Goal: Information Seeking & Learning: Learn about a topic

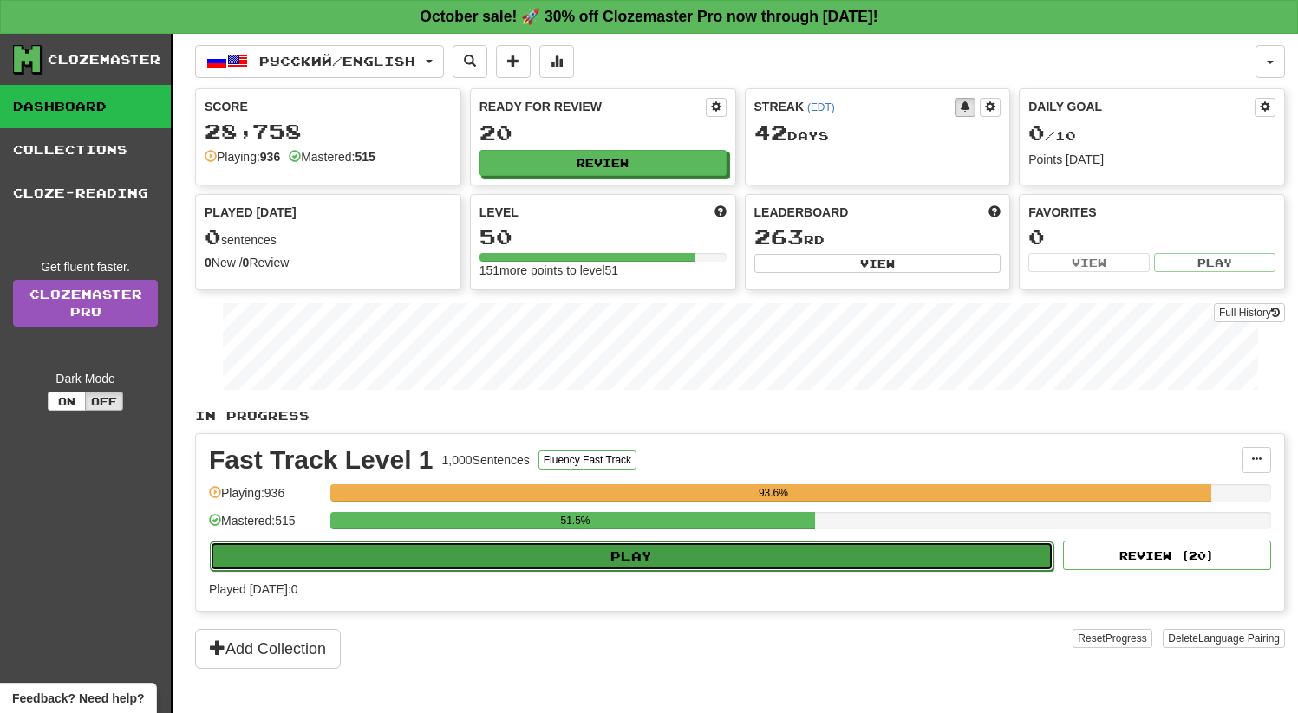
click at [580, 567] on button "Play" at bounding box center [631, 556] width 843 height 29
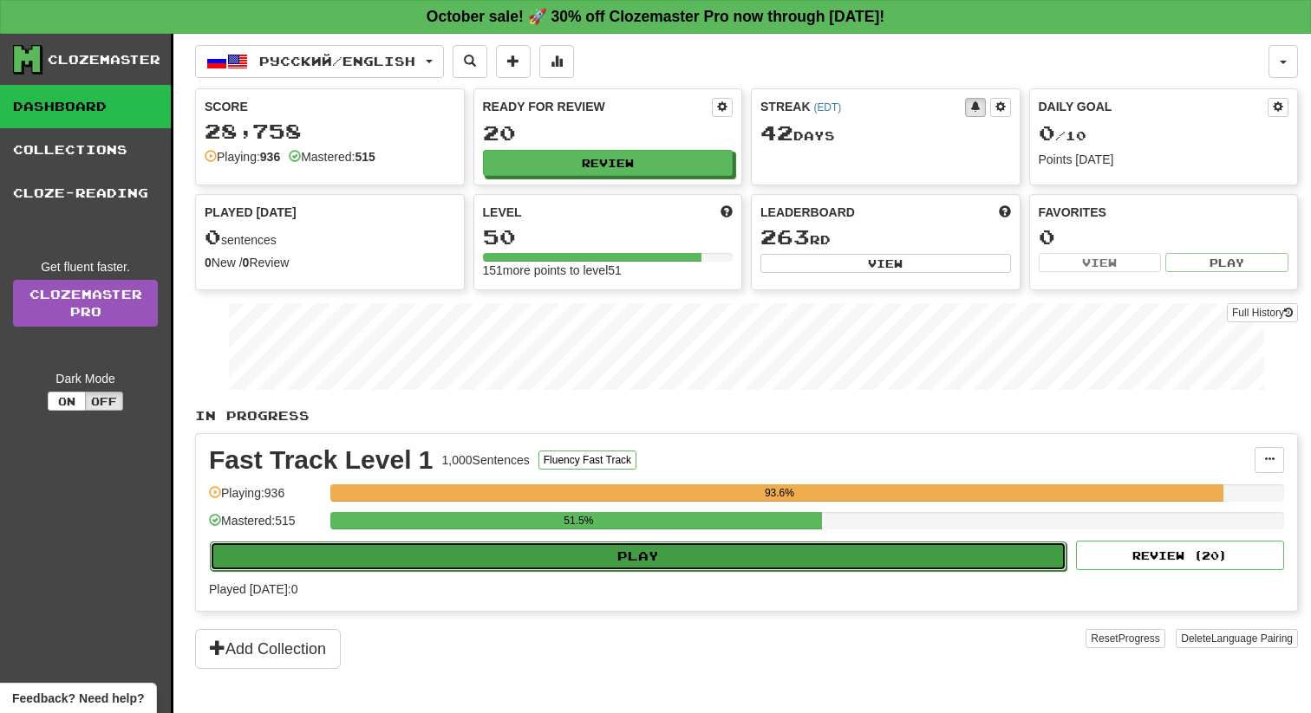
select select "**"
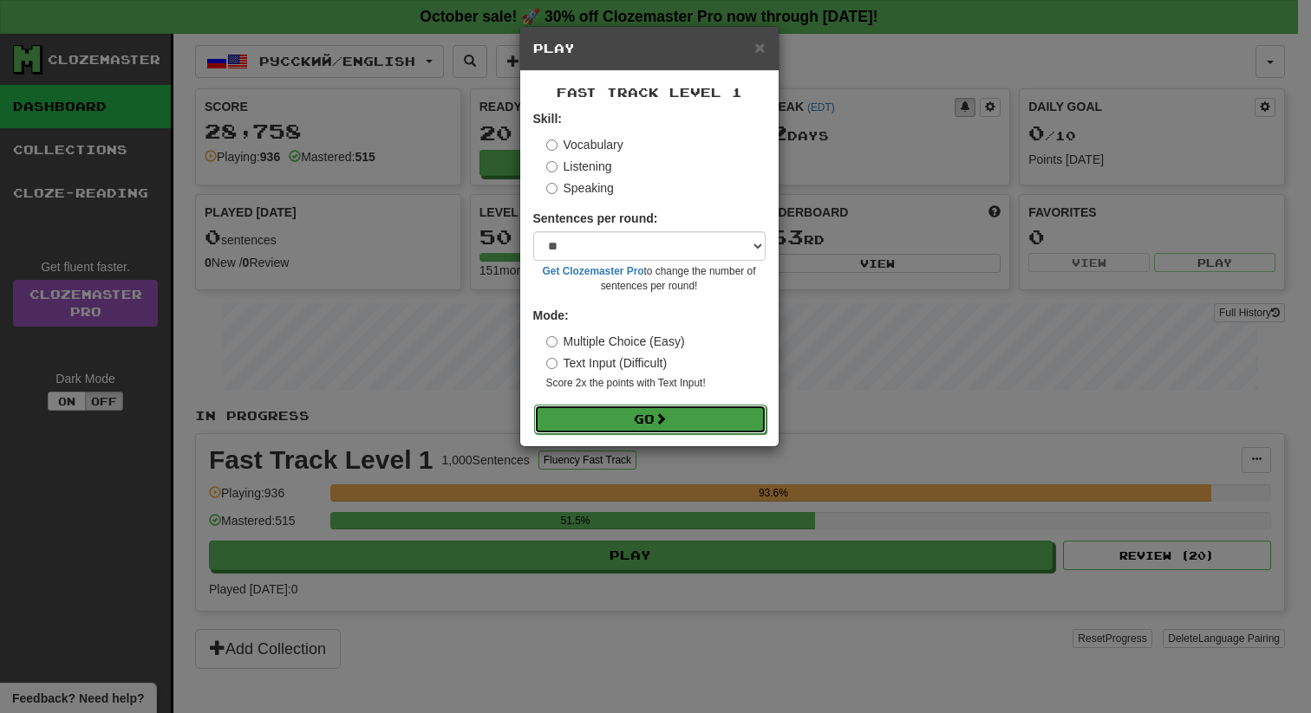
click at [585, 406] on button "Go" at bounding box center [650, 419] width 232 height 29
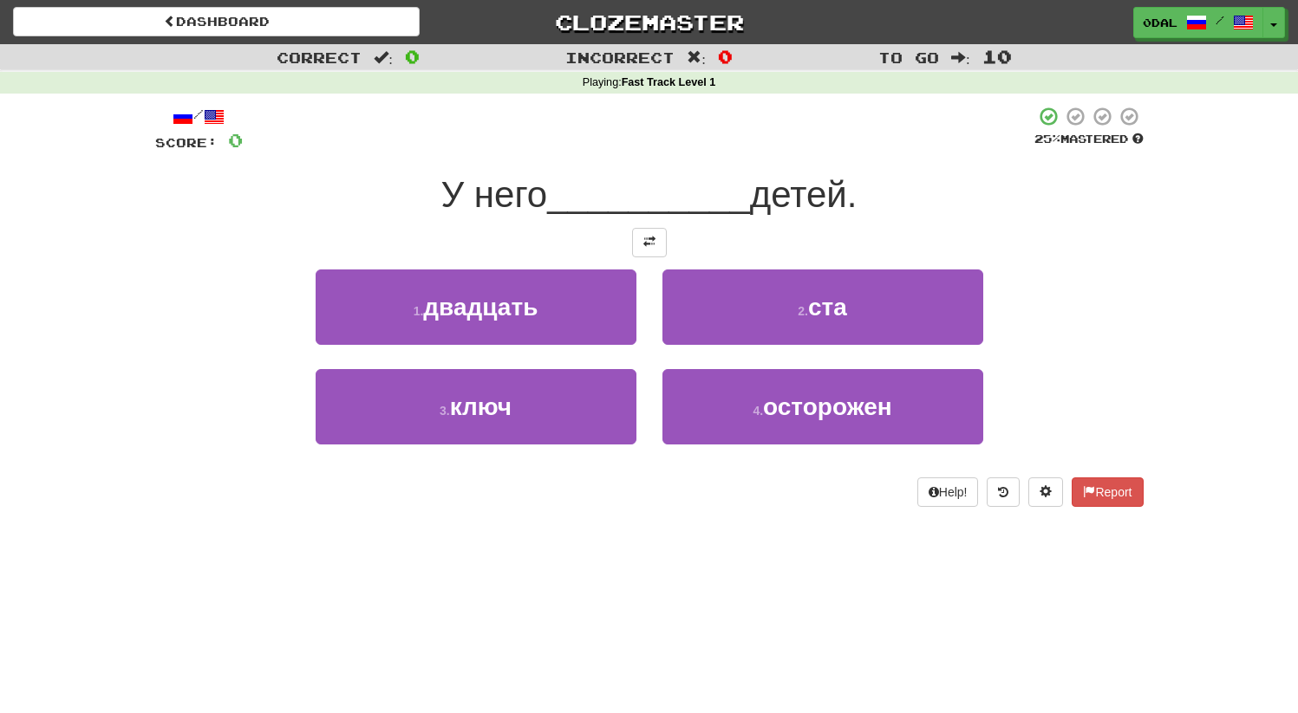
drag, startPoint x: 941, startPoint y: 199, endPoint x: 993, endPoint y: 200, distance: 51.2
click at [987, 200] on div "У него __________ детей." at bounding box center [649, 196] width 988 height 48
click at [993, 200] on div "У него __________ детей." at bounding box center [649, 196] width 988 height 48
click at [667, 242] on div at bounding box center [649, 242] width 988 height 29
click at [618, 228] on div at bounding box center [649, 242] width 988 height 29
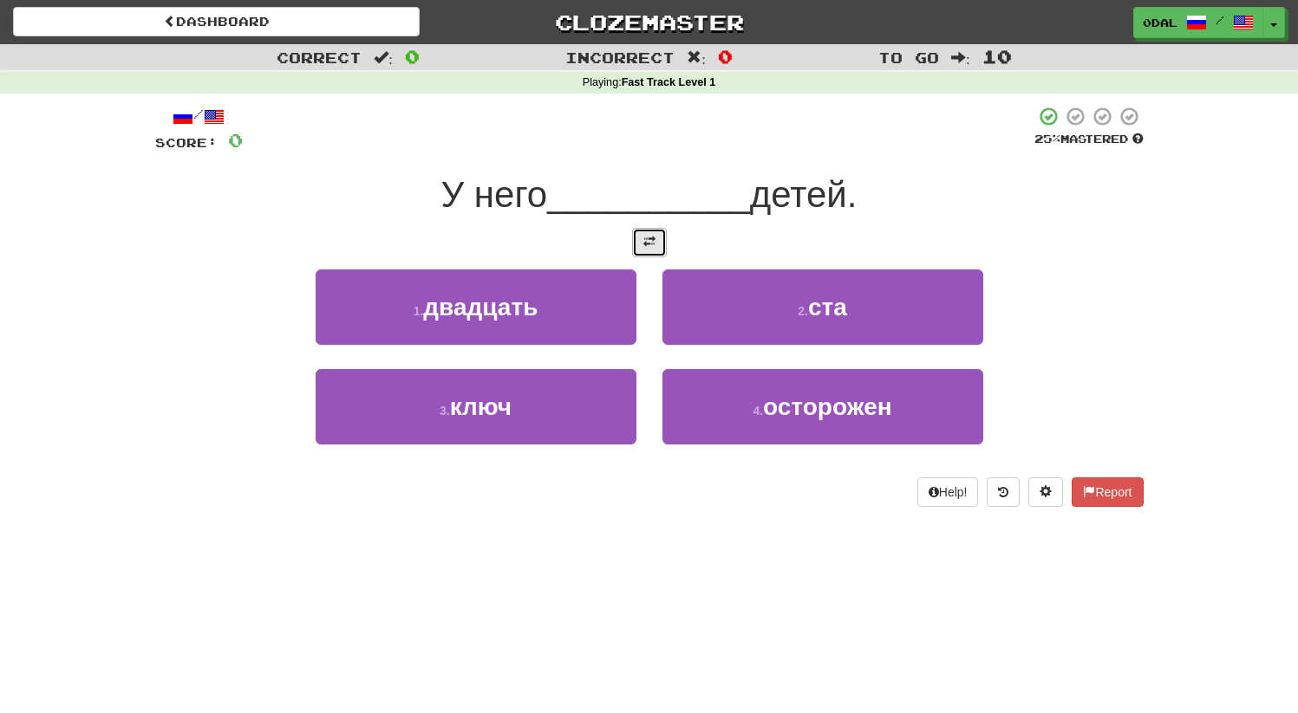
click at [638, 238] on button at bounding box center [649, 242] width 35 height 29
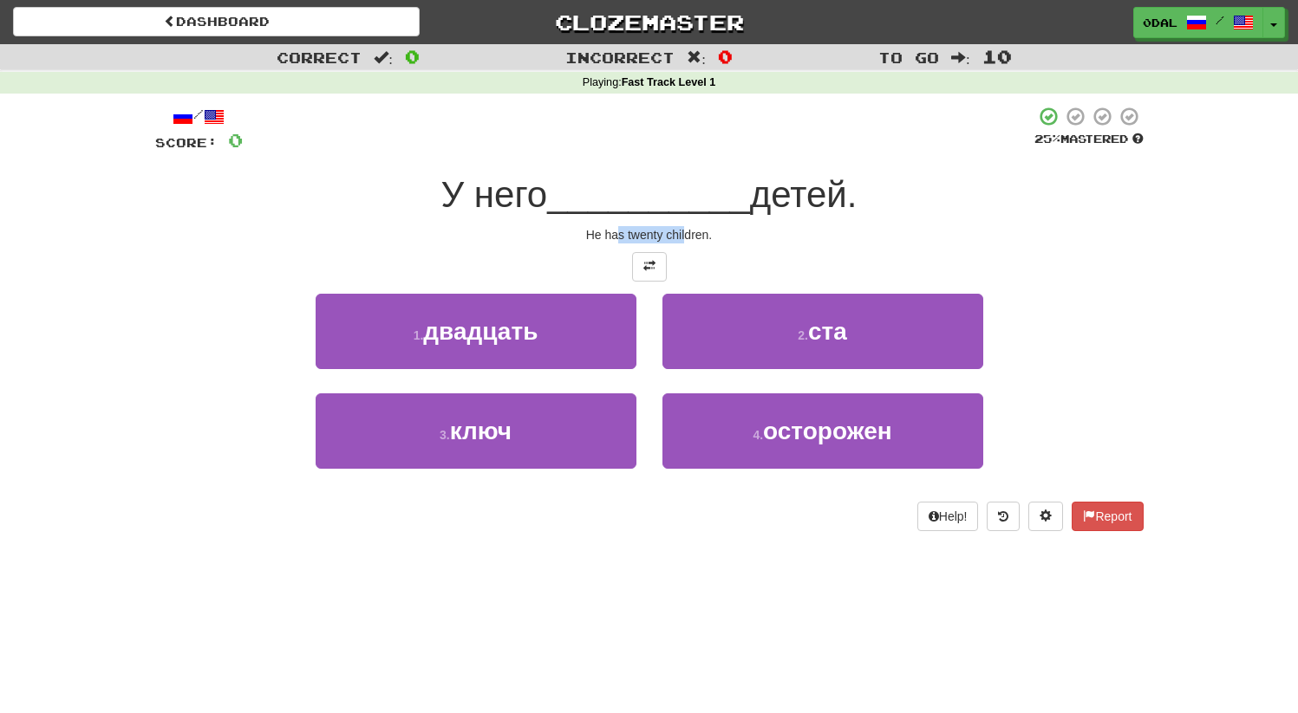
drag, startPoint x: 661, startPoint y: 233, endPoint x: 791, endPoint y: 233, distance: 130.0
click at [740, 233] on div "He has twenty children." at bounding box center [649, 234] width 988 height 17
click at [801, 232] on div "He has twenty children." at bounding box center [649, 234] width 988 height 17
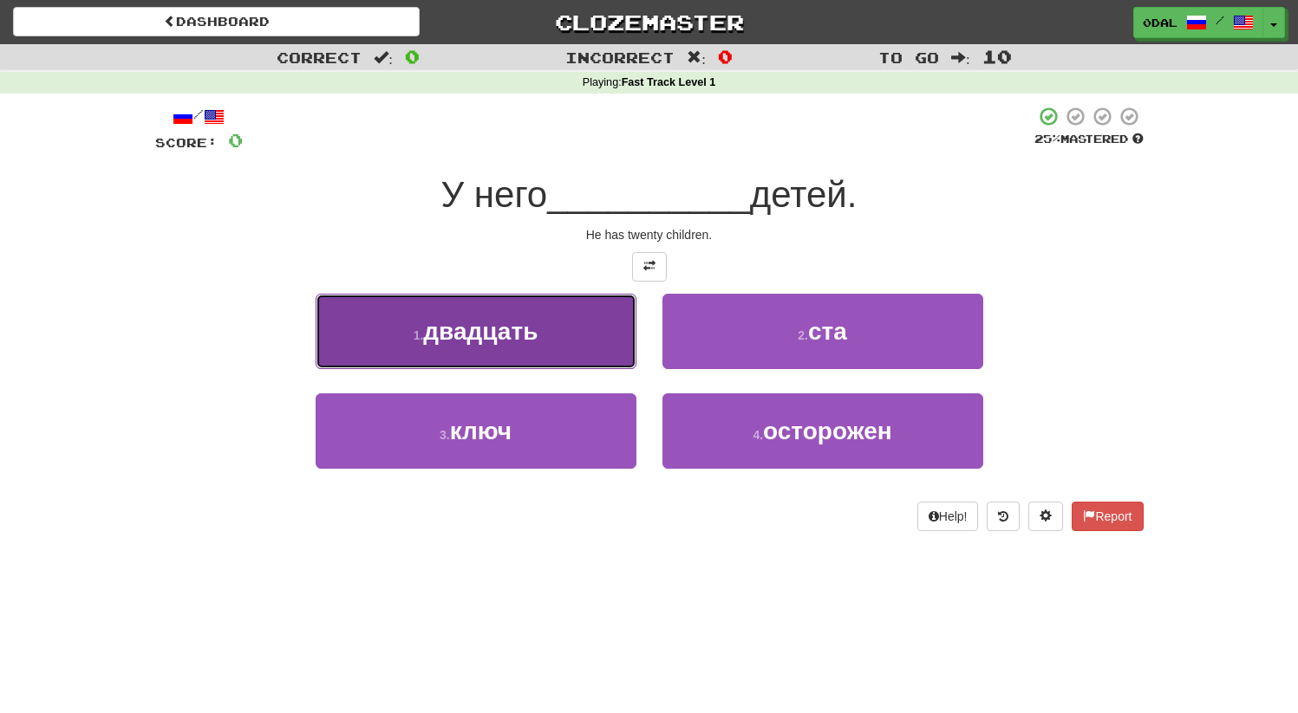
click at [492, 342] on span "двадцать" at bounding box center [480, 331] width 114 height 27
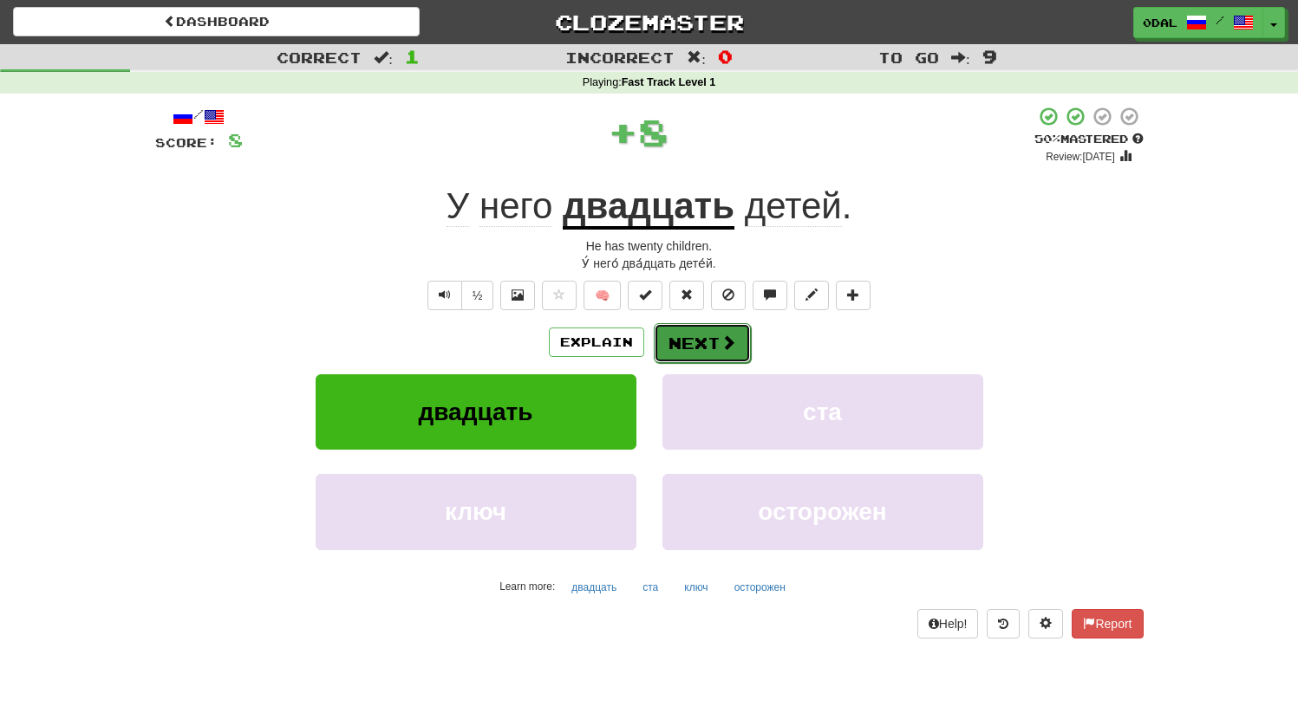
click at [713, 342] on button "Next" at bounding box center [702, 343] width 97 height 40
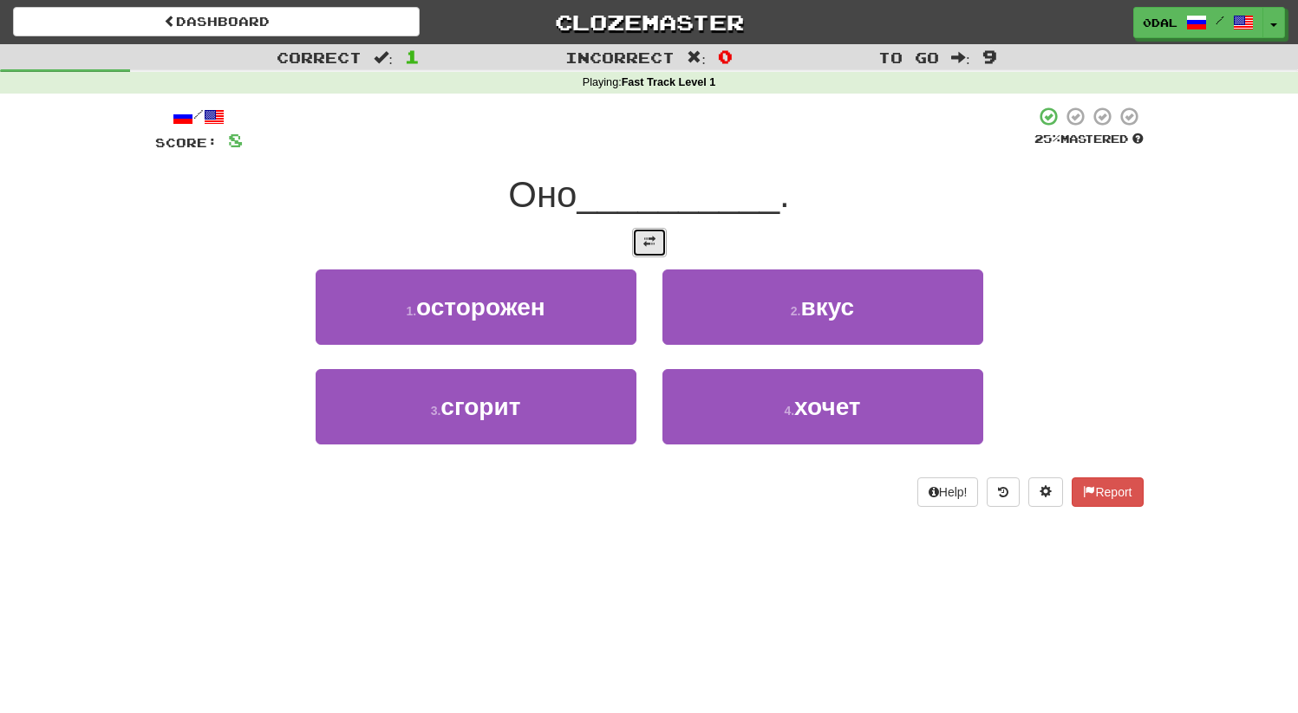
click at [656, 243] on button at bounding box center [649, 242] width 35 height 29
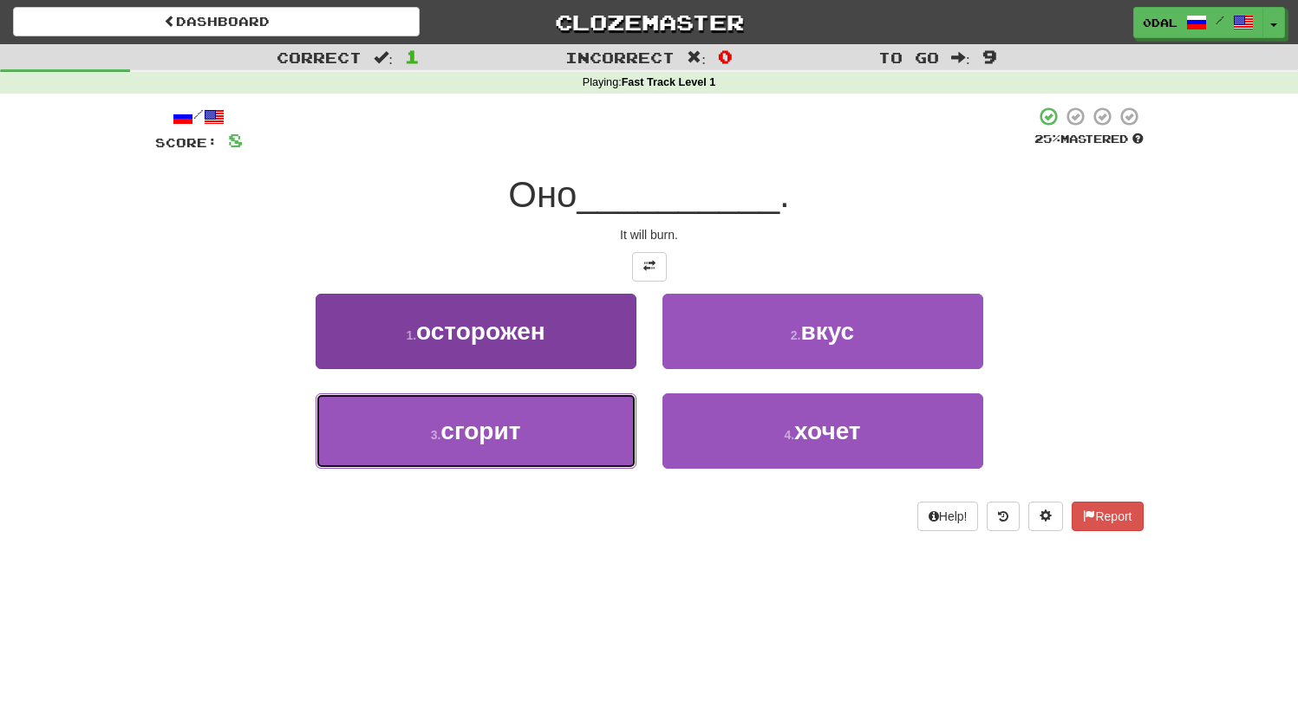
click at [530, 445] on button "3 . сгорит" at bounding box center [476, 431] width 321 height 75
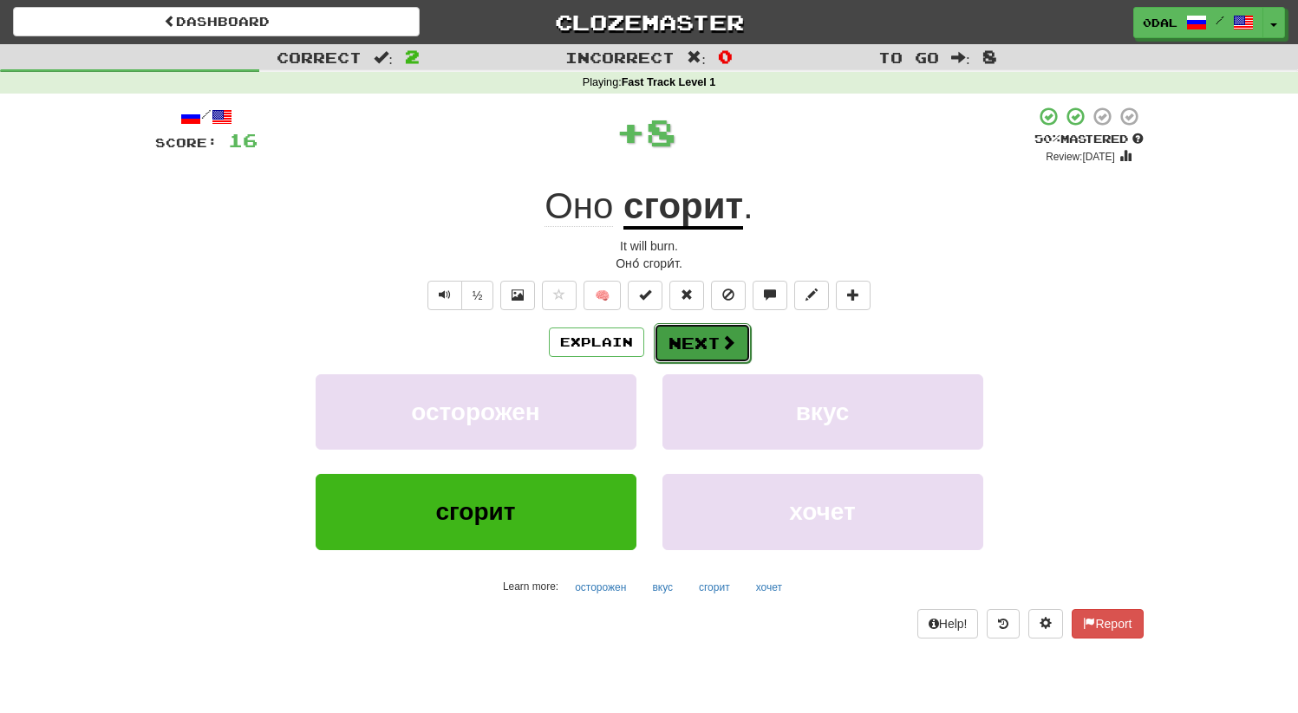
click at [697, 340] on button "Next" at bounding box center [702, 343] width 97 height 40
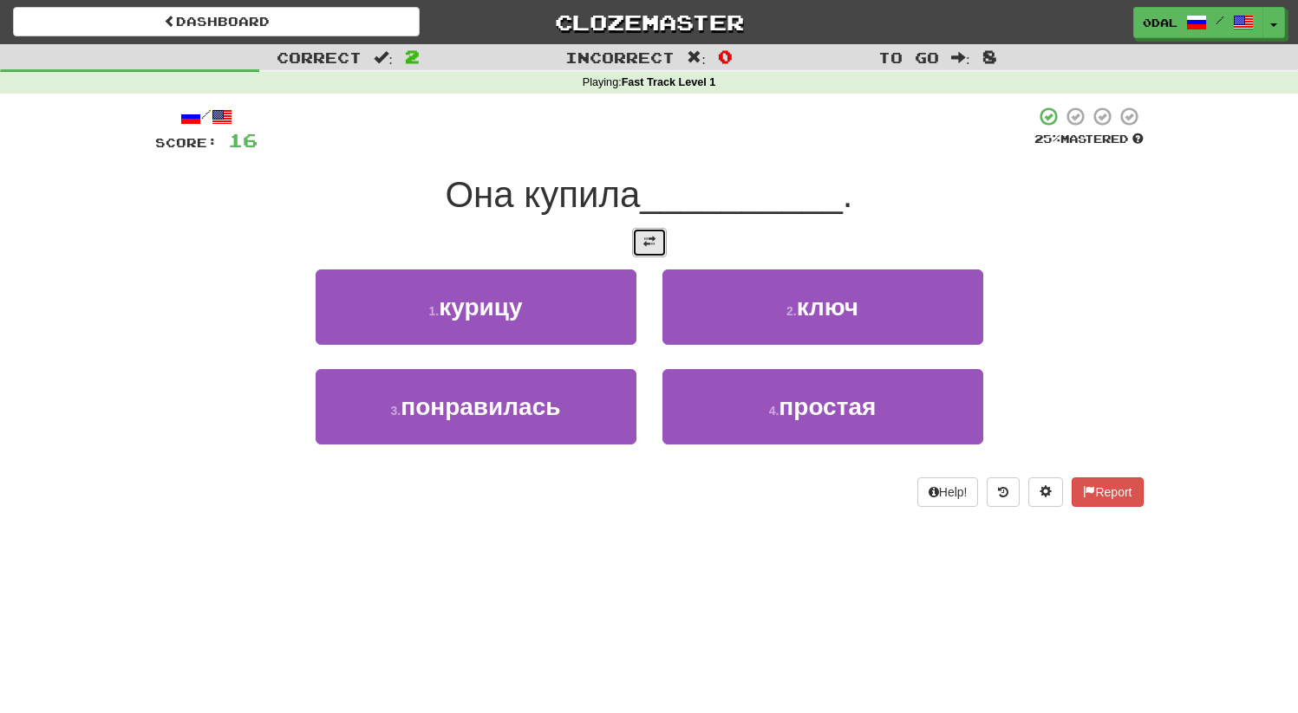
click at [643, 238] on span at bounding box center [649, 242] width 12 height 12
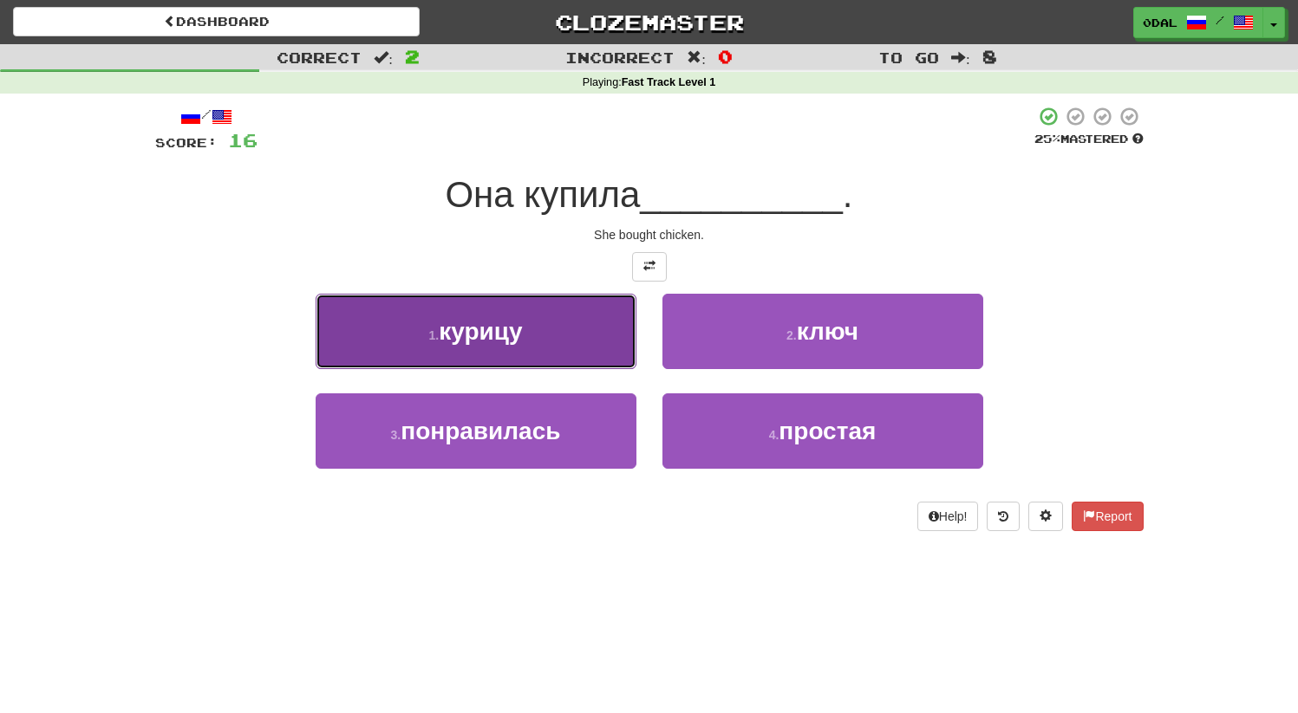
click at [520, 348] on button "1 . курицу" at bounding box center [476, 331] width 321 height 75
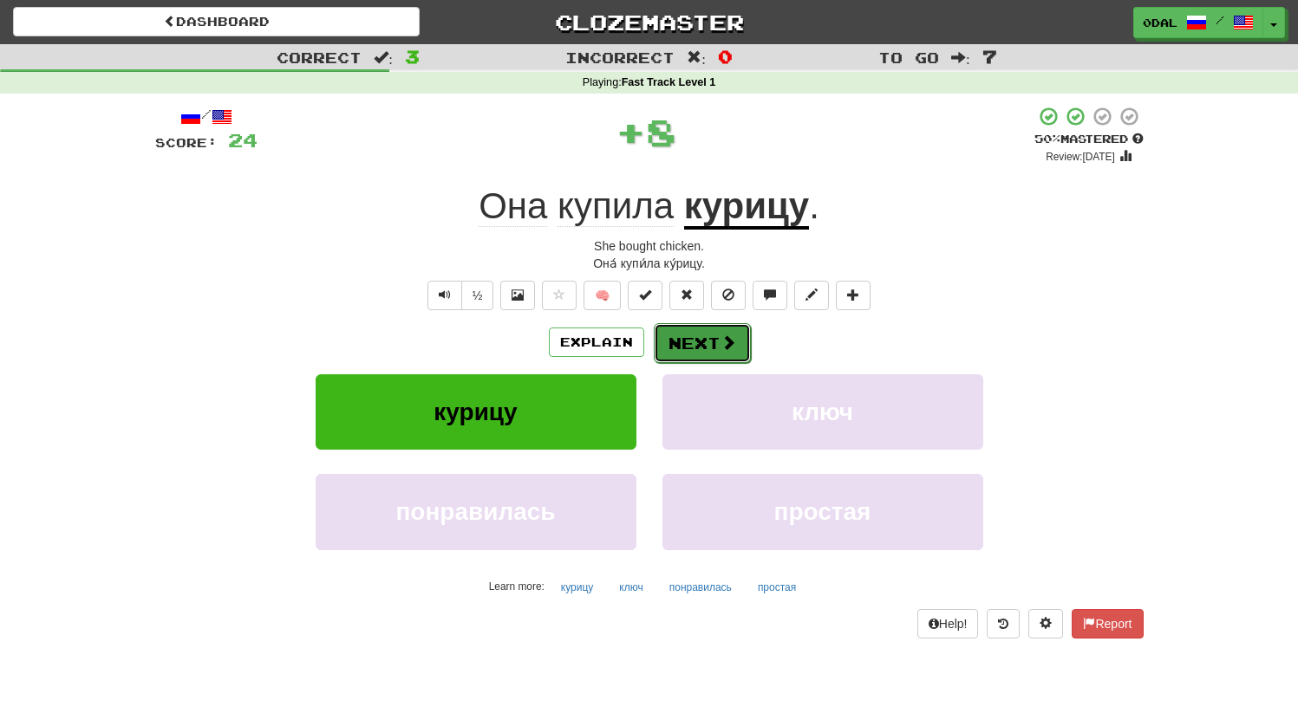
click at [701, 348] on button "Next" at bounding box center [702, 343] width 97 height 40
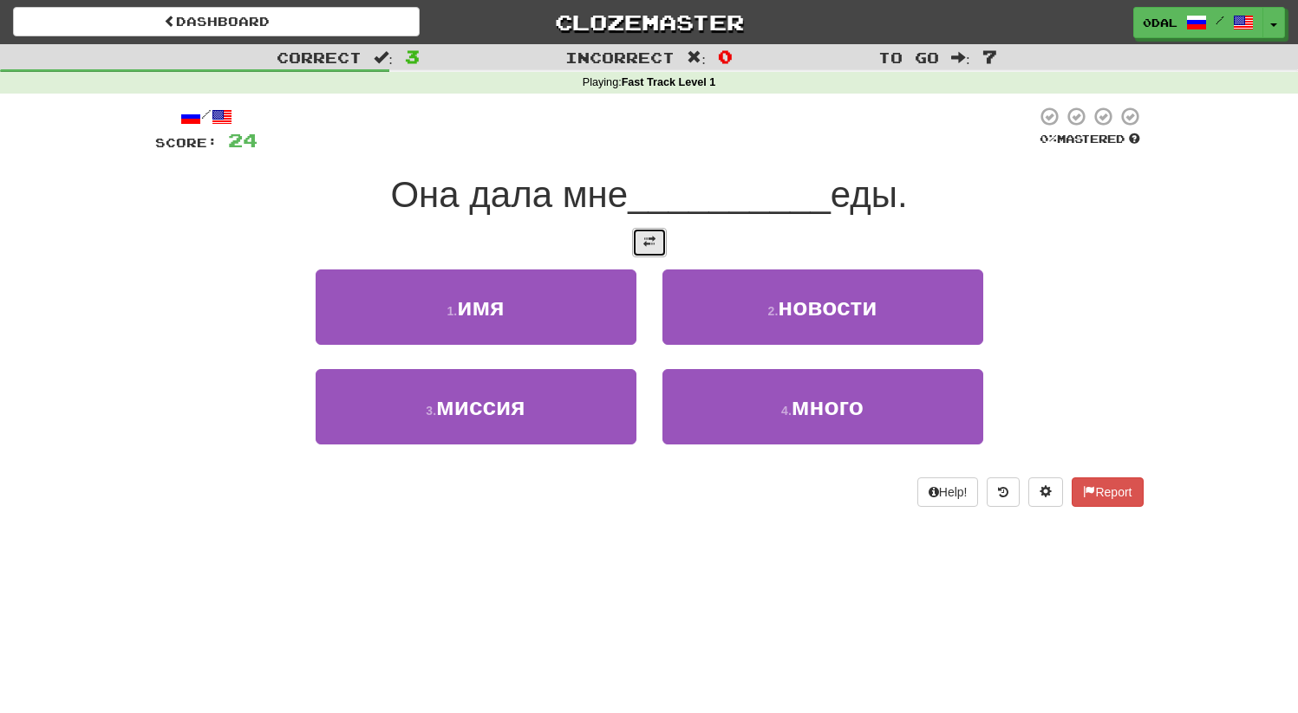
click at [657, 240] on button at bounding box center [649, 242] width 35 height 29
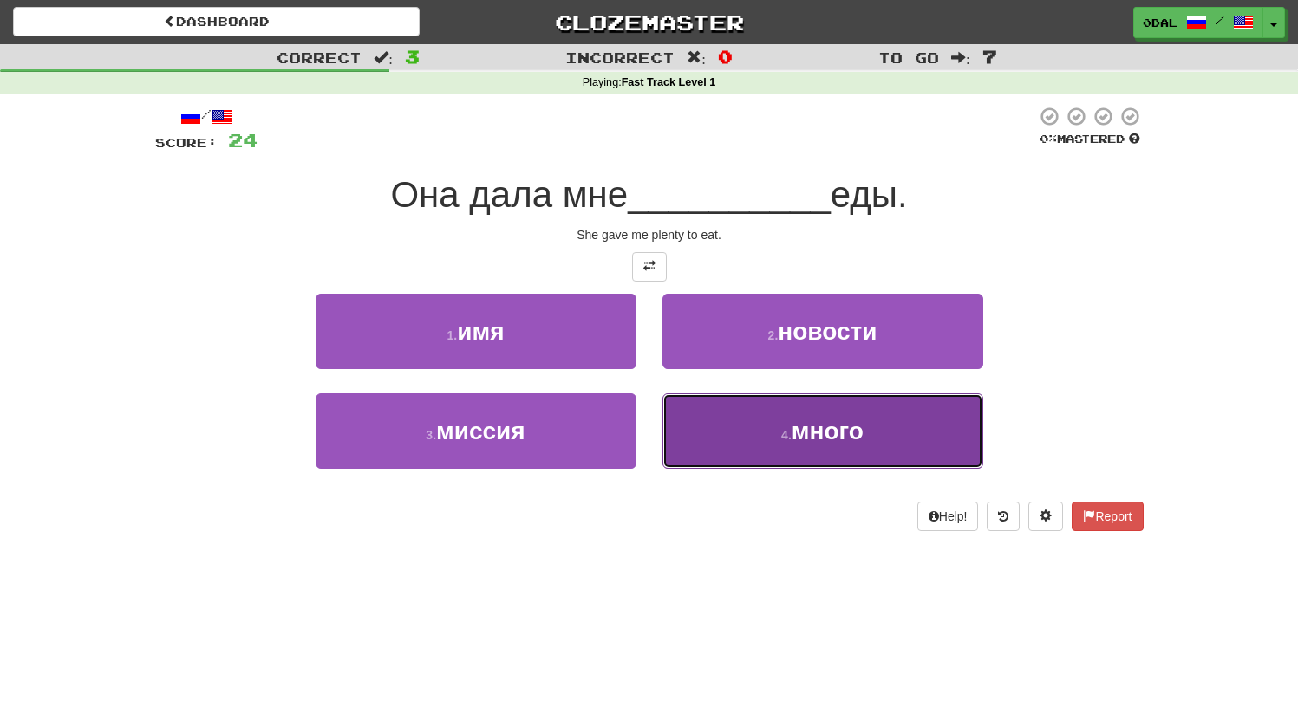
click at [805, 452] on button "4 . много" at bounding box center [822, 431] width 321 height 75
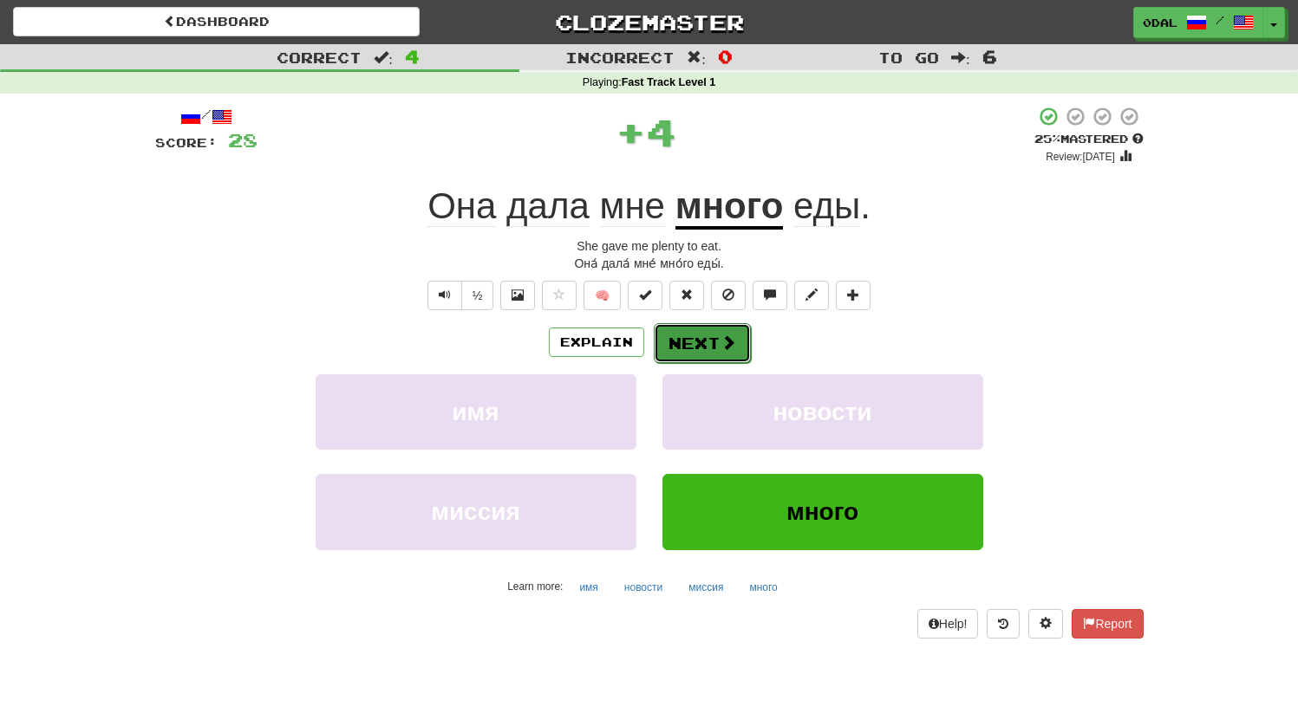
click at [700, 343] on button "Next" at bounding box center [702, 343] width 97 height 40
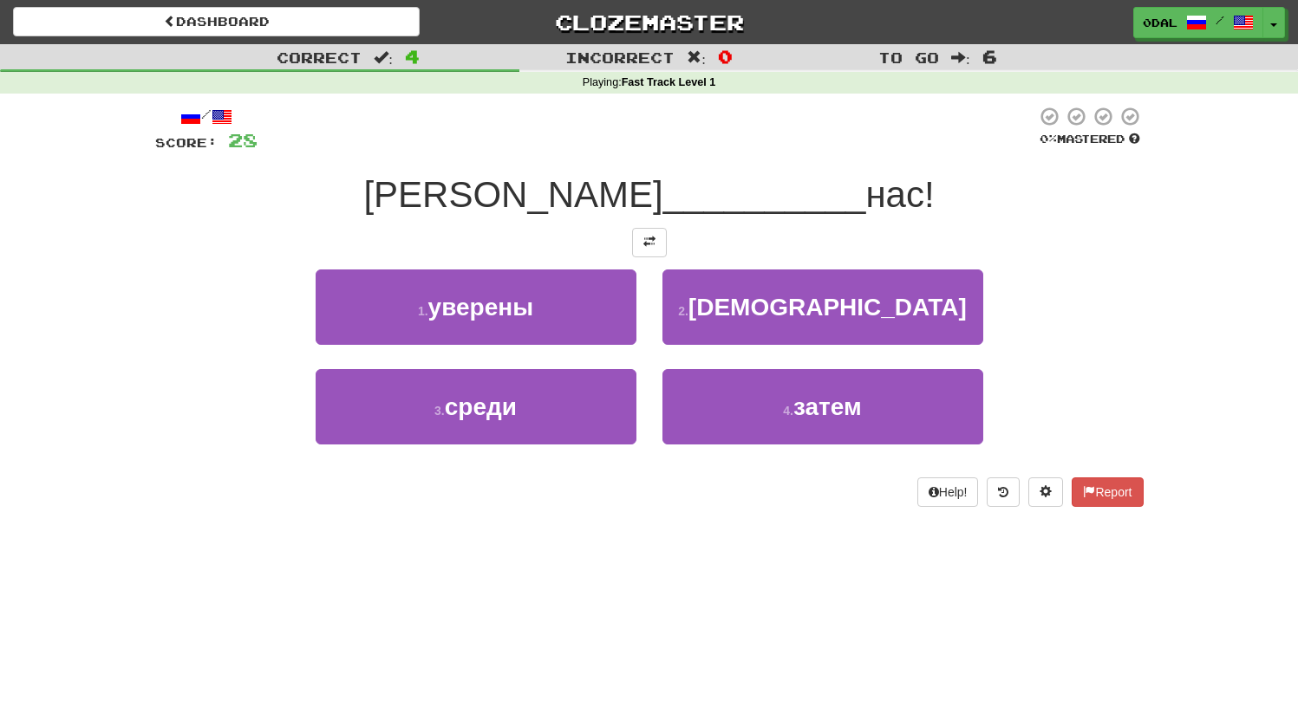
click at [649, 270] on div "2 . ври" at bounding box center [822, 320] width 347 height 100
click at [638, 246] on button at bounding box center [649, 242] width 35 height 29
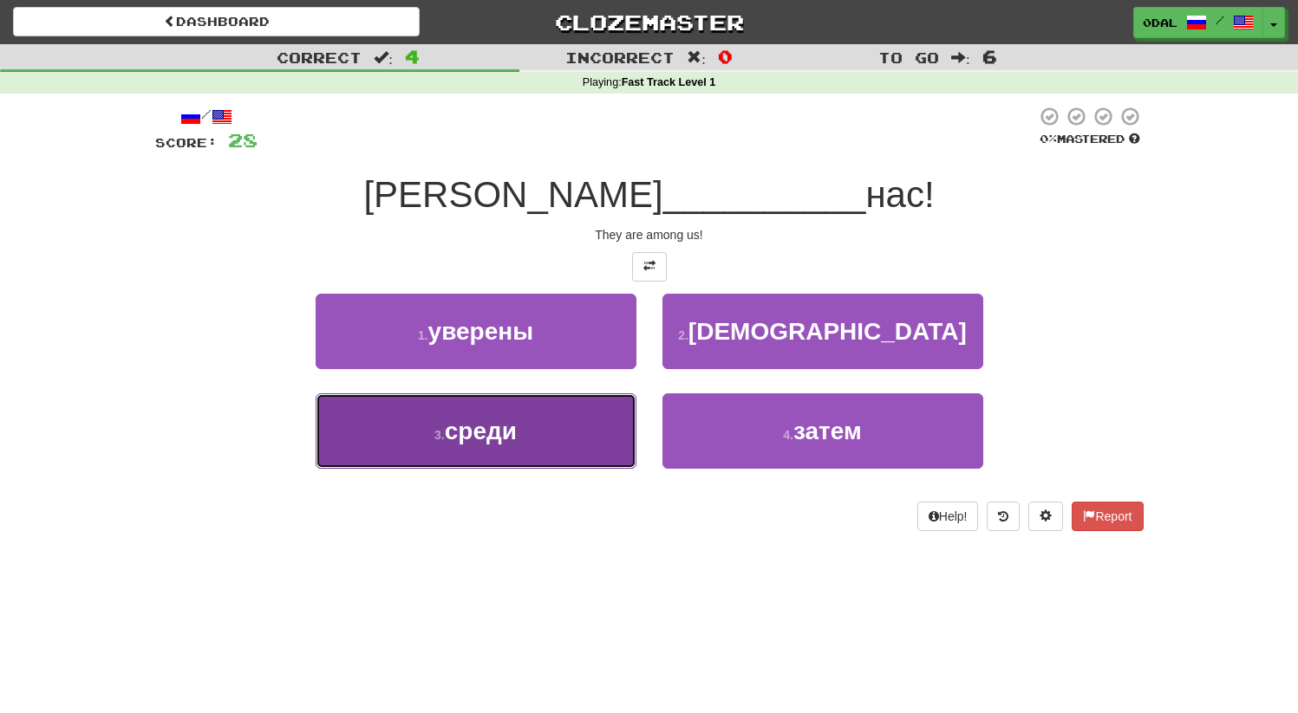
click at [456, 435] on span "среди" at bounding box center [481, 431] width 72 height 27
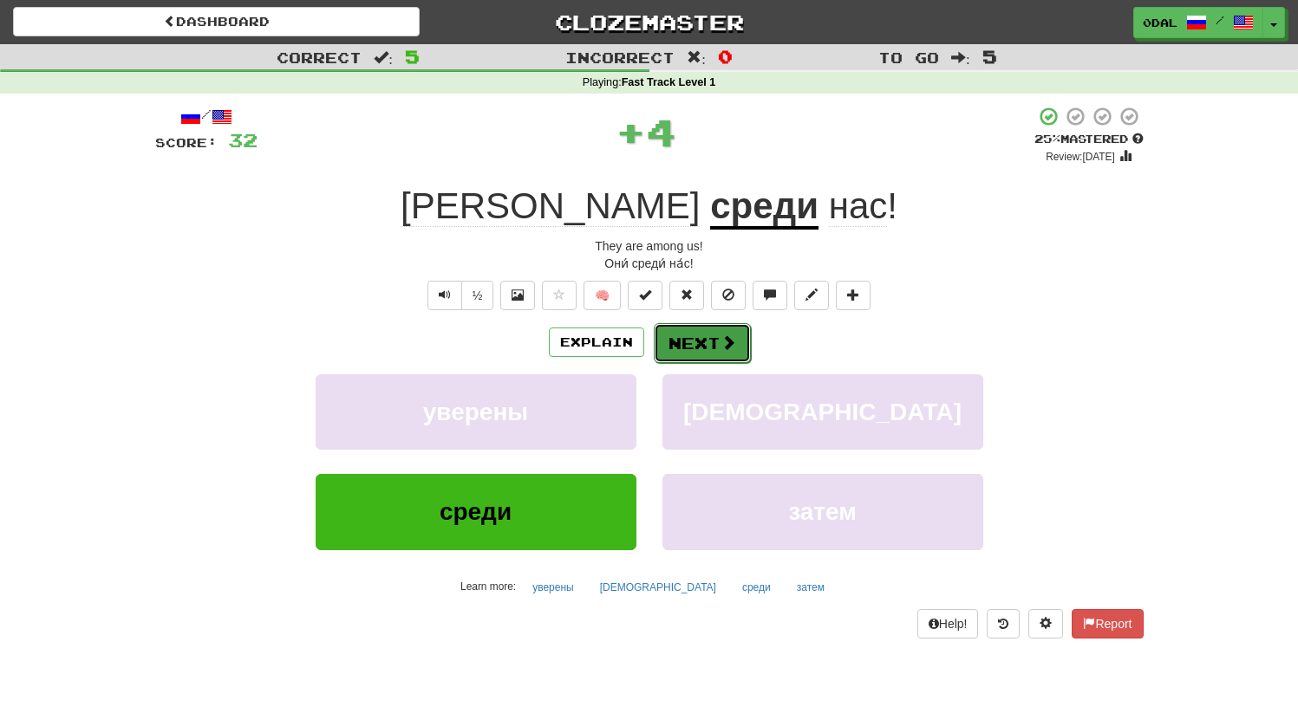
click at [698, 348] on button "Next" at bounding box center [702, 343] width 97 height 40
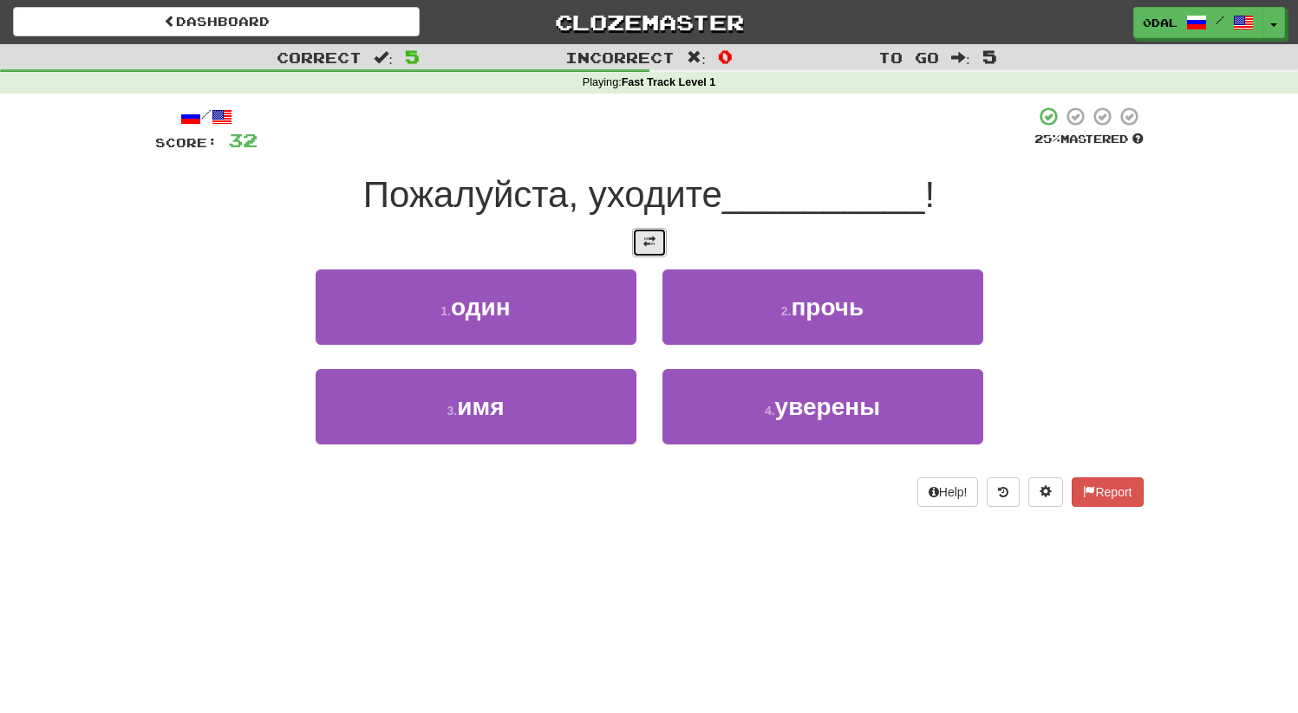
click at [652, 237] on span at bounding box center [649, 242] width 12 height 12
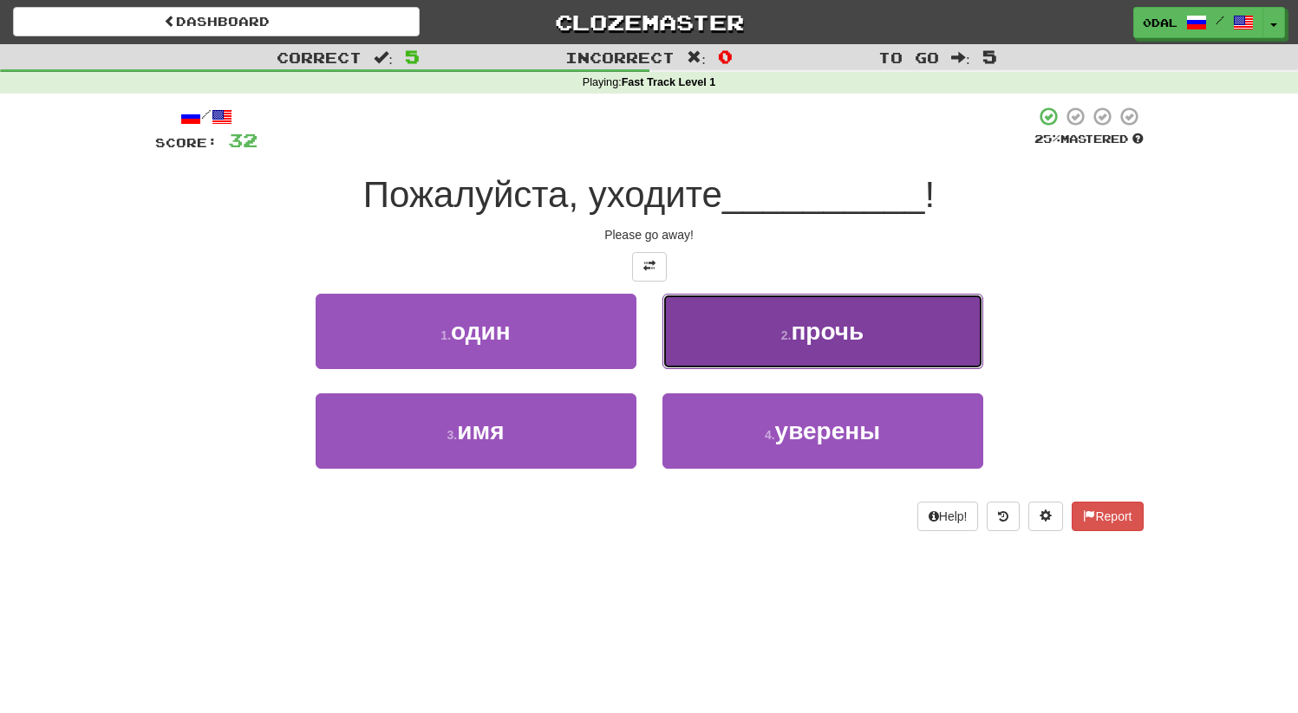
click at [766, 325] on button "2 . прочь" at bounding box center [822, 331] width 321 height 75
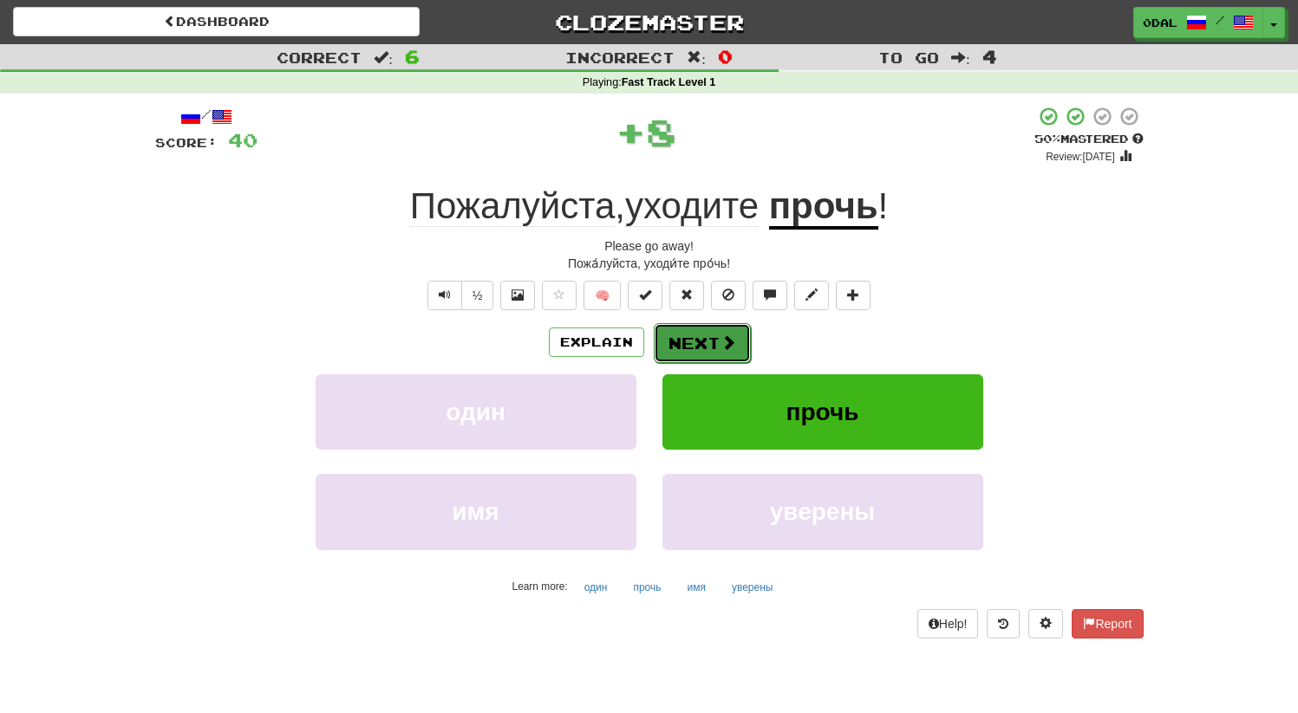
click at [694, 335] on button "Next" at bounding box center [702, 343] width 97 height 40
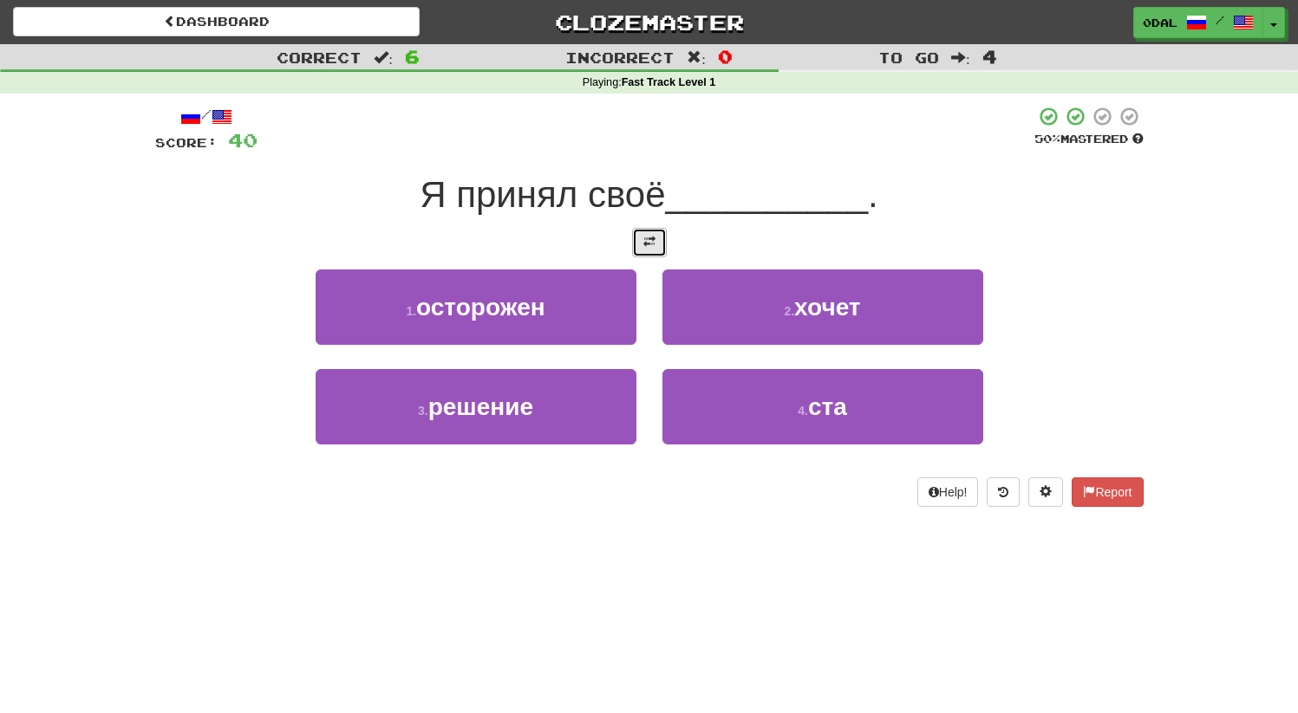
click at [649, 241] on span at bounding box center [649, 242] width 12 height 12
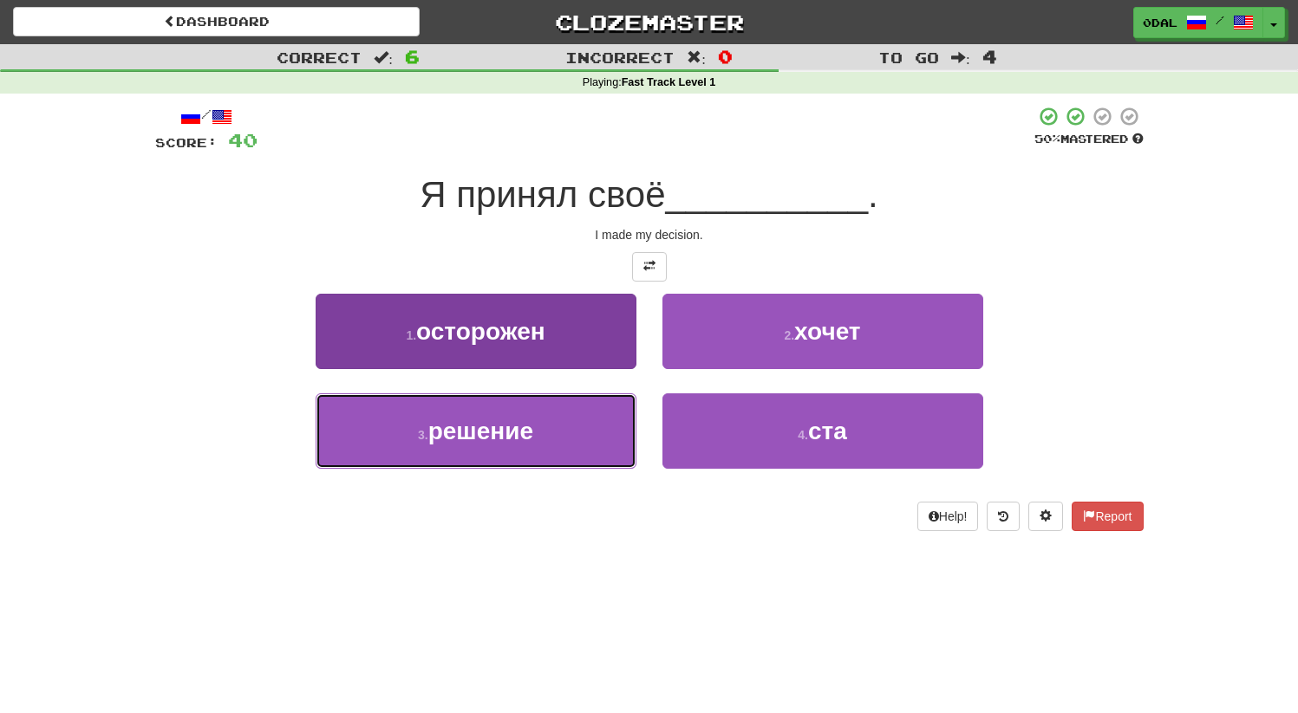
click at [529, 422] on span "решение" at bounding box center [480, 431] width 105 height 27
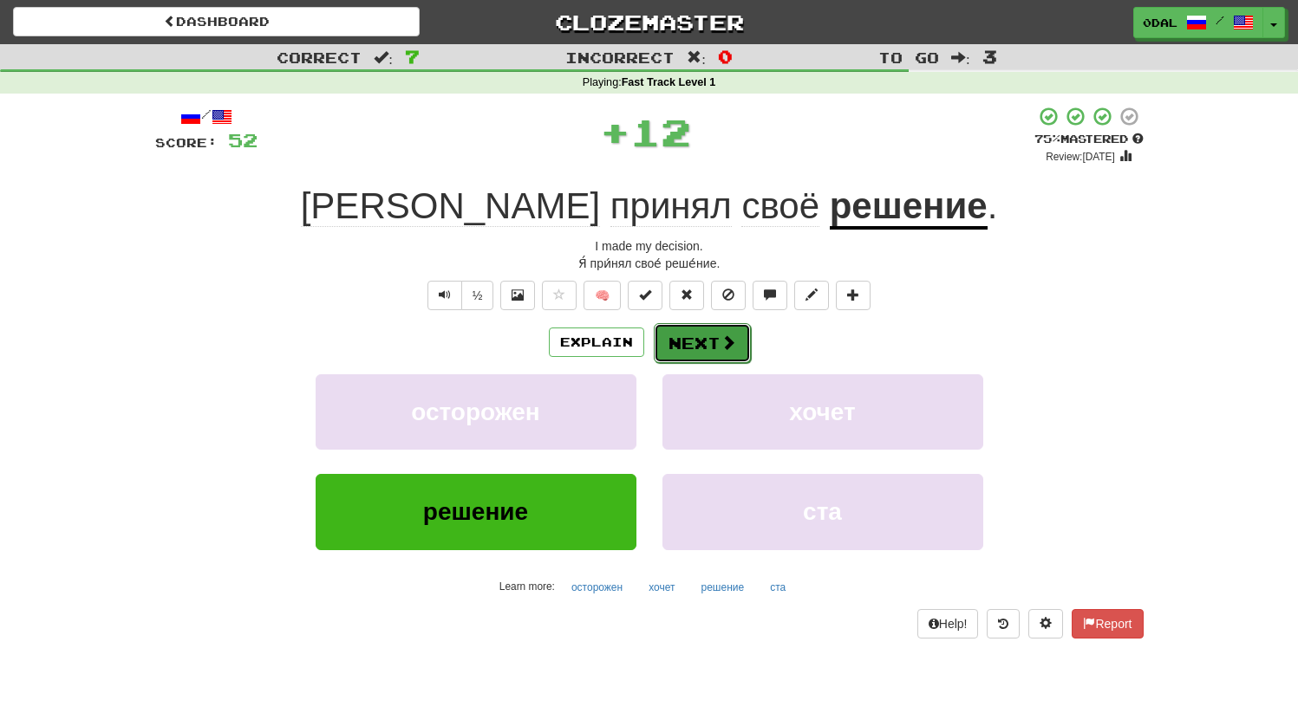
click at [705, 349] on button "Next" at bounding box center [702, 343] width 97 height 40
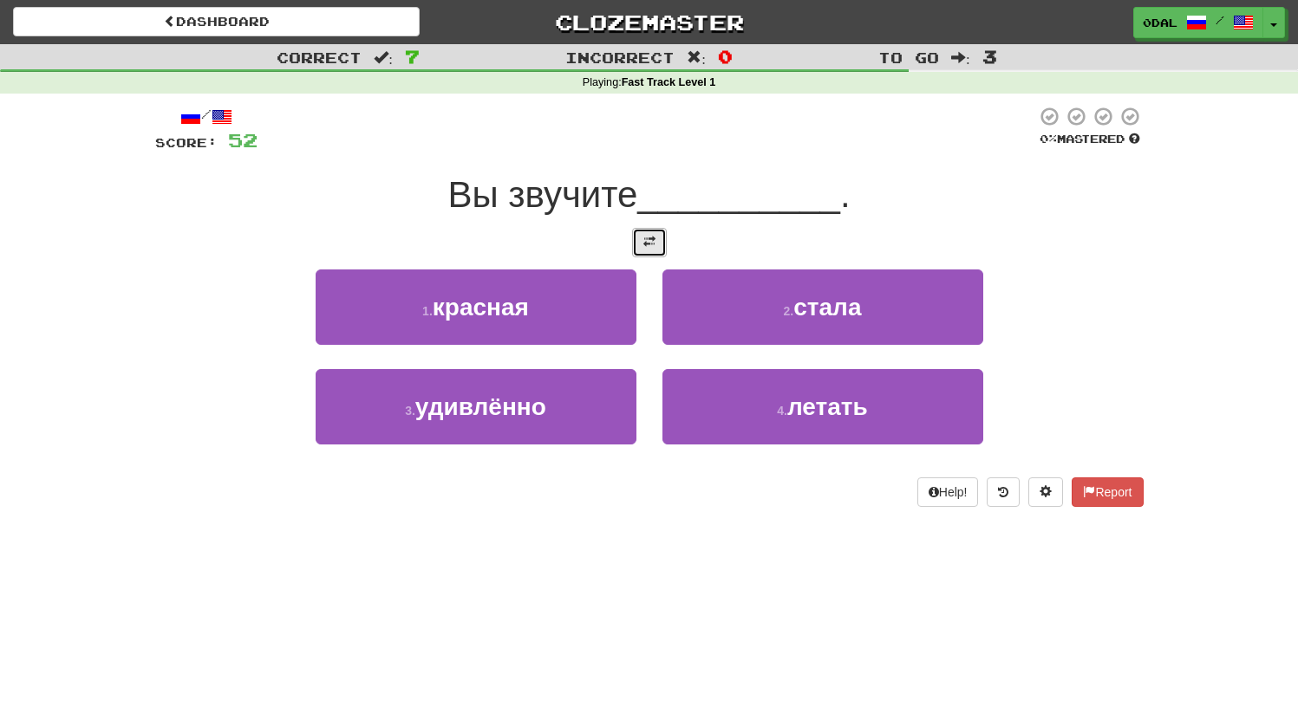
click at [641, 228] on button at bounding box center [649, 242] width 35 height 29
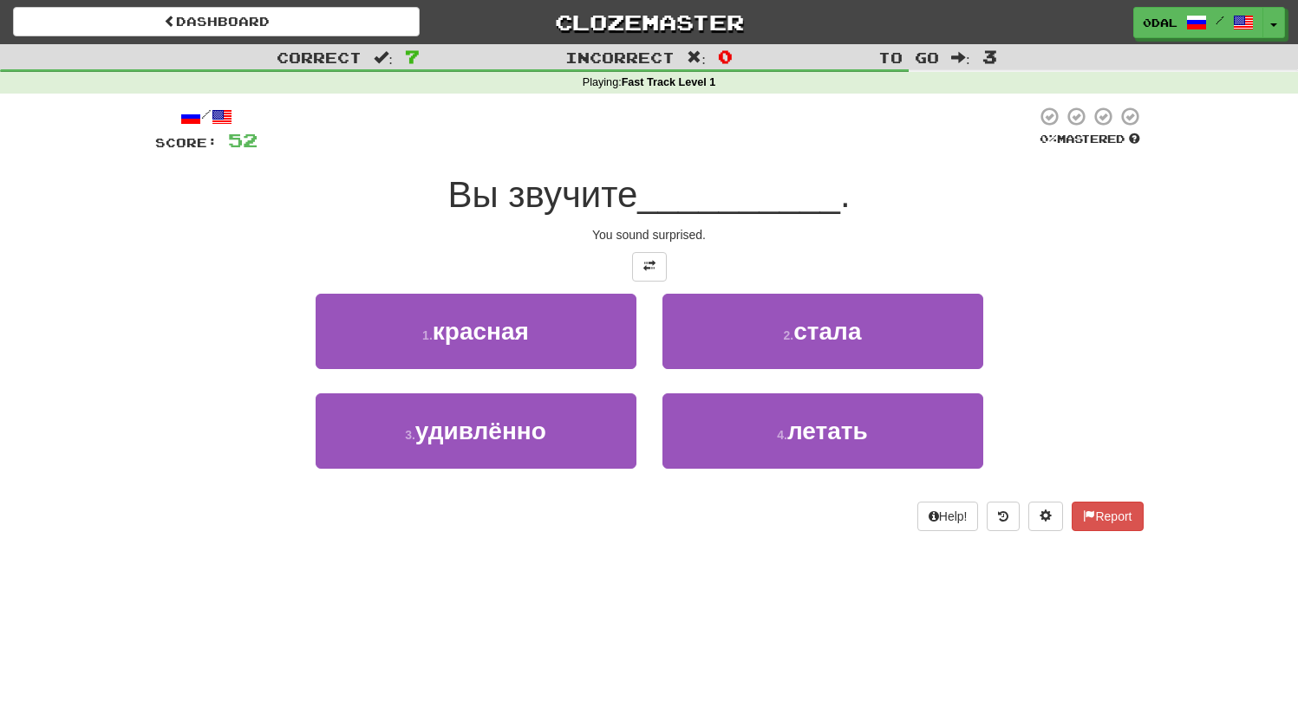
drag, startPoint x: 642, startPoint y: 246, endPoint x: 759, endPoint y: 244, distance: 117.0
click at [723, 246] on div "/ Score: 52 0 % Mastered Вы звучите __________ . You sound surprised. 1 . красн…" at bounding box center [649, 319] width 988 height 426
click at [759, 244] on div "/ Score: 52 0 % Mastered Вы звучите __________ . You sound surprised. 1 . красн…" at bounding box center [649, 319] width 988 height 426
click at [666, 257] on button at bounding box center [649, 266] width 35 height 29
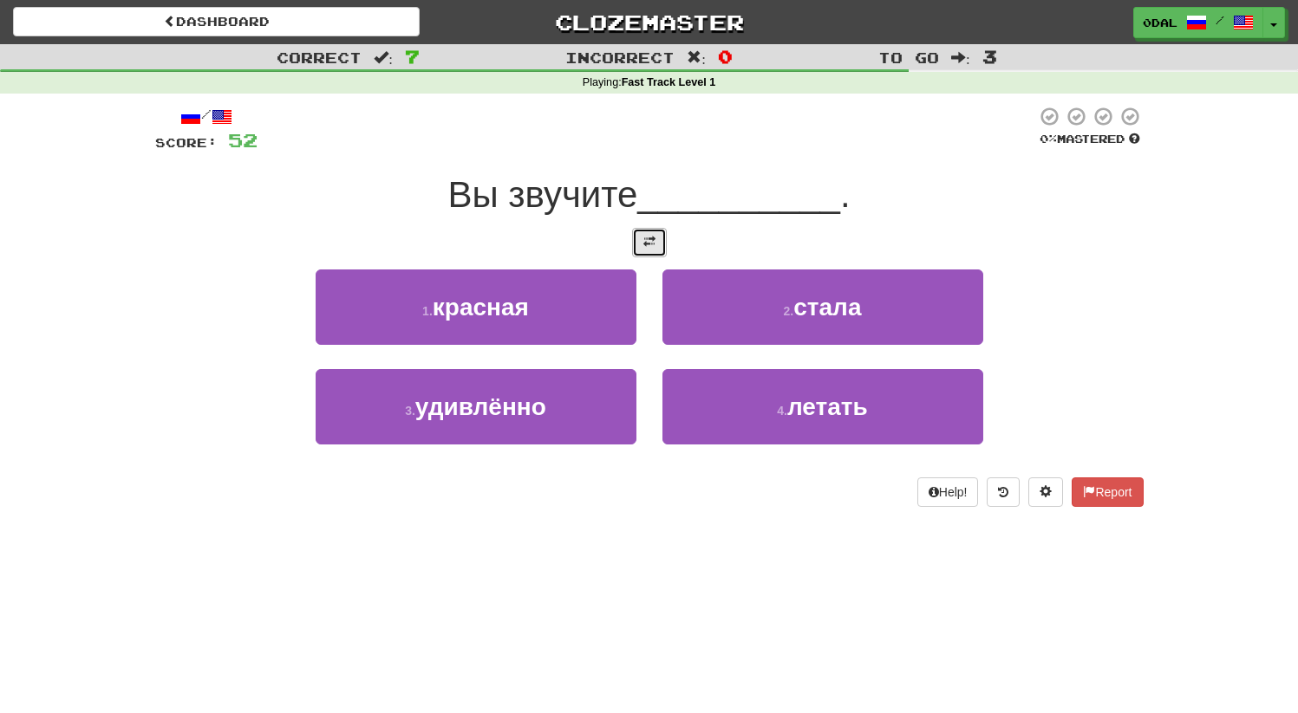
click at [648, 241] on span at bounding box center [649, 242] width 12 height 12
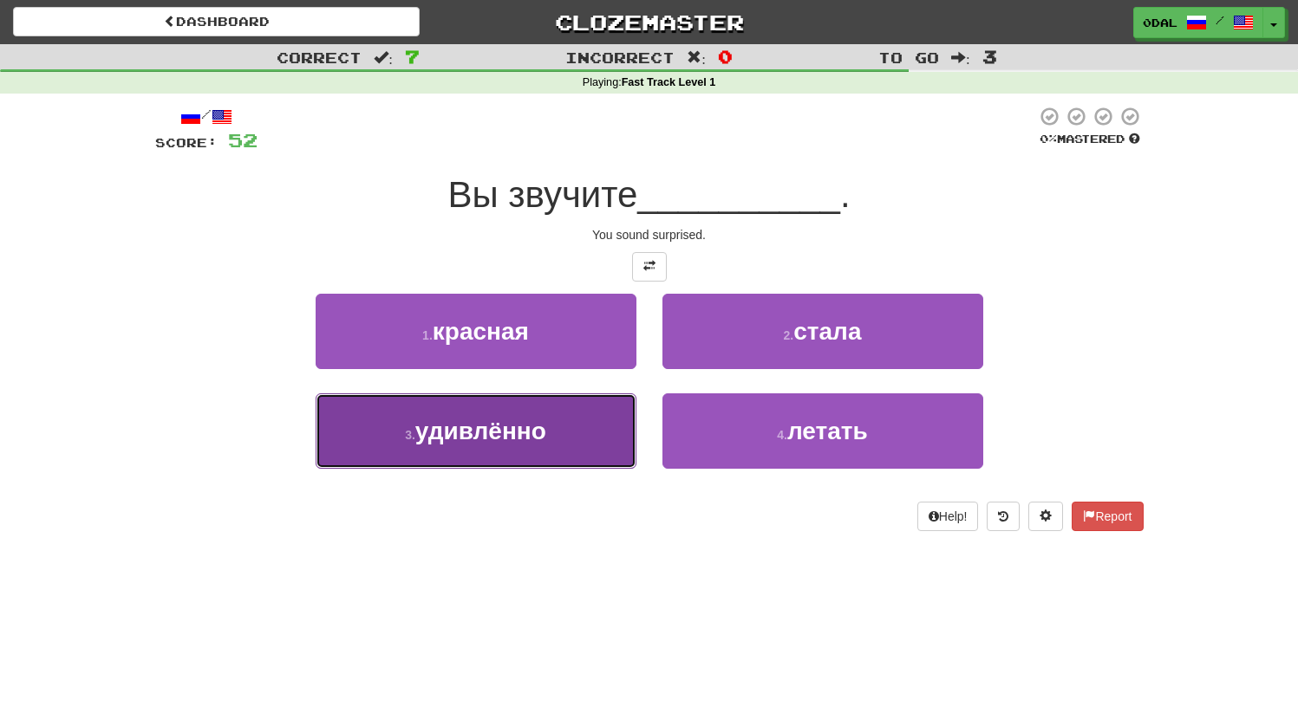
click at [535, 445] on span "удивлённо" at bounding box center [480, 431] width 131 height 27
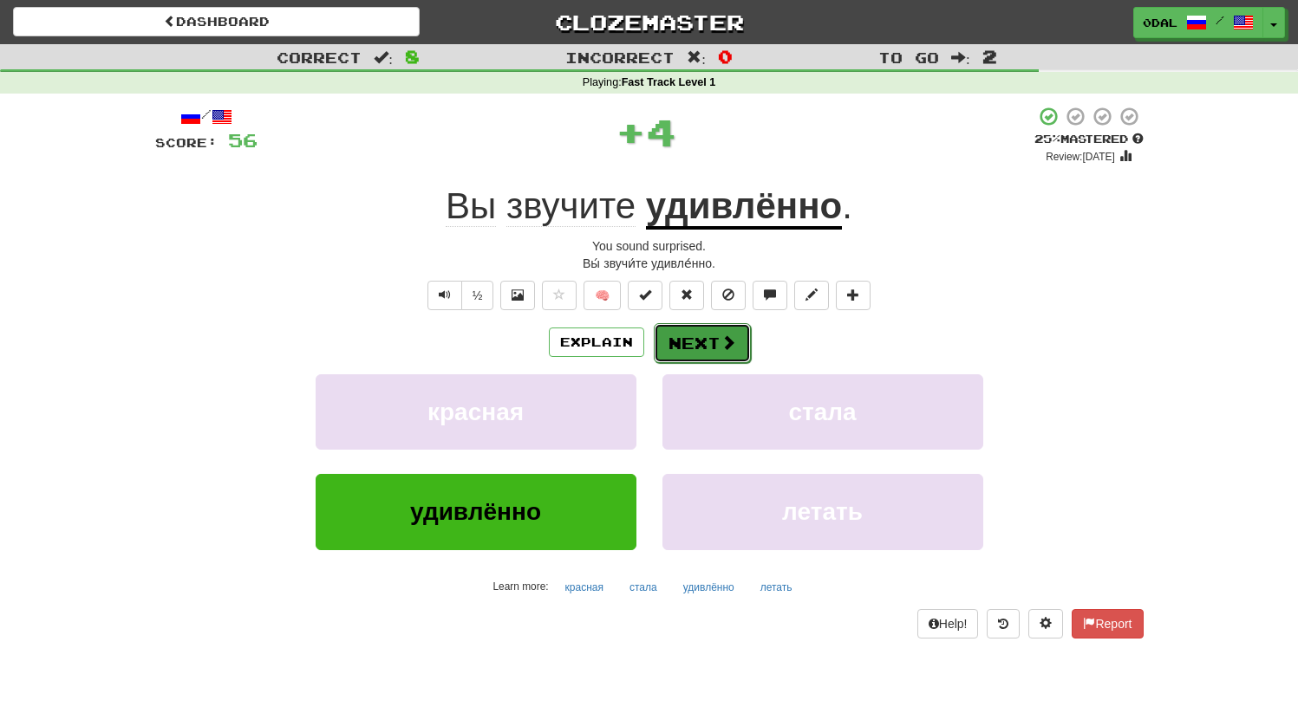
click at [691, 342] on button "Next" at bounding box center [702, 343] width 97 height 40
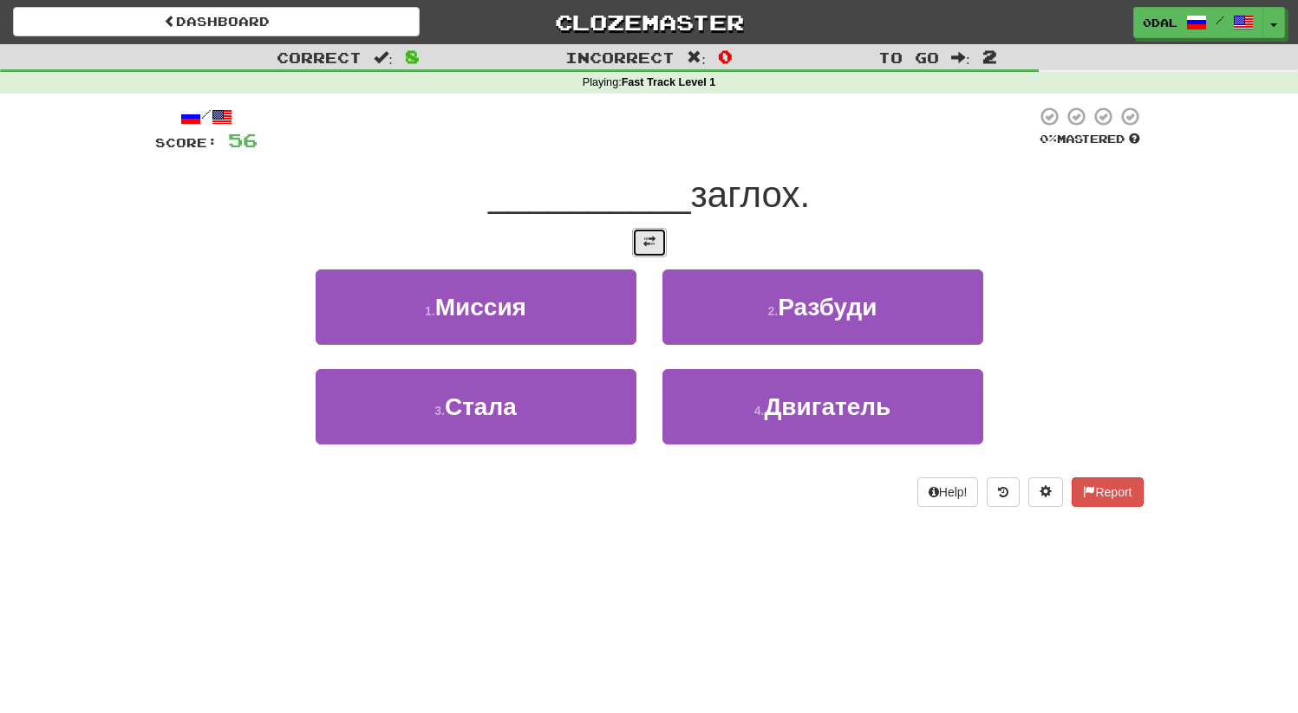
click at [653, 238] on span at bounding box center [649, 242] width 12 height 12
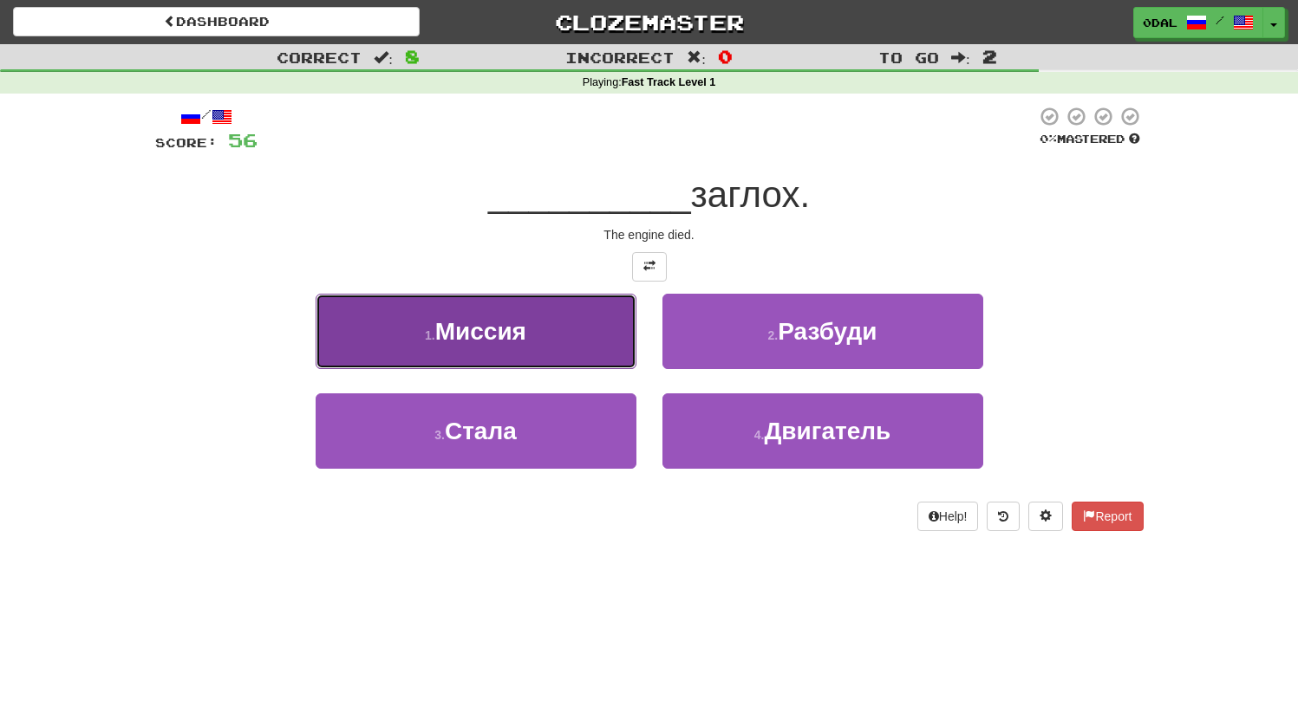
click at [576, 354] on button "1 . Миссия" at bounding box center [476, 331] width 321 height 75
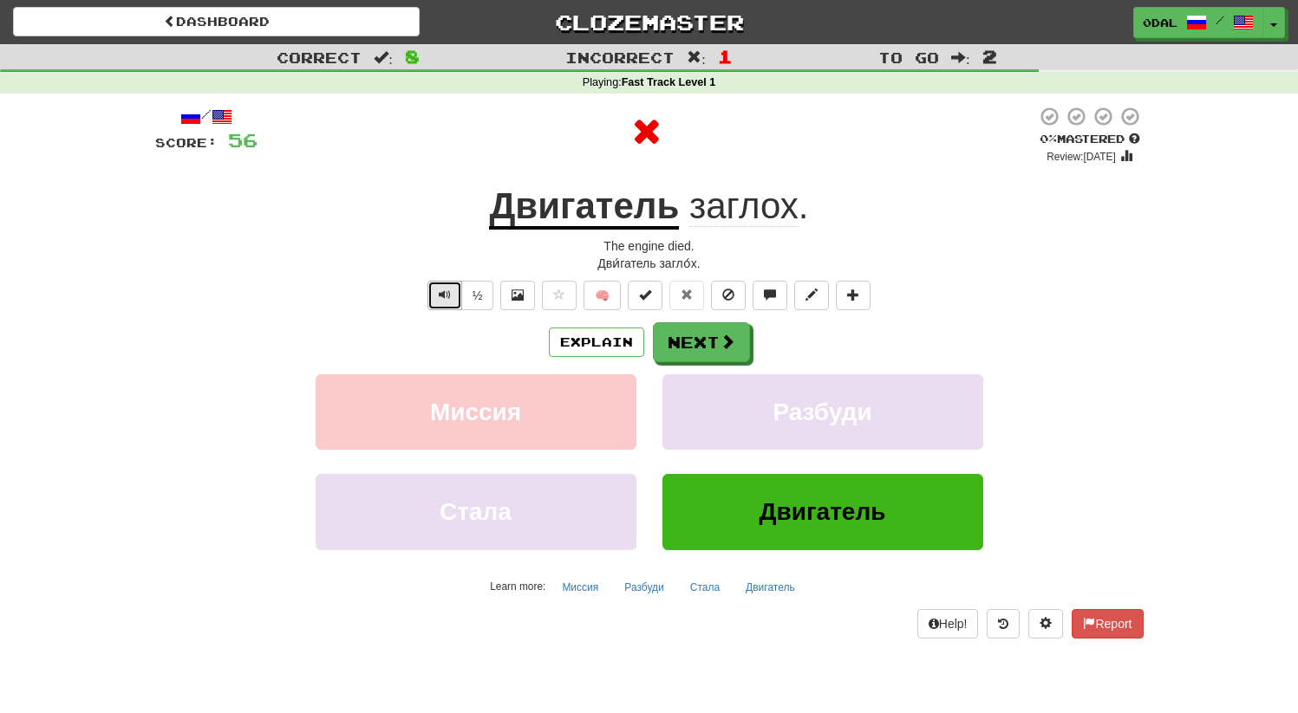
click at [430, 303] on button "Text-to-speech controls" at bounding box center [444, 295] width 35 height 29
click at [720, 349] on span at bounding box center [728, 343] width 16 height 16
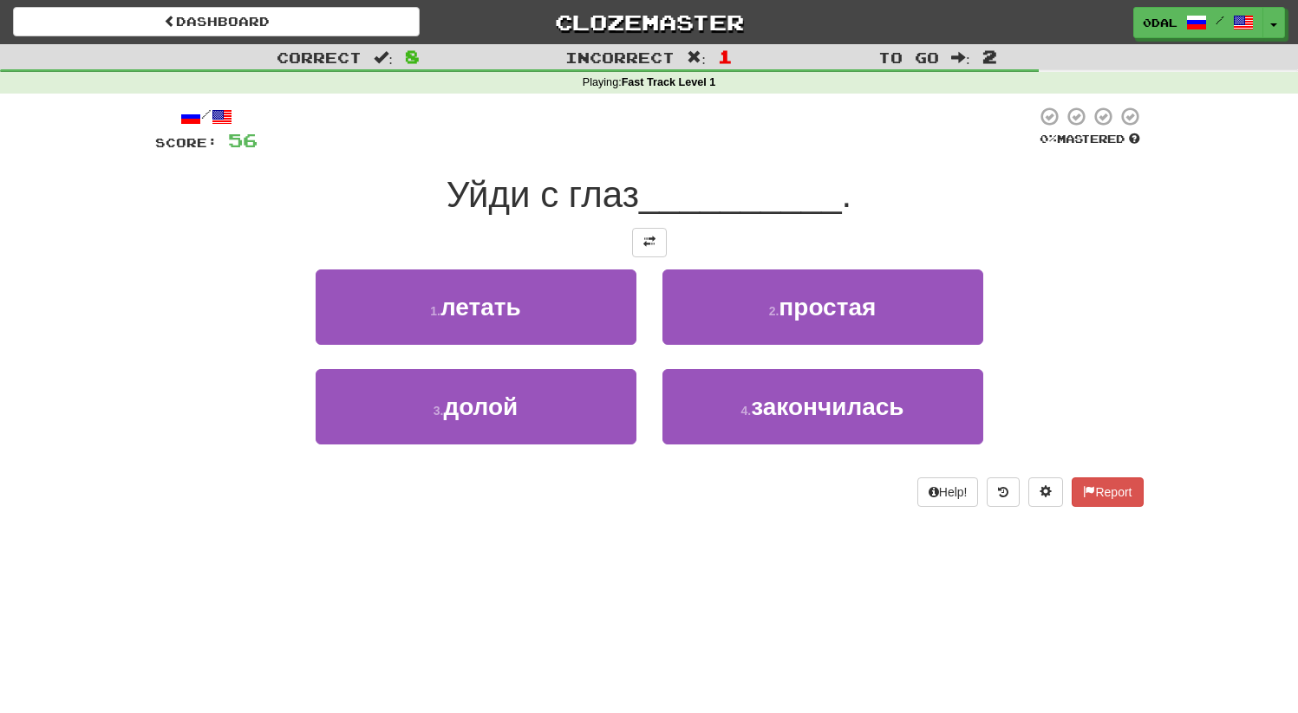
click at [670, 238] on div at bounding box center [649, 242] width 988 height 29
click at [650, 243] on span at bounding box center [649, 242] width 12 height 12
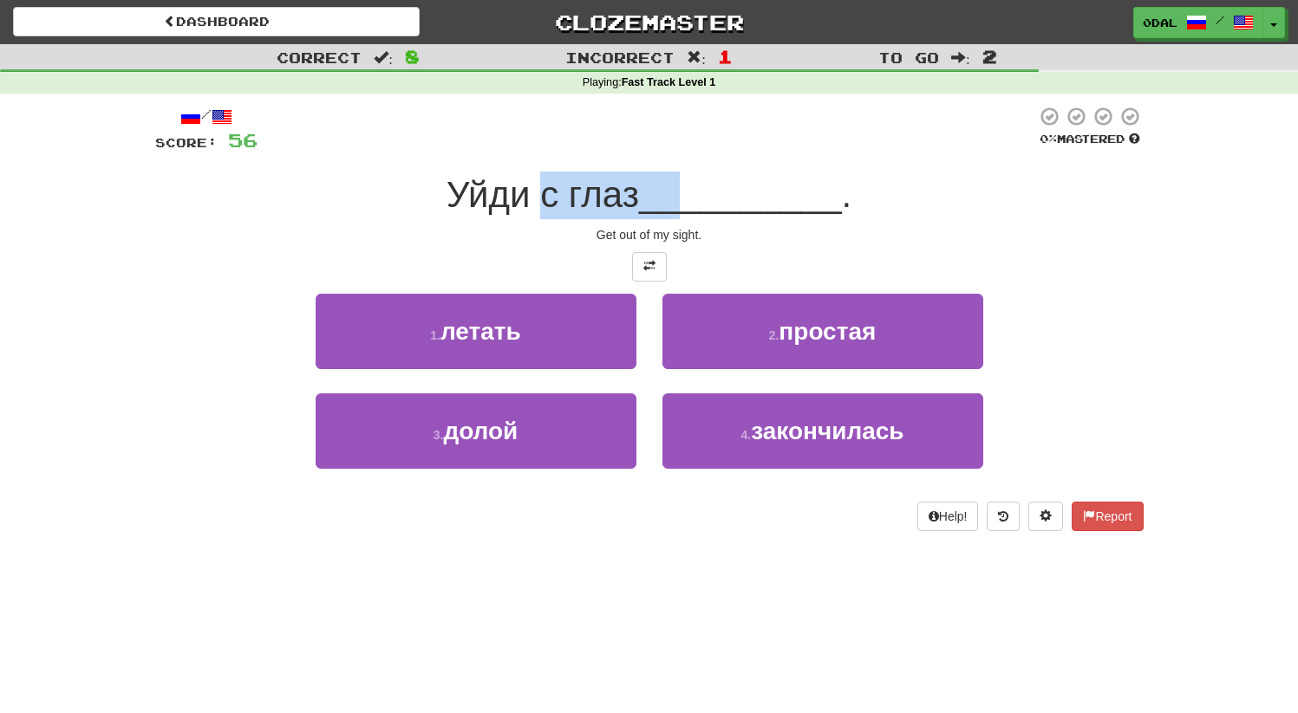
drag, startPoint x: 685, startPoint y: 204, endPoint x: 814, endPoint y: 206, distance: 129.2
click at [745, 205] on div "Уйди с глаз __________ ." at bounding box center [649, 196] width 988 height 48
click at [897, 208] on div "Уйди с глаз __________ ." at bounding box center [649, 196] width 988 height 48
drag, startPoint x: 481, startPoint y: 187, endPoint x: 699, endPoint y: 202, distance: 218.1
click at [639, 199] on span "Уйди с глаз" at bounding box center [542, 194] width 192 height 41
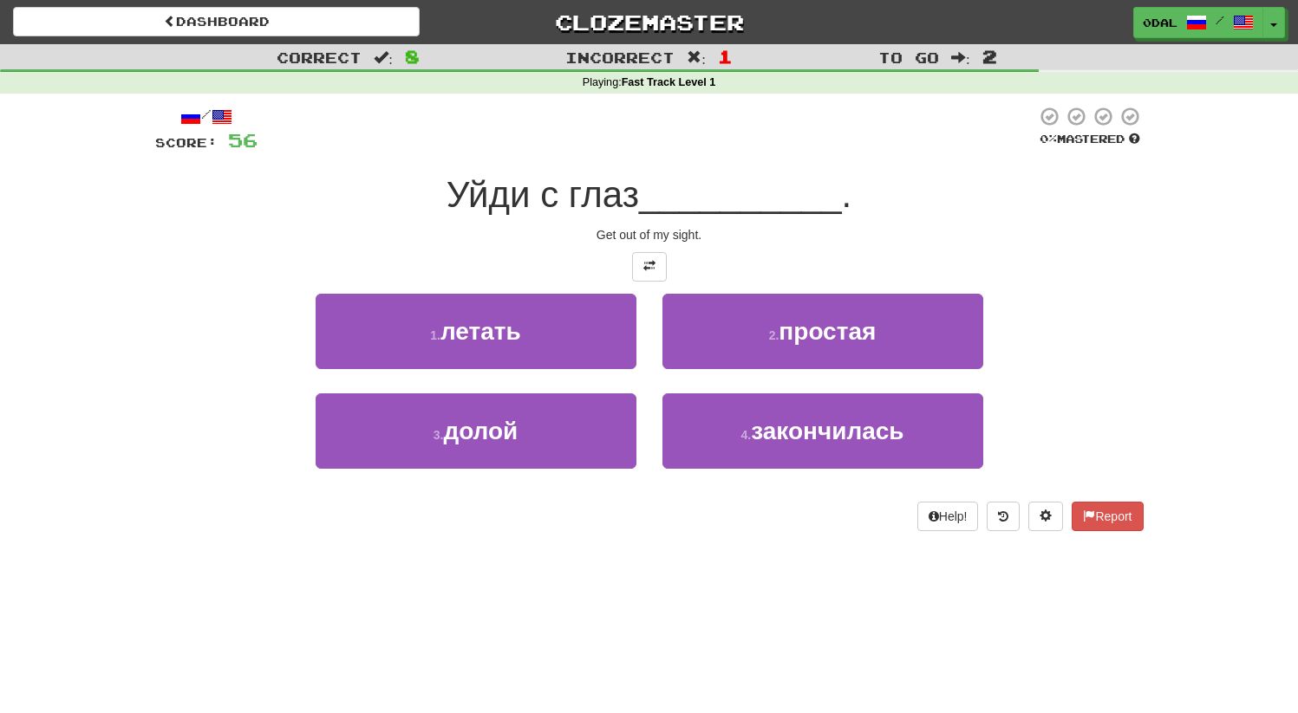
click at [814, 203] on span "__________" at bounding box center [740, 194] width 203 height 41
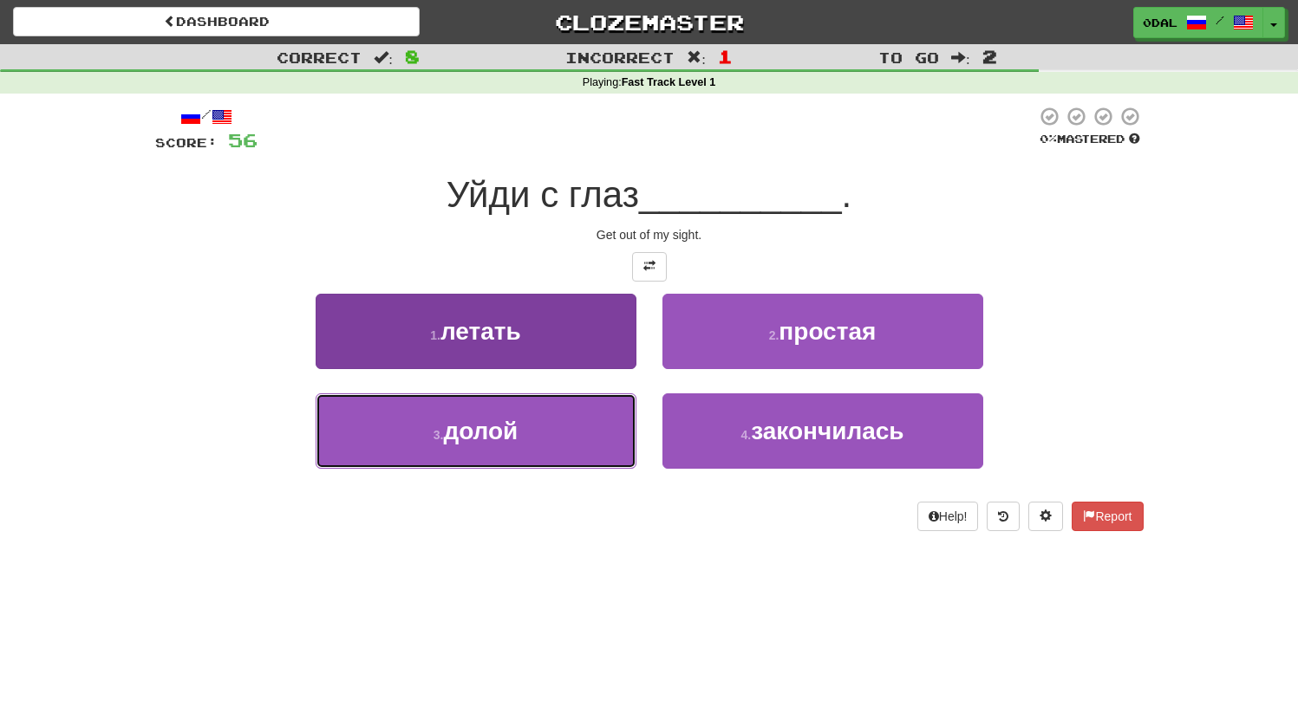
click at [553, 430] on button "3 . долой" at bounding box center [476, 431] width 321 height 75
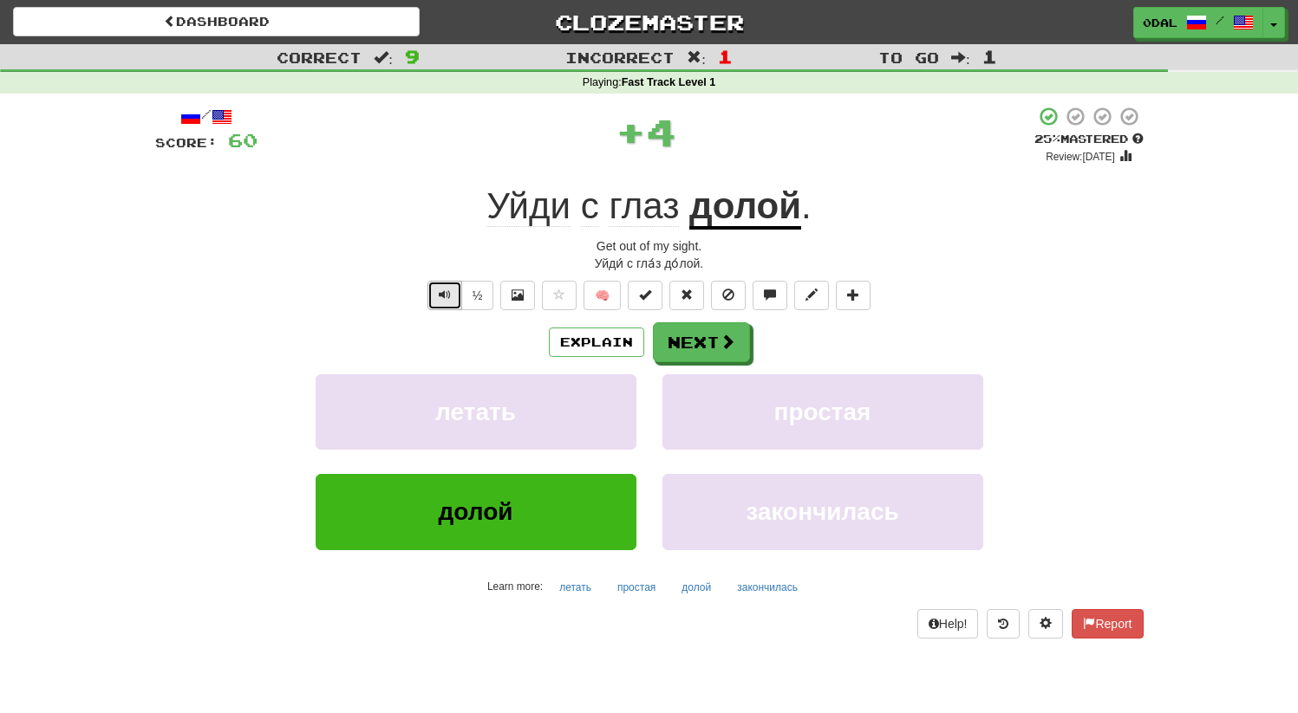
click at [438, 299] on button "Text-to-speech controls" at bounding box center [444, 295] width 35 height 29
drag, startPoint x: 420, startPoint y: 303, endPoint x: 438, endPoint y: 300, distance: 17.5
click at [423, 303] on div "½ 🧠" at bounding box center [649, 295] width 988 height 29
click at [440, 300] on span "Text-to-speech controls" at bounding box center [445, 295] width 12 height 12
click at [703, 367] on div "Explain Next летать простая долой закончилась Learn more: летать простая долой …" at bounding box center [649, 461] width 988 height 278
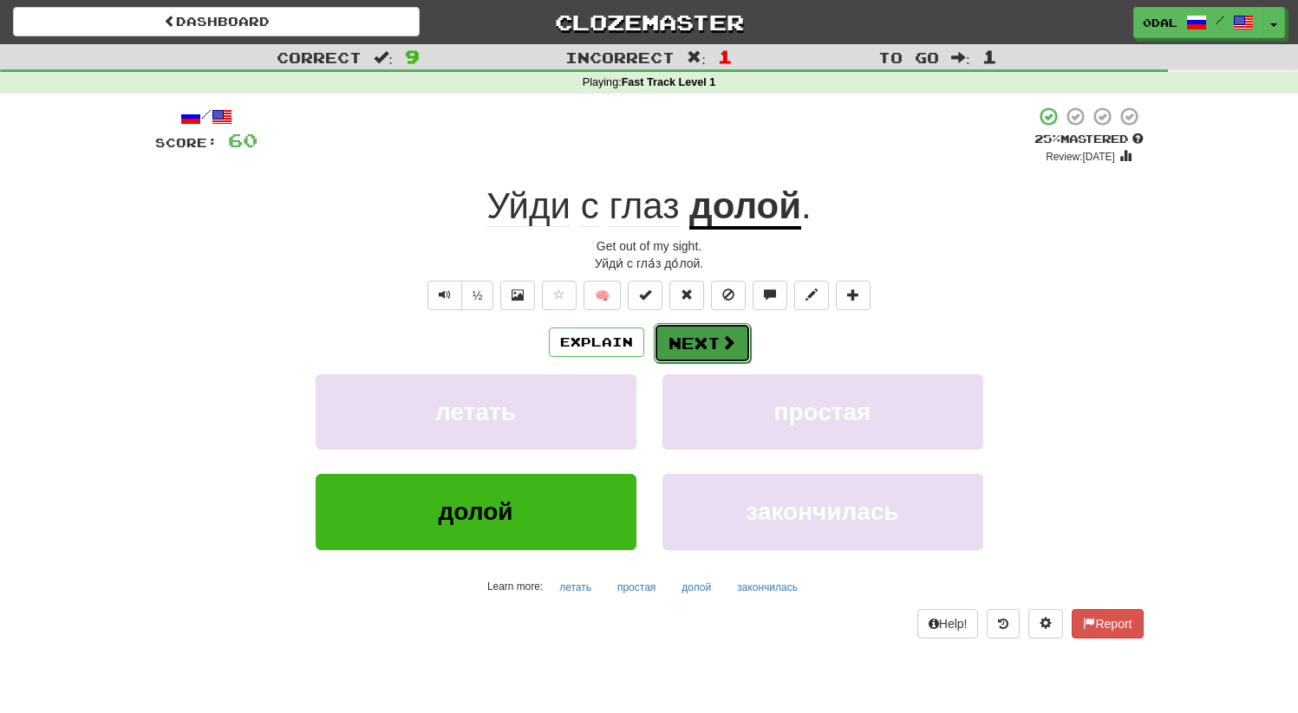
click at [720, 345] on span at bounding box center [728, 343] width 16 height 16
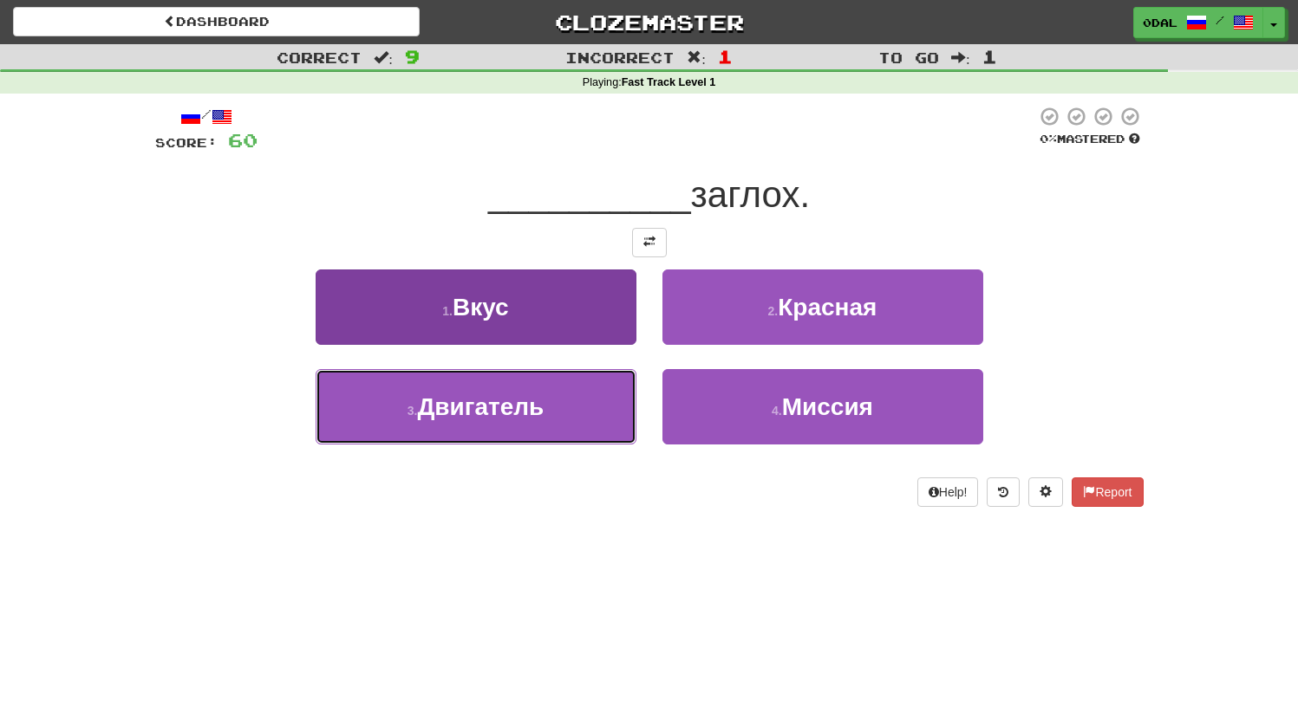
click at [511, 401] on span "Двигатель" at bounding box center [480, 407] width 127 height 27
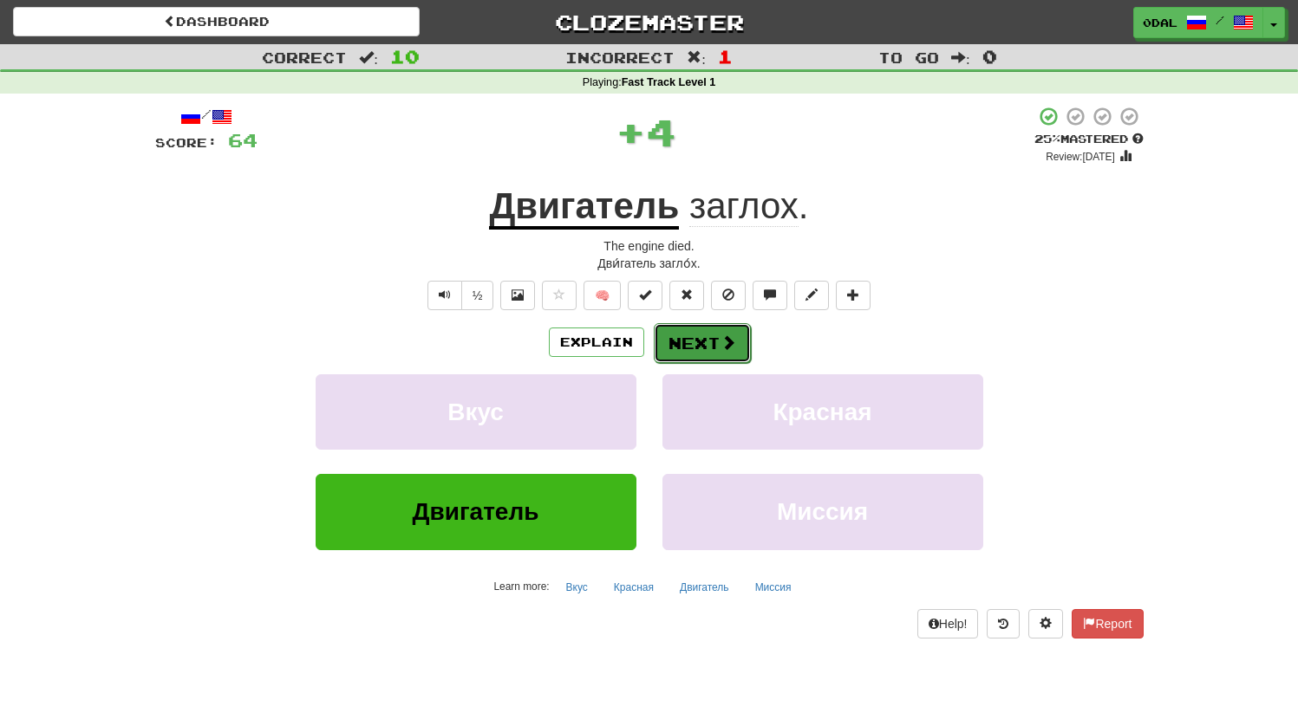
click at [700, 338] on button "Next" at bounding box center [702, 343] width 97 height 40
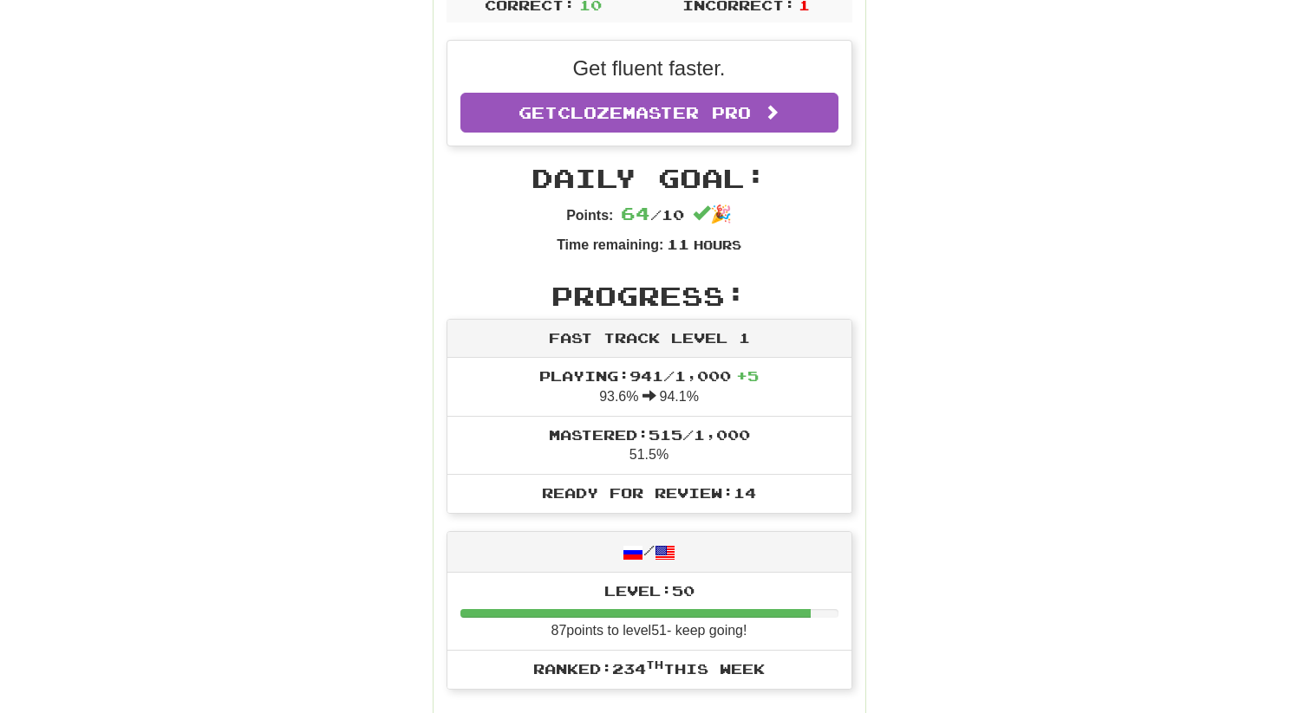
scroll to position [400, 0]
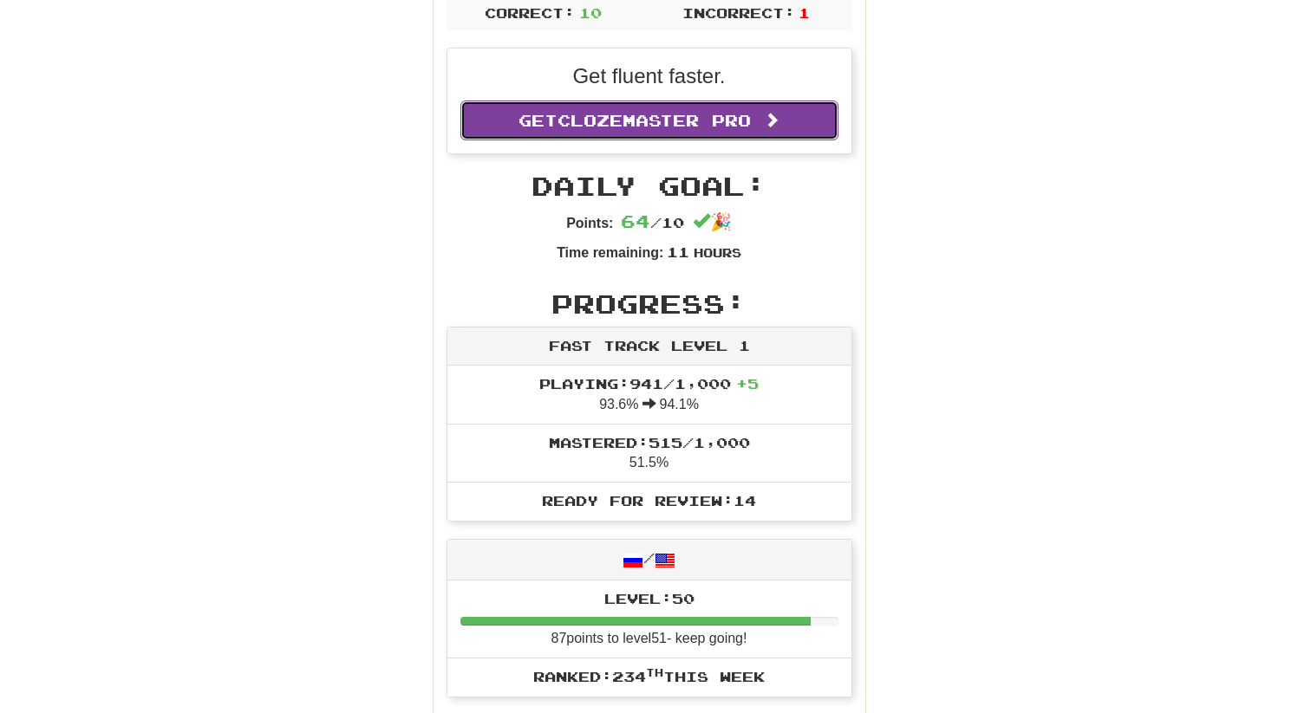
click at [571, 126] on span "Clozemaster Pro" at bounding box center [653, 120] width 193 height 19
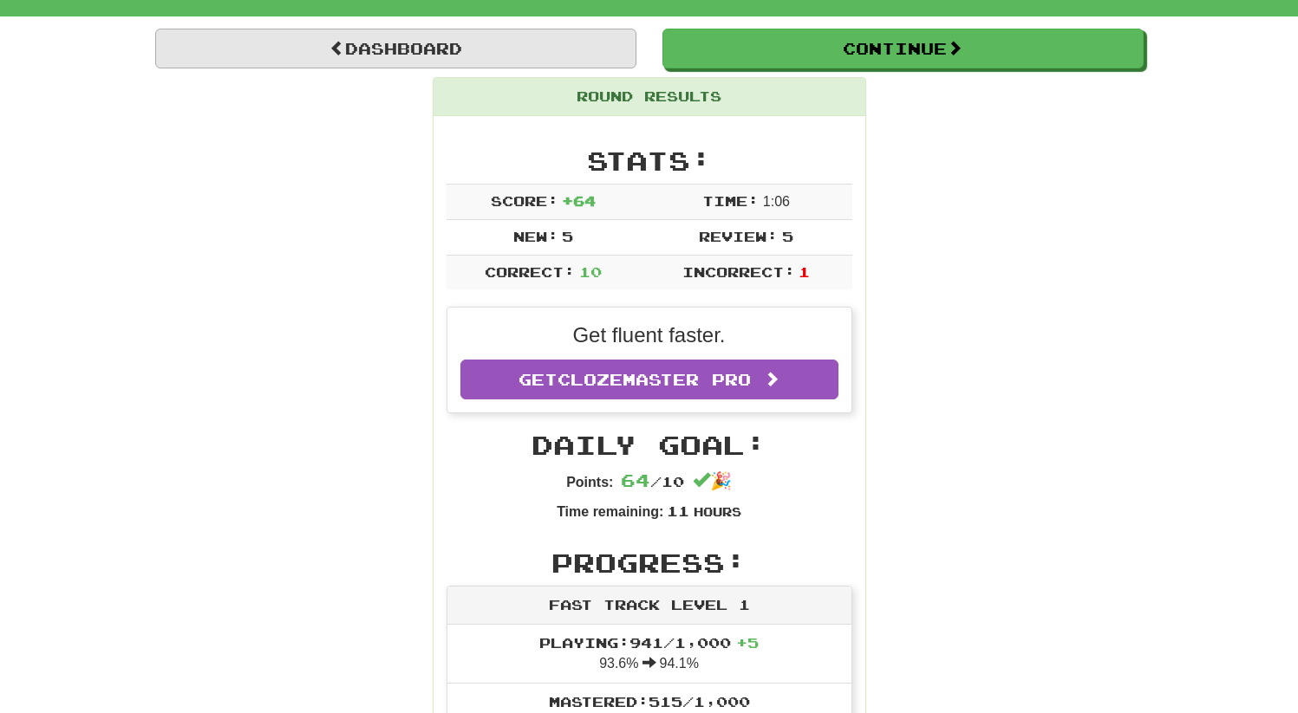
scroll to position [0, 0]
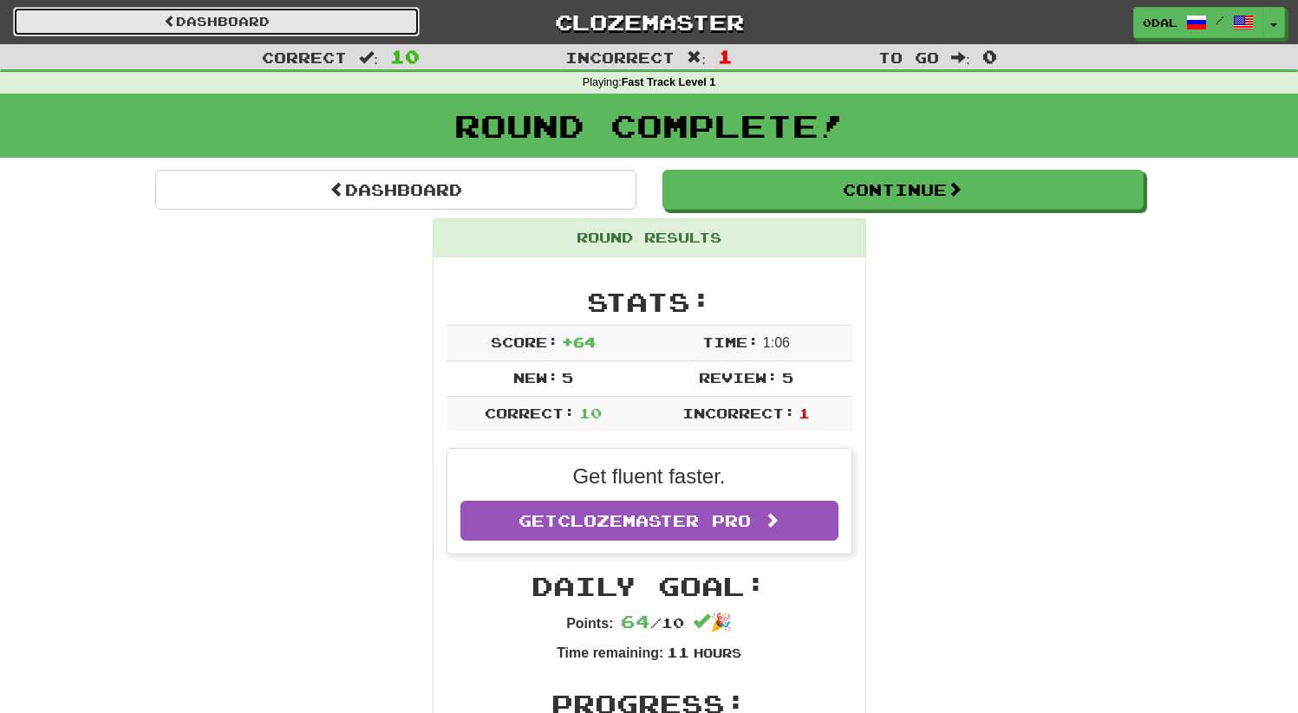
click at [296, 27] on link "Dashboard" at bounding box center [216, 21] width 407 height 29
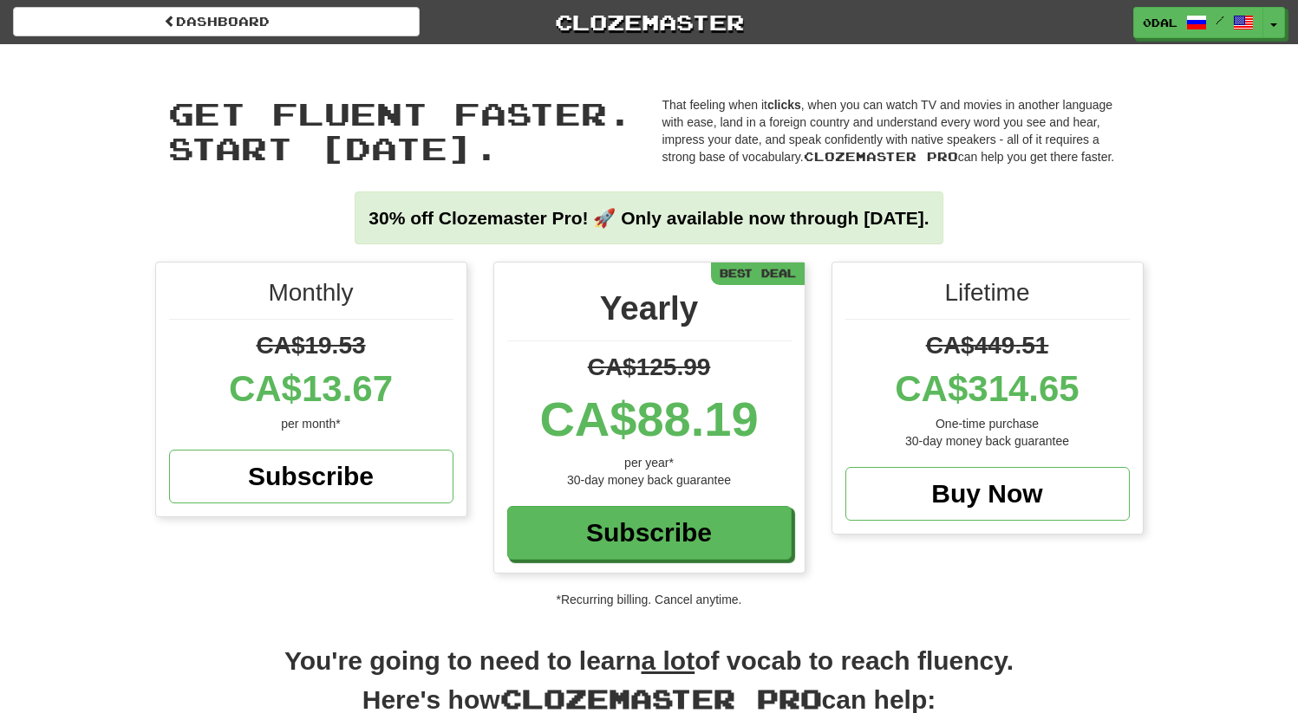
drag, startPoint x: 575, startPoint y: 414, endPoint x: 784, endPoint y: 428, distance: 210.2
click at [784, 428] on div "CA$88.19" at bounding box center [649, 419] width 284 height 69
drag, startPoint x: 936, startPoint y: 325, endPoint x: 1141, endPoint y: 394, distance: 216.0
click at [1122, 394] on div "Lifetime CA$449.51 CA$314.65 One-time purchase 30-day money back guarantee Buy …" at bounding box center [987, 398] width 310 height 271
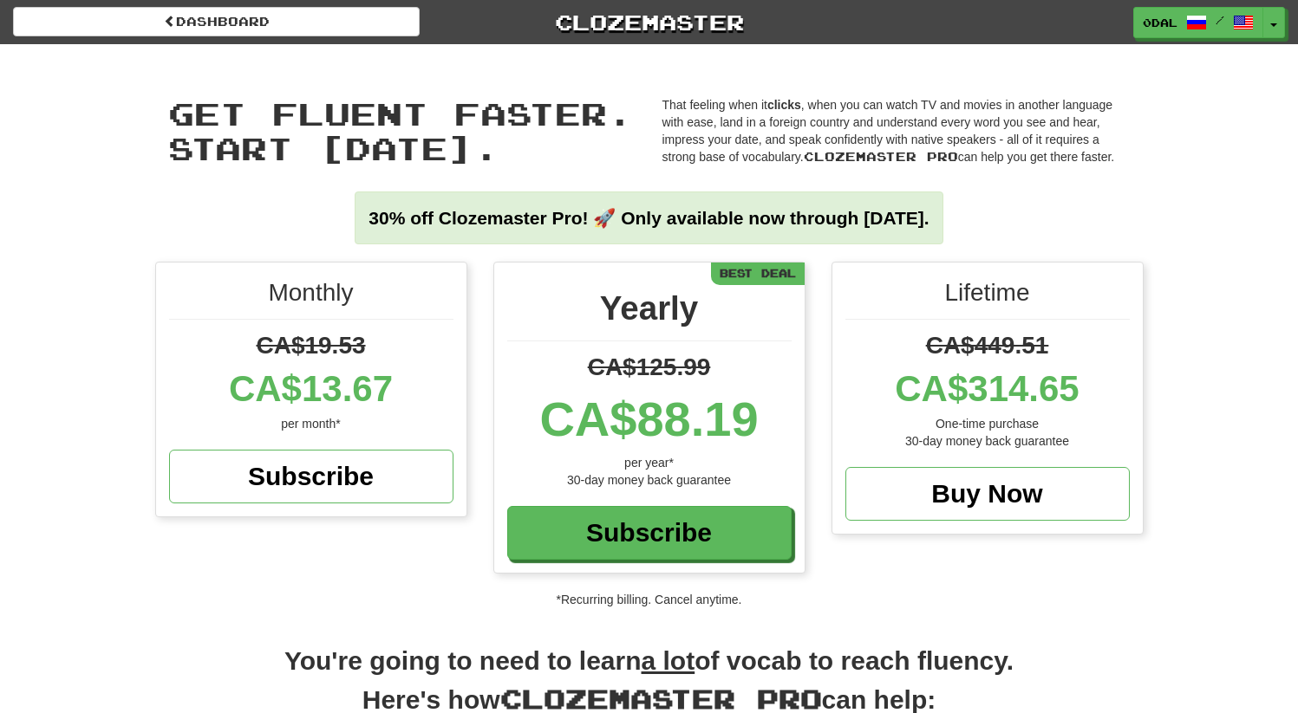
click at [1141, 394] on div "Lifetime CA$449.51 CA$314.65 One-time purchase 30-day money back guarantee Buy …" at bounding box center [987, 398] width 310 height 271
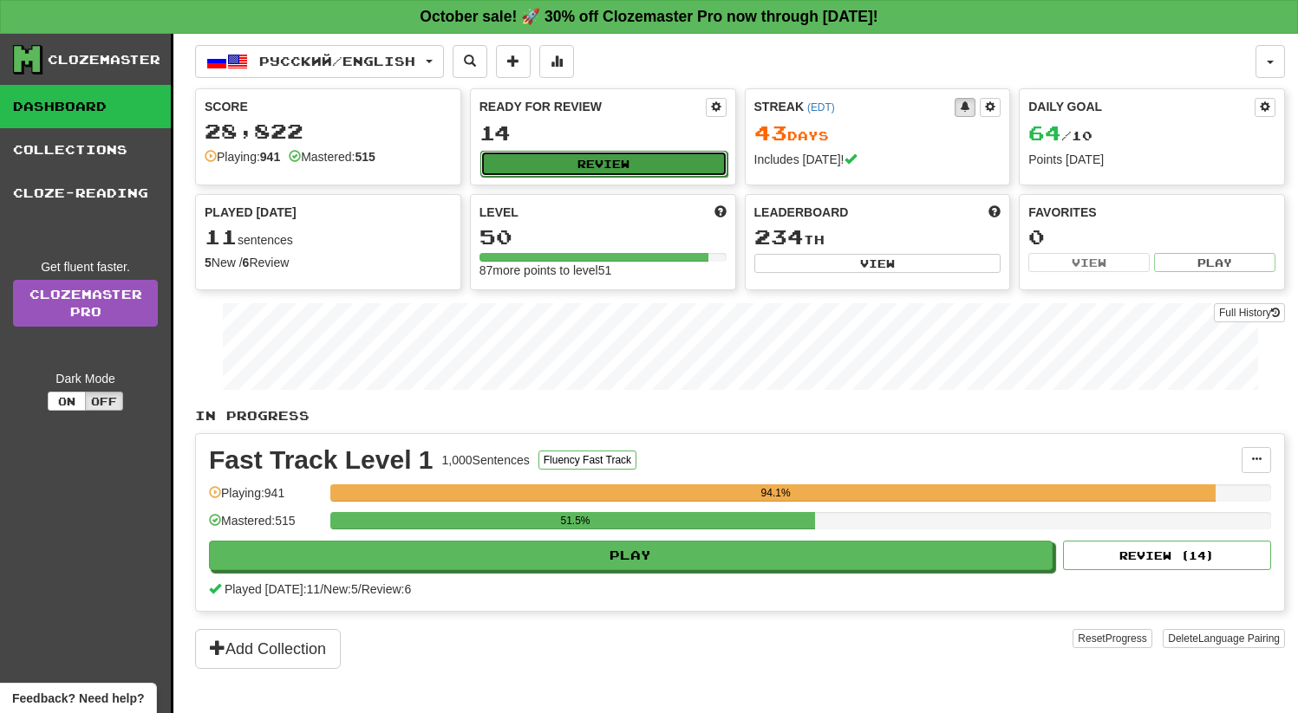
click at [559, 166] on button "Review" at bounding box center [603, 164] width 247 height 26
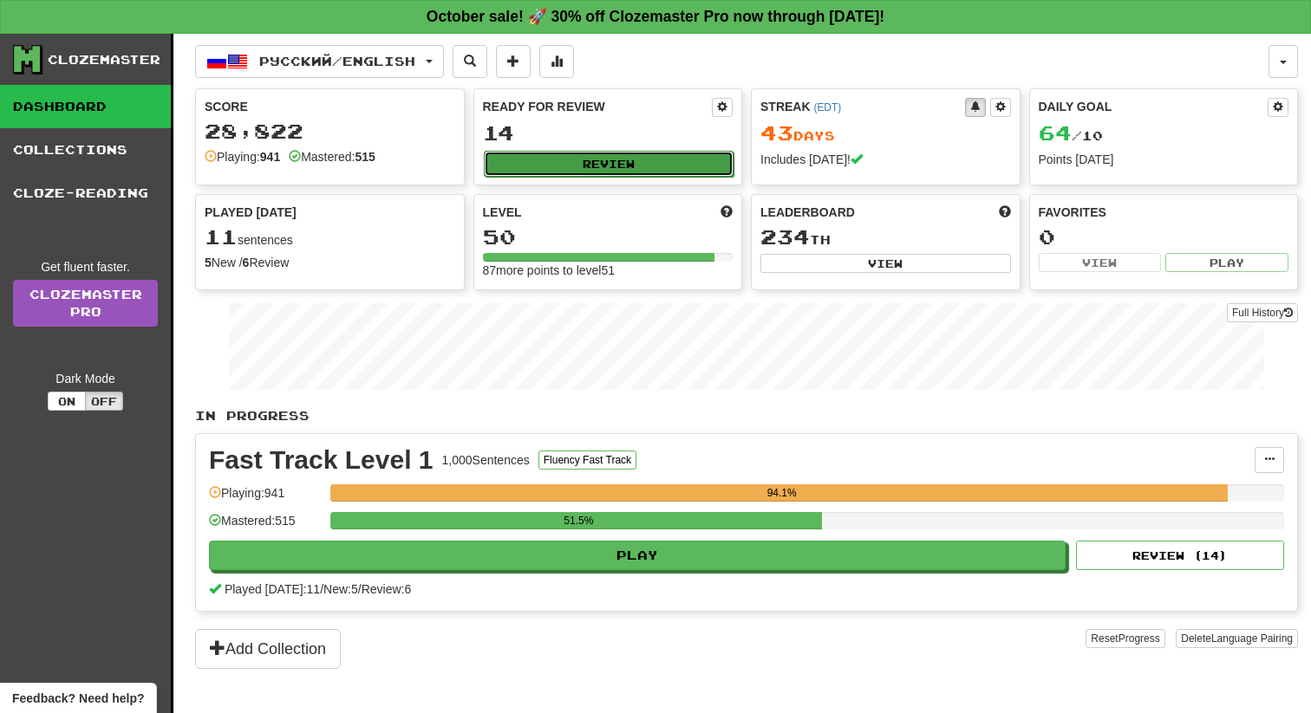
select select "**"
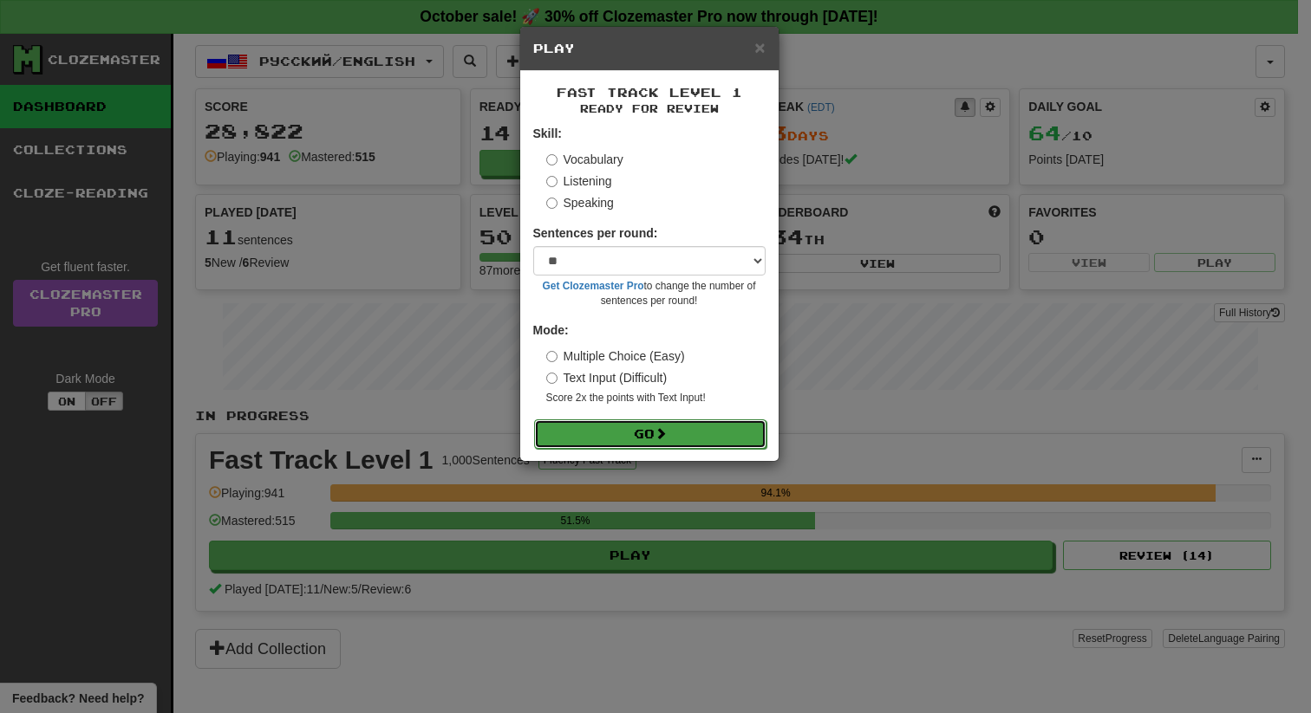
click at [638, 433] on button "Go" at bounding box center [650, 434] width 232 height 29
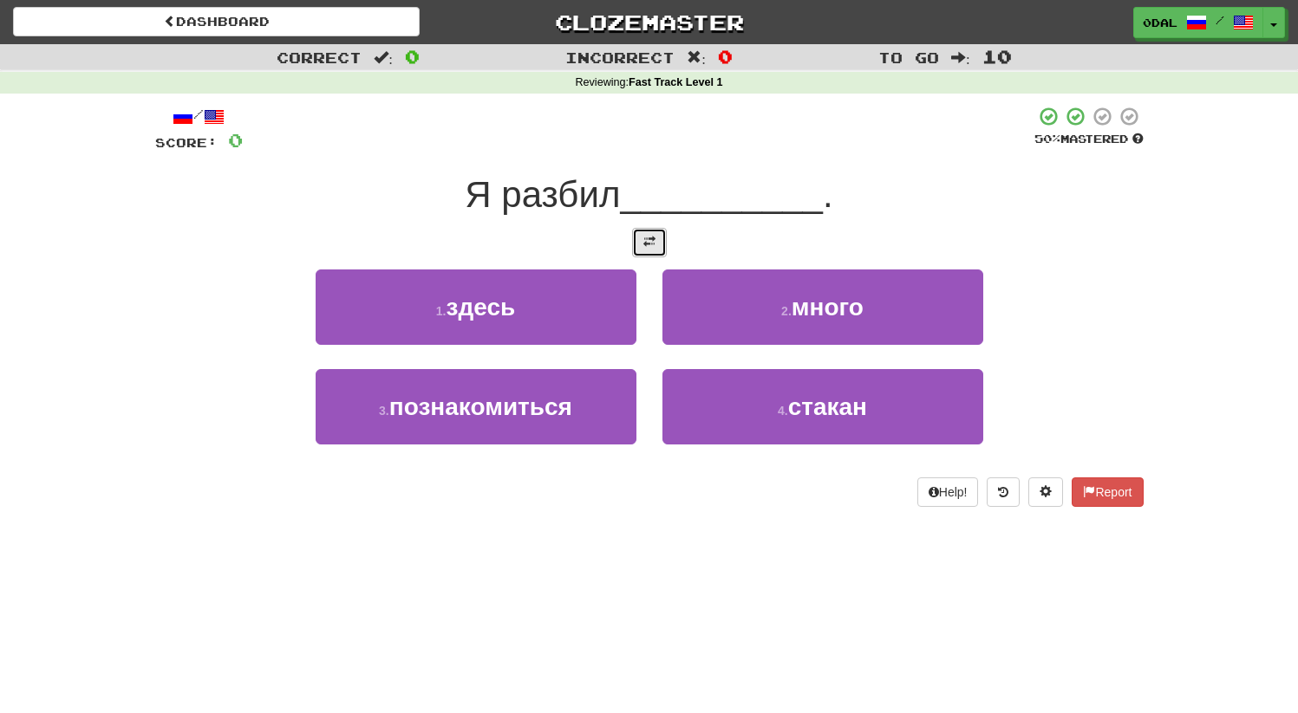
click at [663, 249] on button at bounding box center [649, 242] width 35 height 29
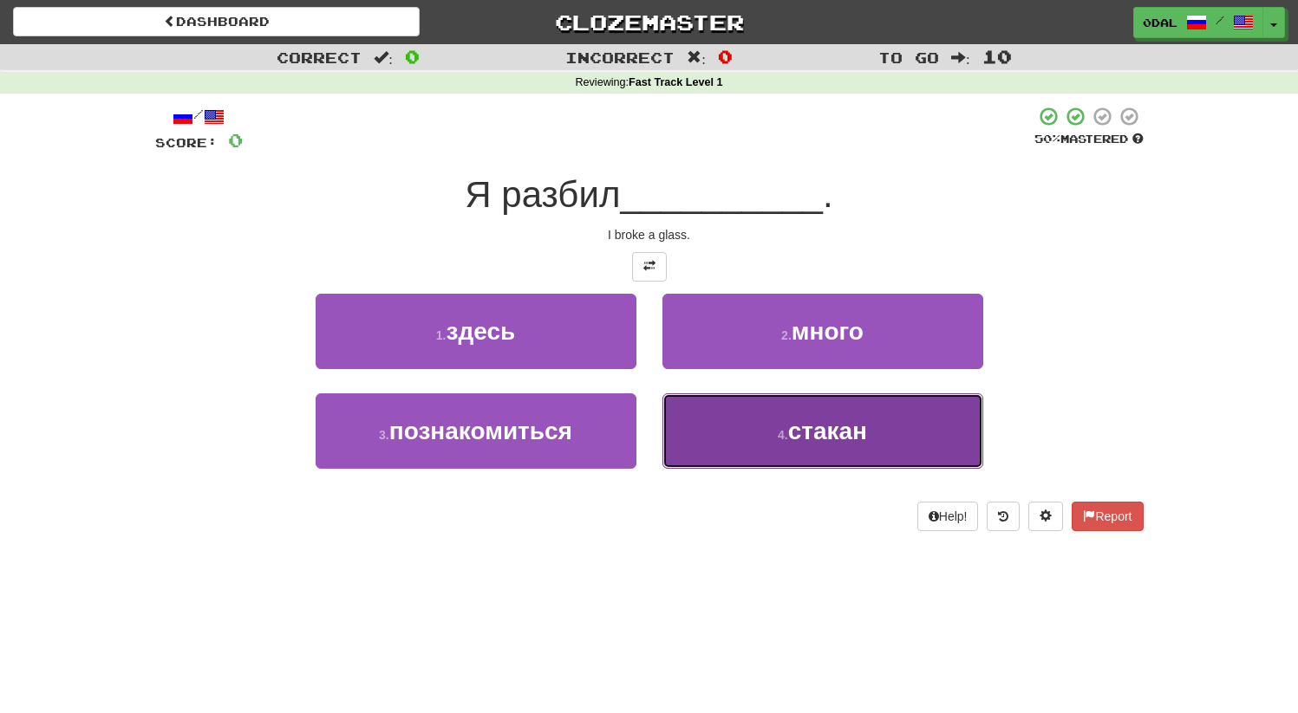
click at [806, 435] on span "стакан" at bounding box center [827, 431] width 79 height 27
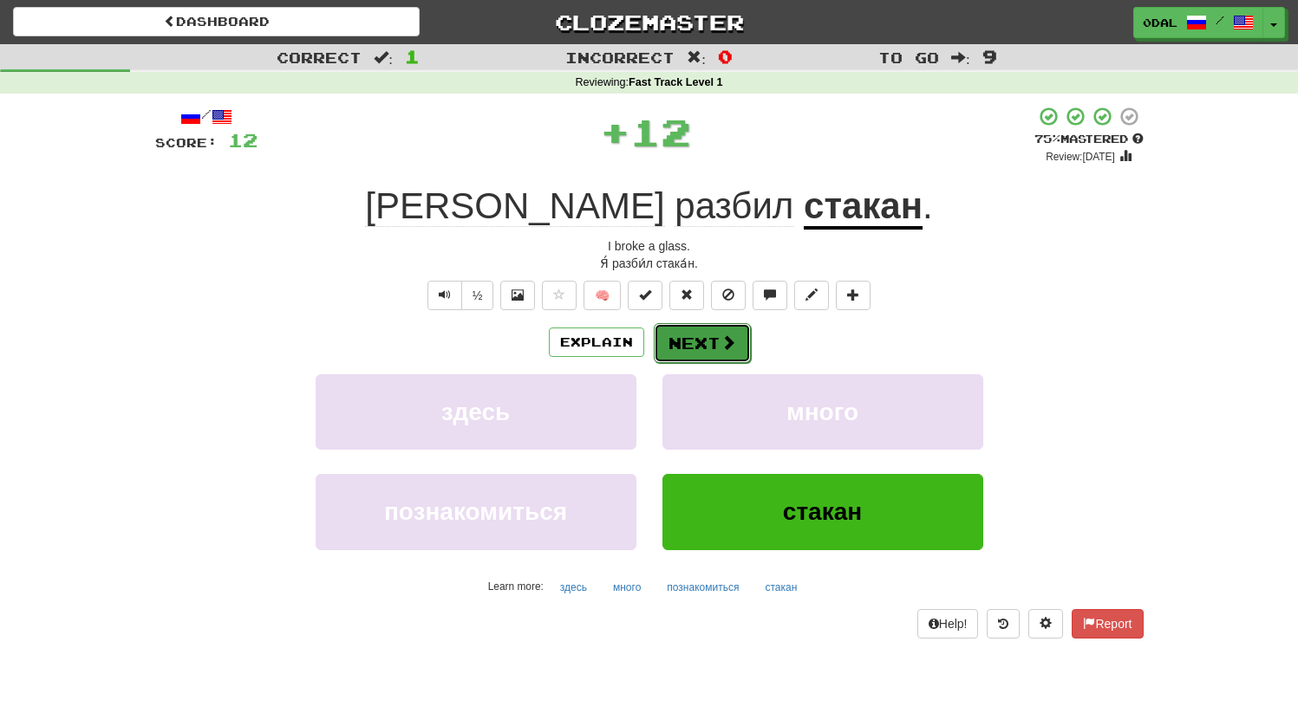
click at [689, 341] on button "Next" at bounding box center [702, 343] width 97 height 40
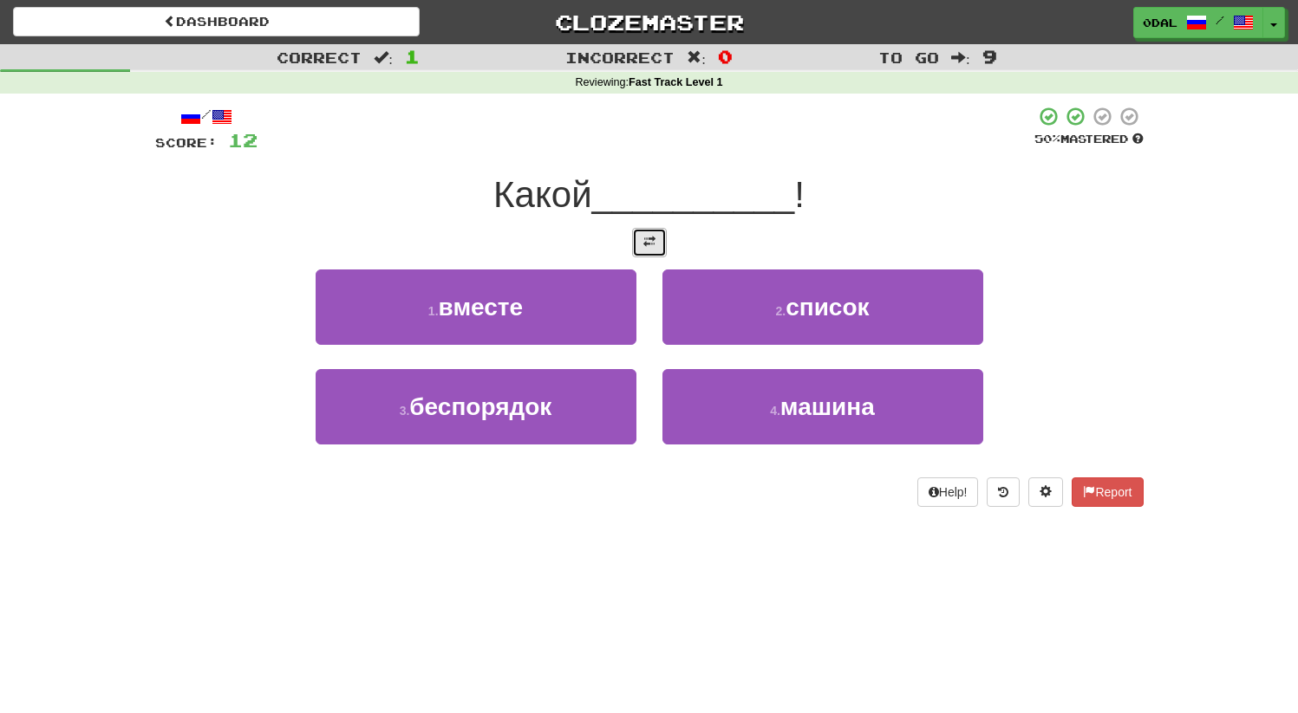
click at [661, 241] on button at bounding box center [649, 242] width 35 height 29
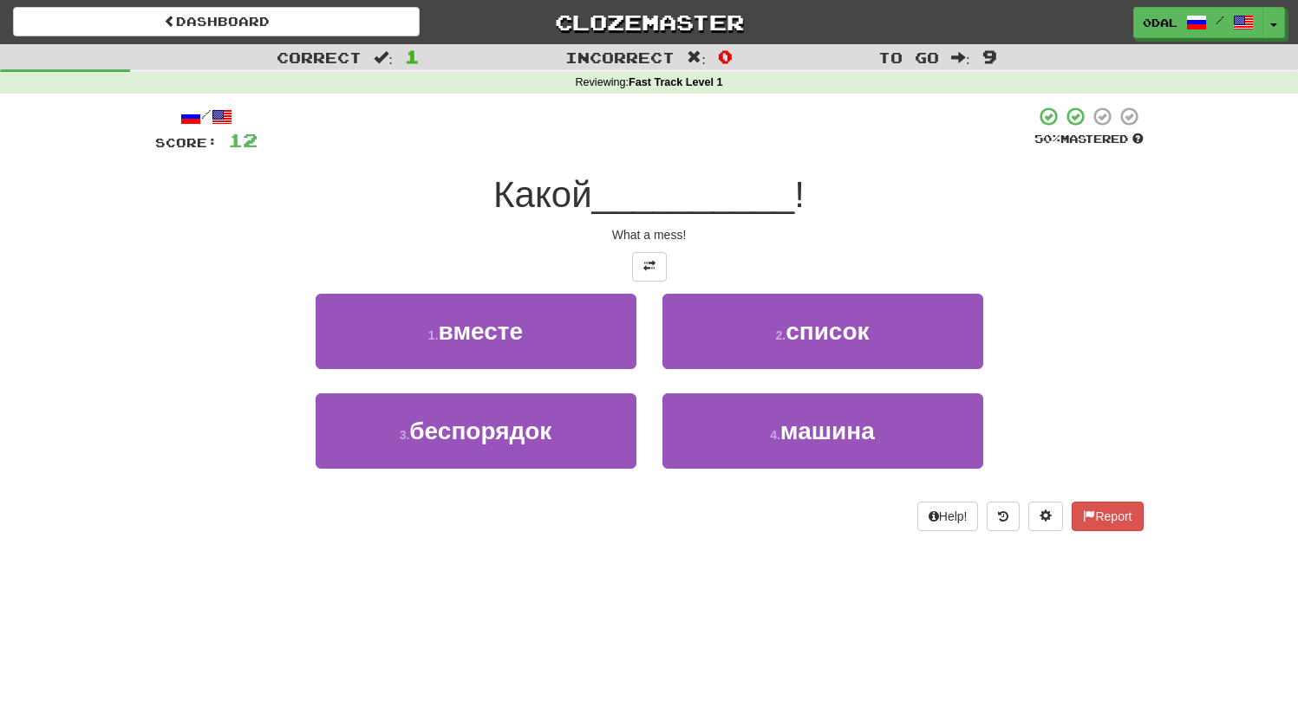
click at [504, 476] on div "3 . беспорядок" at bounding box center [476, 444] width 347 height 100
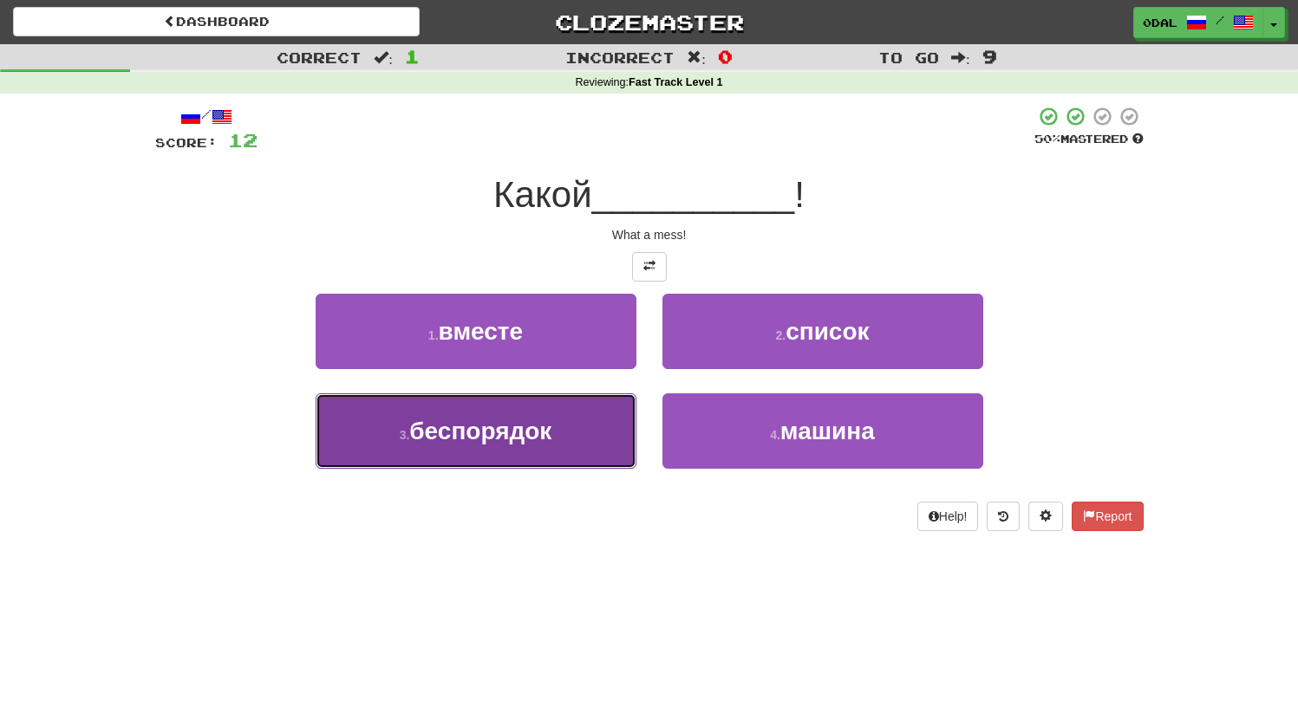
click at [528, 451] on button "3 . беспорядок" at bounding box center [476, 431] width 321 height 75
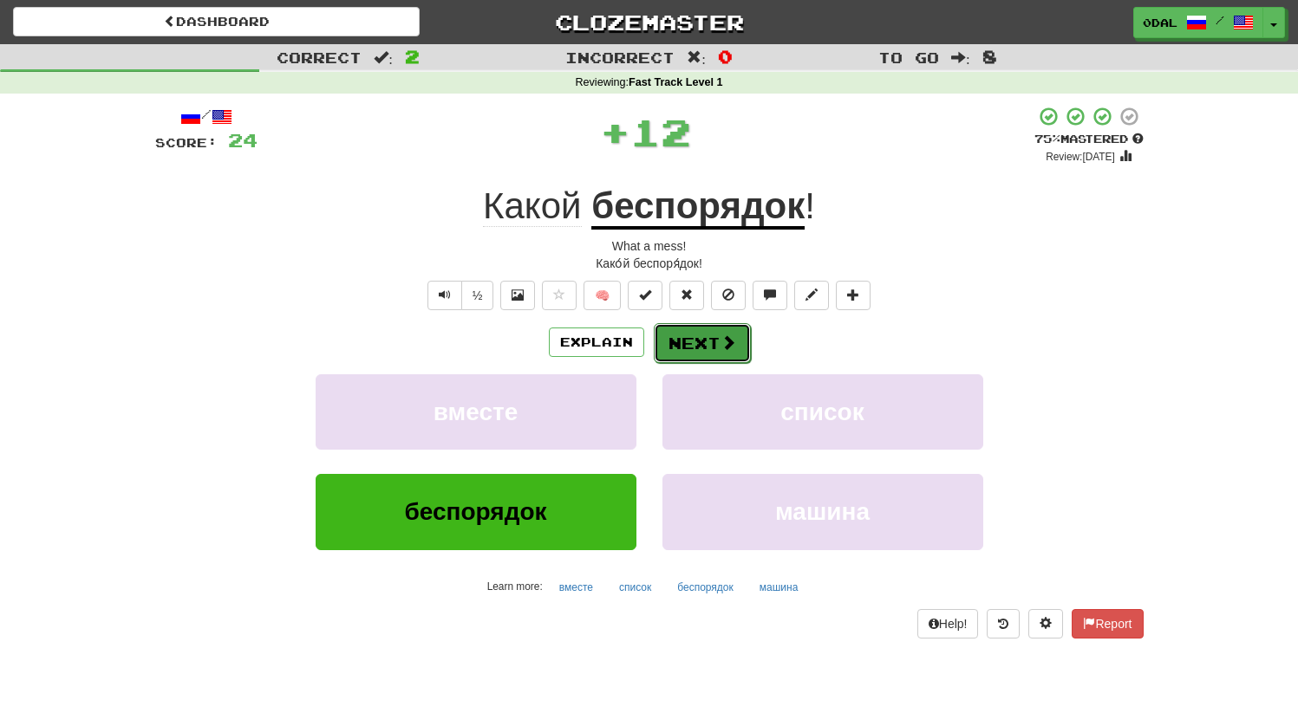
click at [715, 345] on button "Next" at bounding box center [702, 343] width 97 height 40
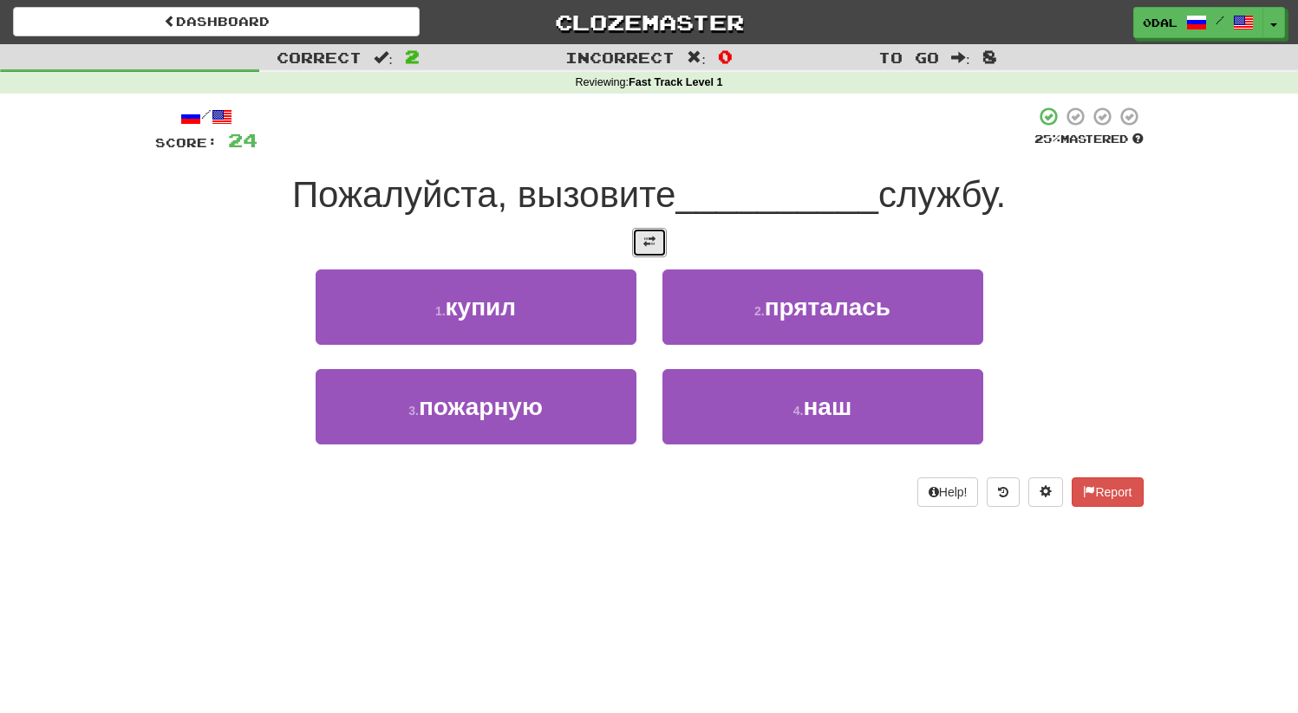
click at [658, 248] on button at bounding box center [649, 242] width 35 height 29
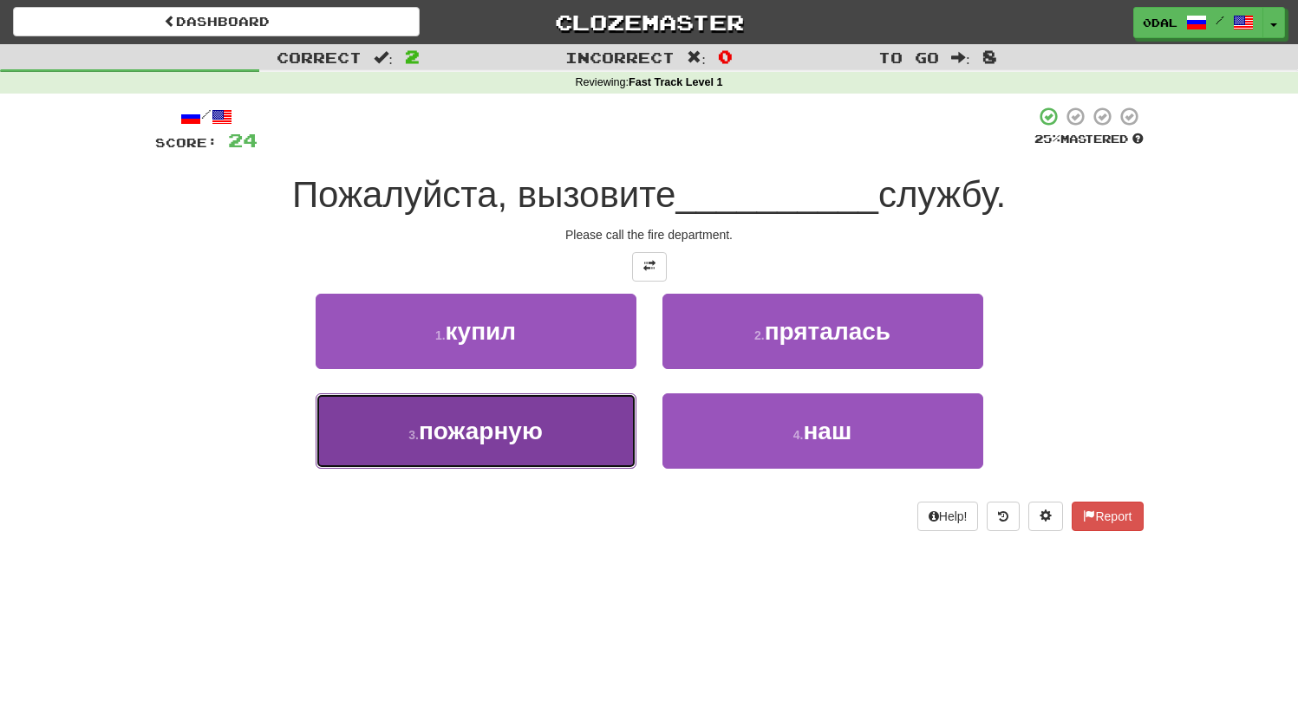
click at [541, 426] on span "пожарную" at bounding box center [481, 431] width 124 height 27
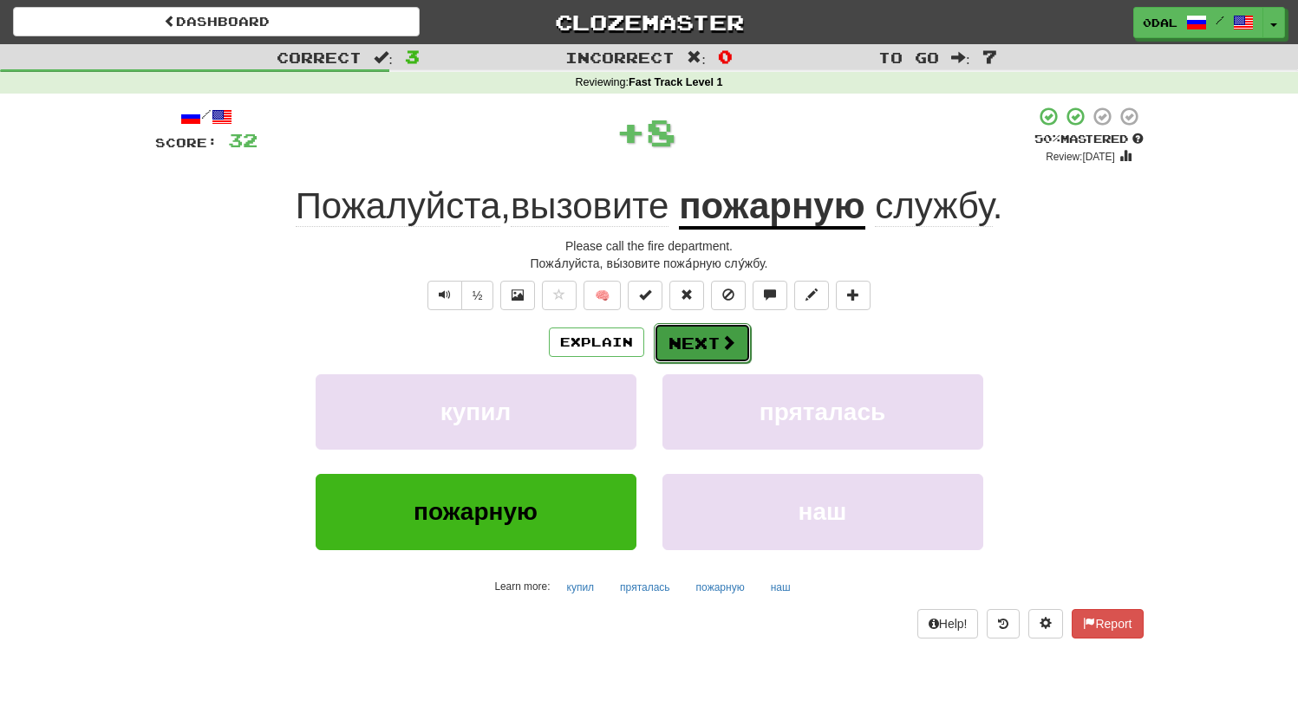
click at [717, 348] on button "Next" at bounding box center [702, 343] width 97 height 40
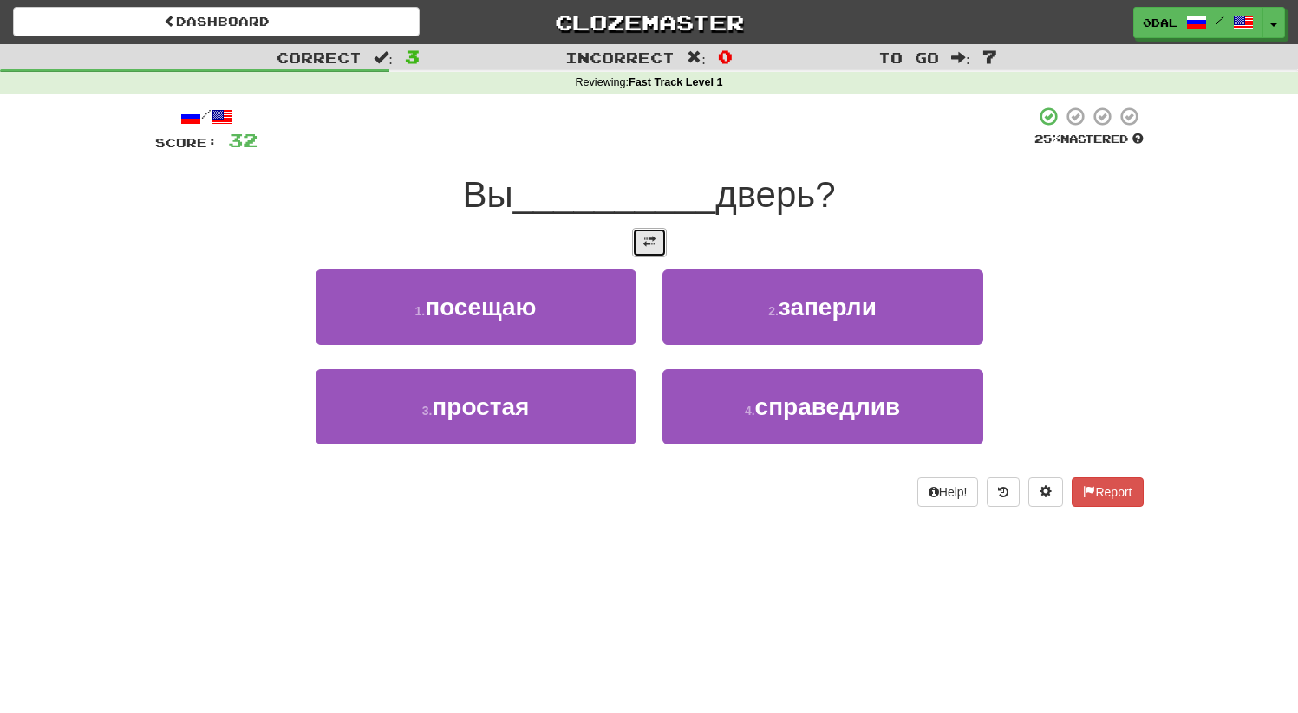
click at [635, 238] on button at bounding box center [649, 242] width 35 height 29
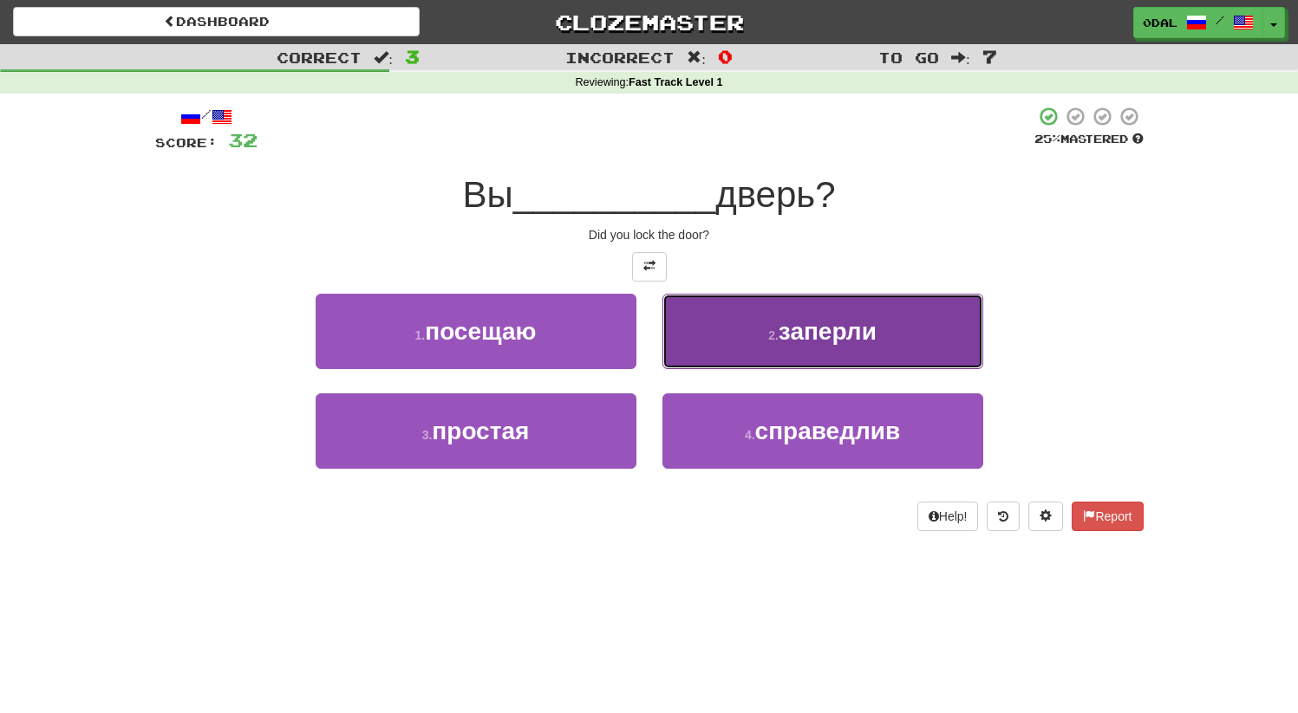
click at [779, 335] on span "заперли" at bounding box center [827, 331] width 98 height 27
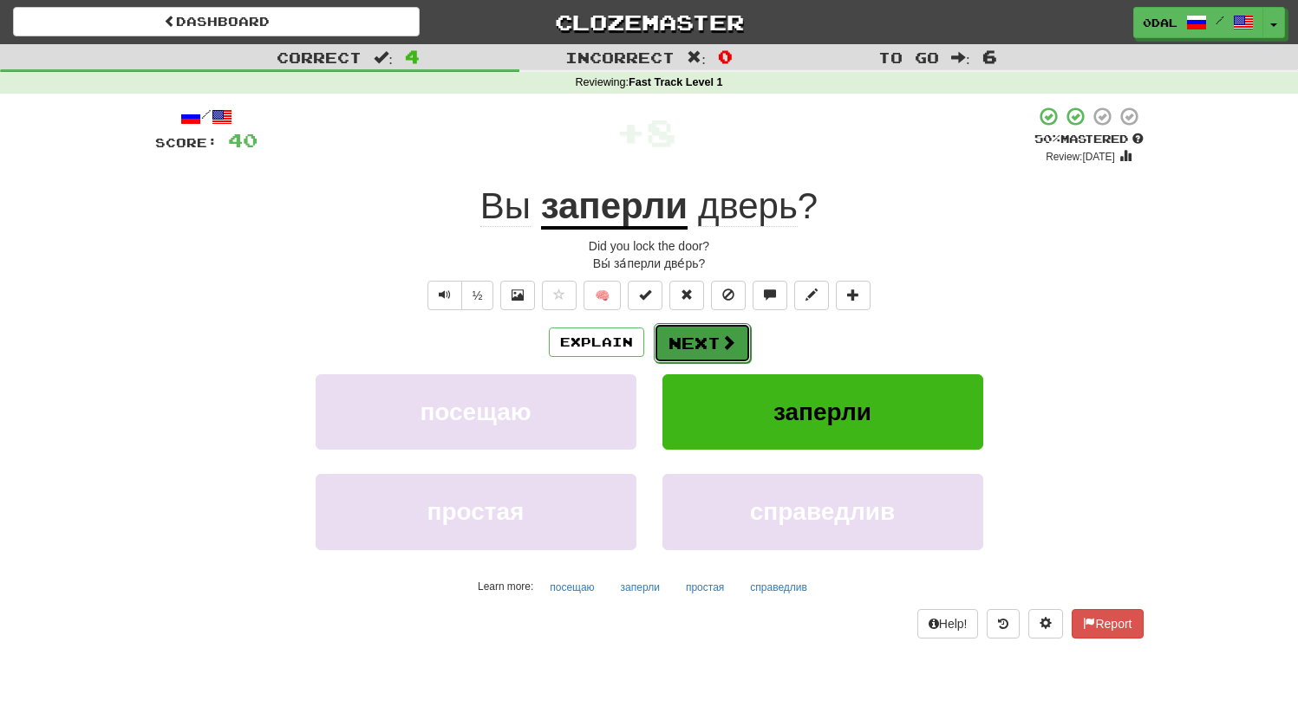
click at [708, 346] on button "Next" at bounding box center [702, 343] width 97 height 40
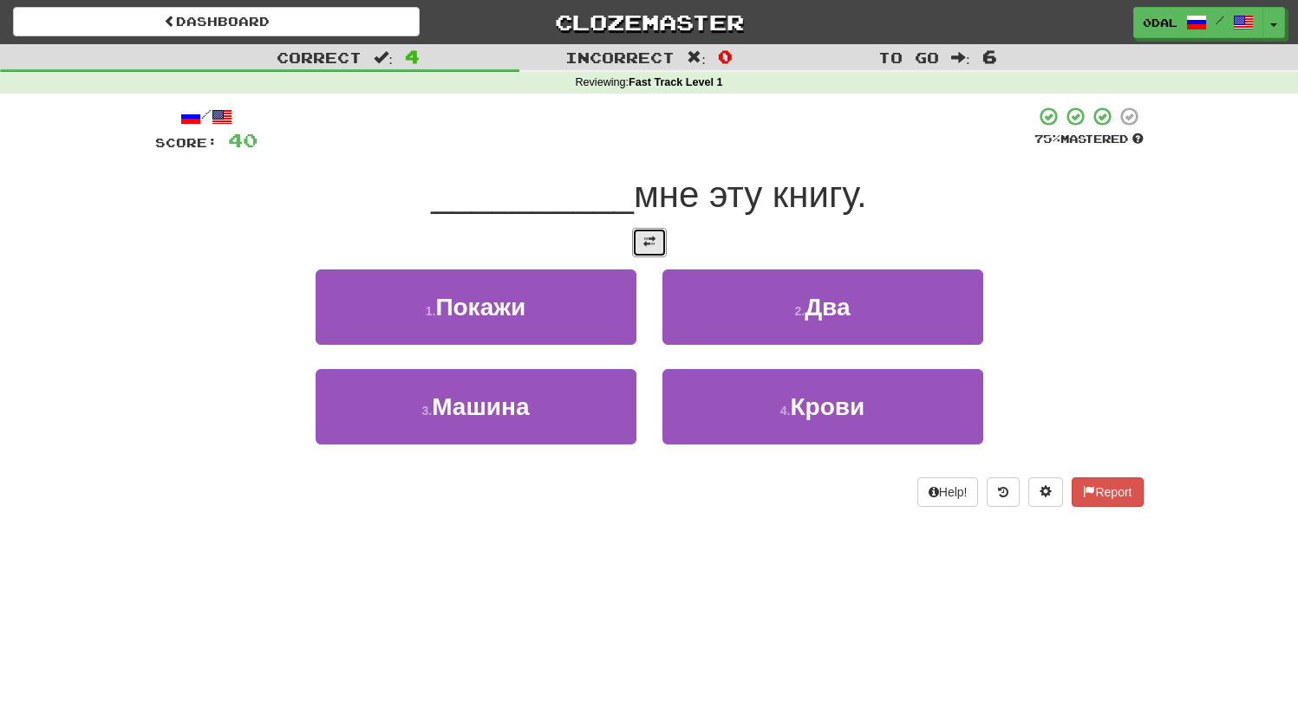
click at [644, 249] on button at bounding box center [649, 242] width 35 height 29
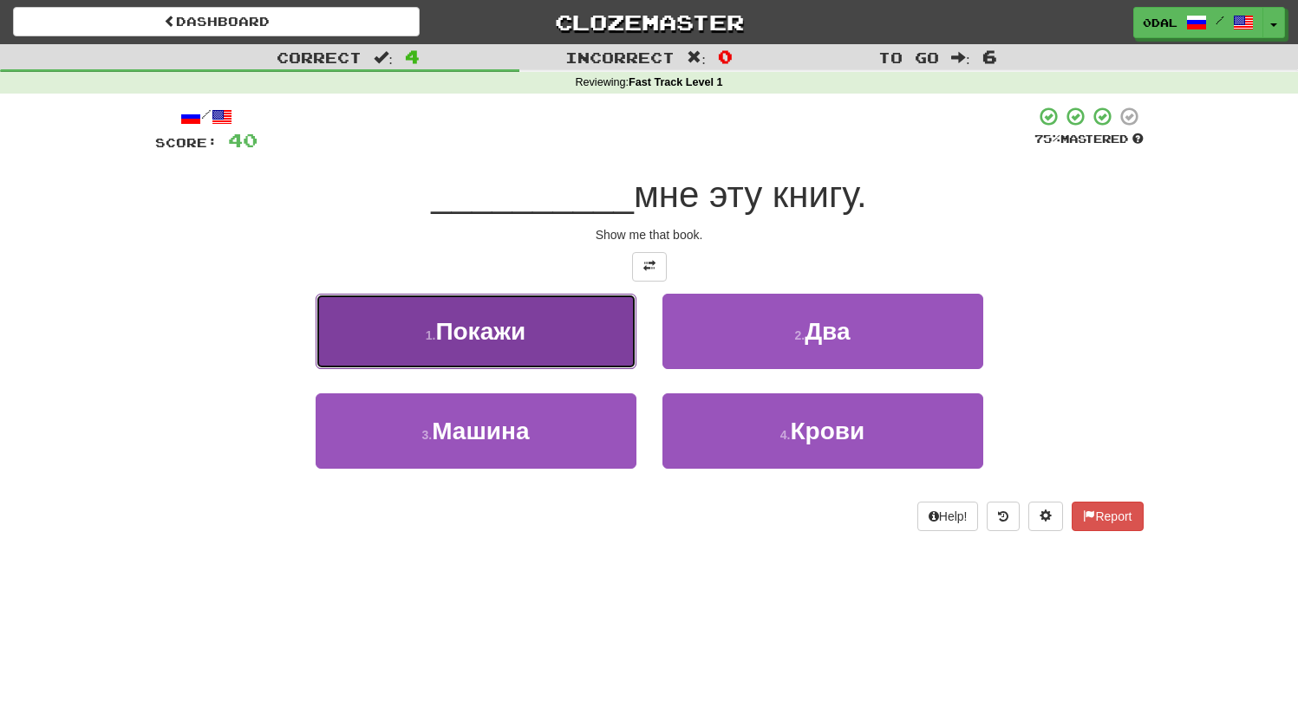
click at [559, 311] on button "1 . Покажи" at bounding box center [476, 331] width 321 height 75
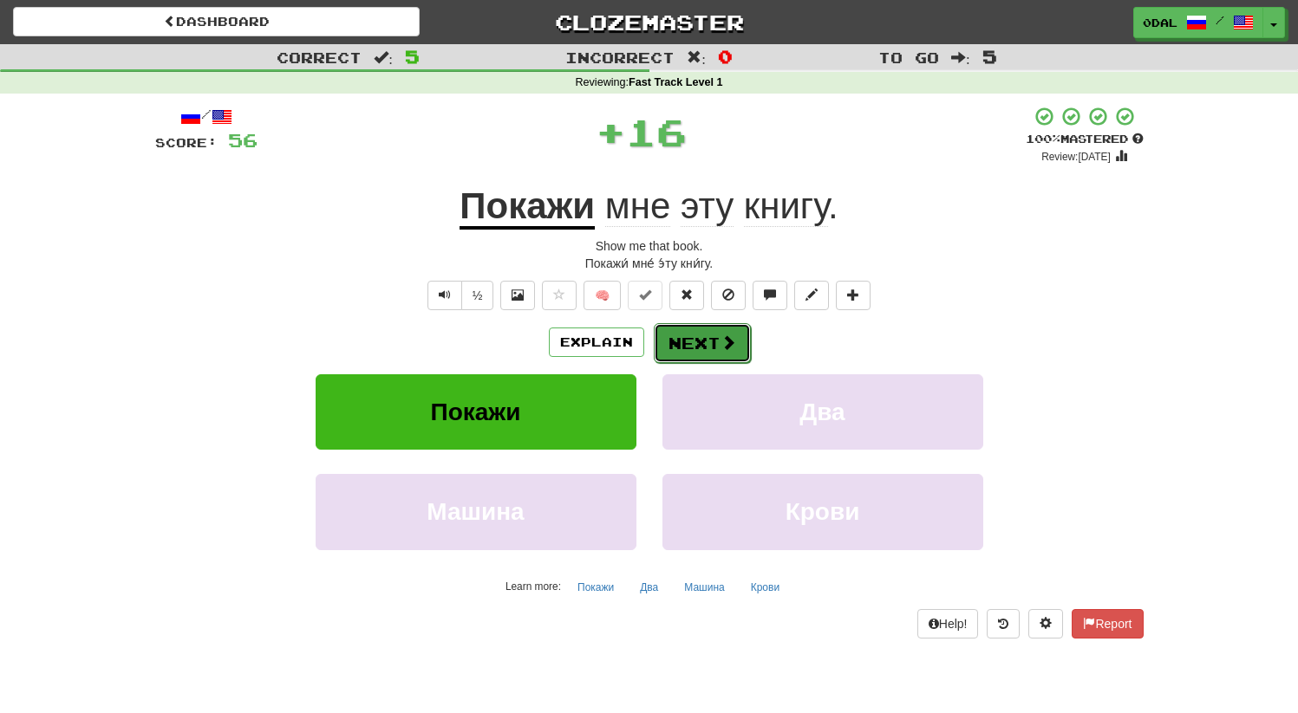
click at [699, 359] on button "Next" at bounding box center [702, 343] width 97 height 40
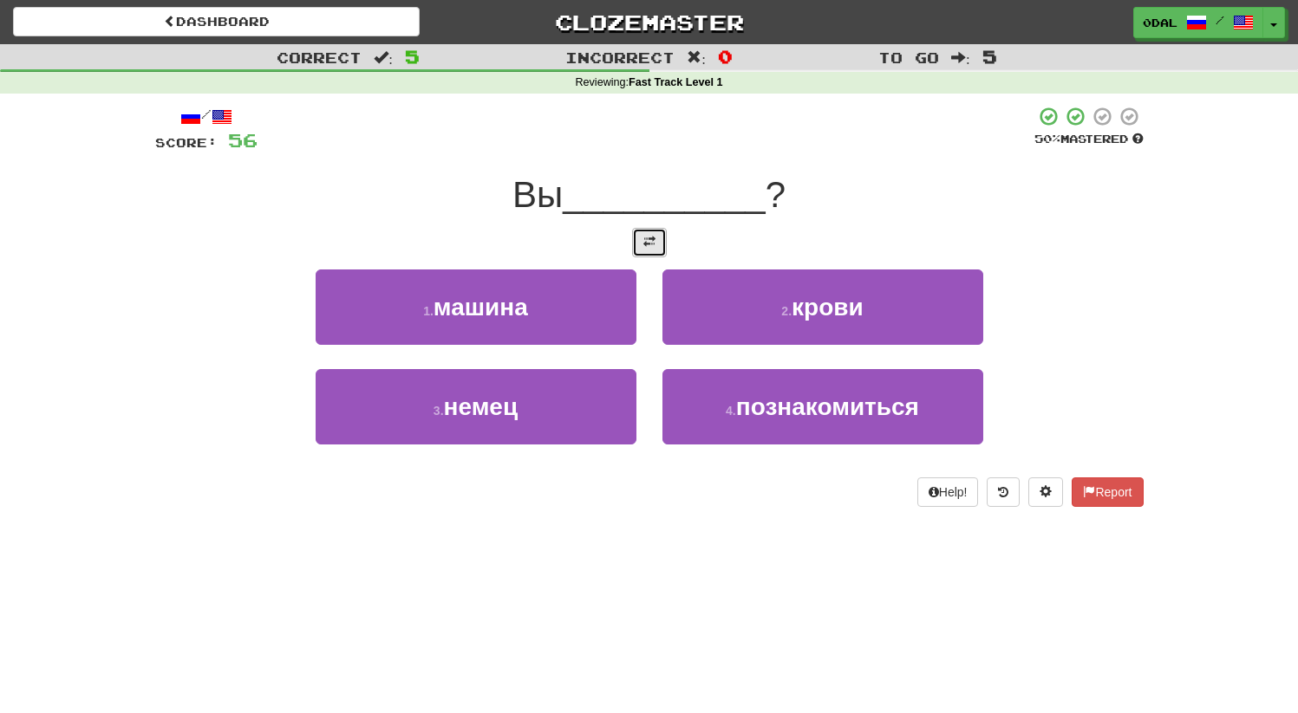
click at [647, 256] on button at bounding box center [649, 242] width 35 height 29
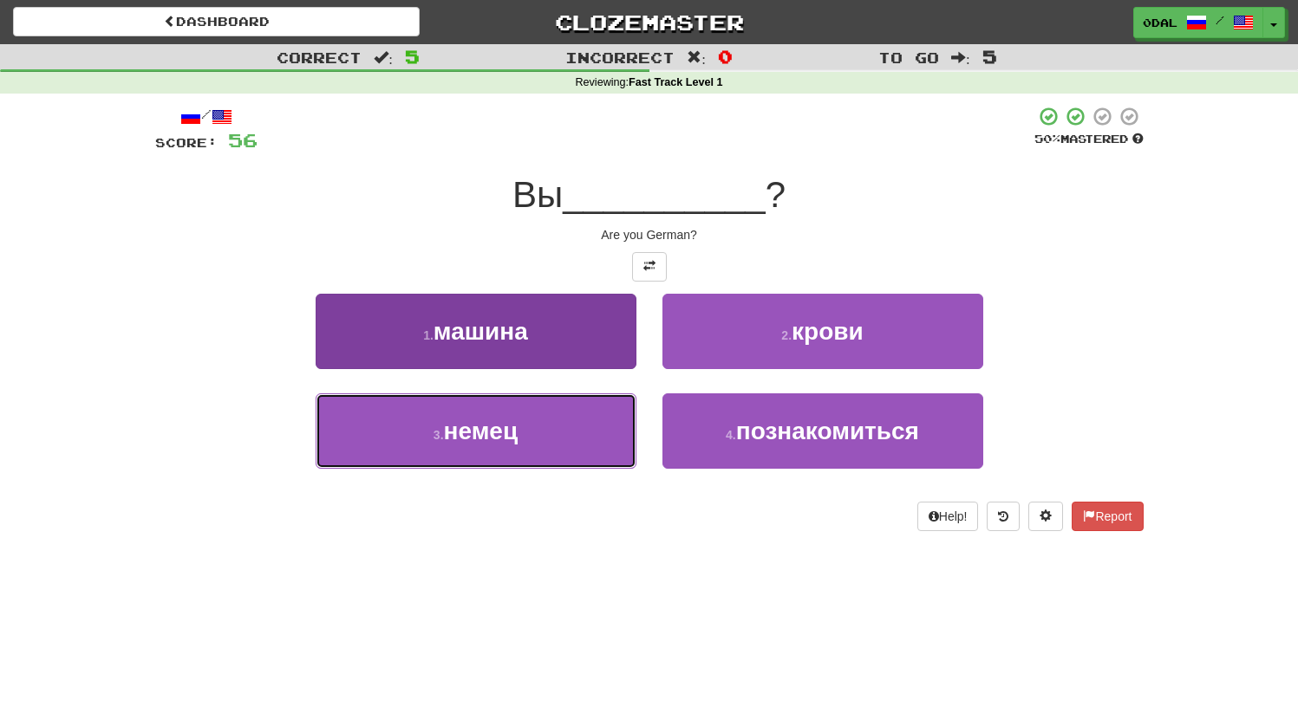
click at [515, 445] on button "3 . немец" at bounding box center [476, 431] width 321 height 75
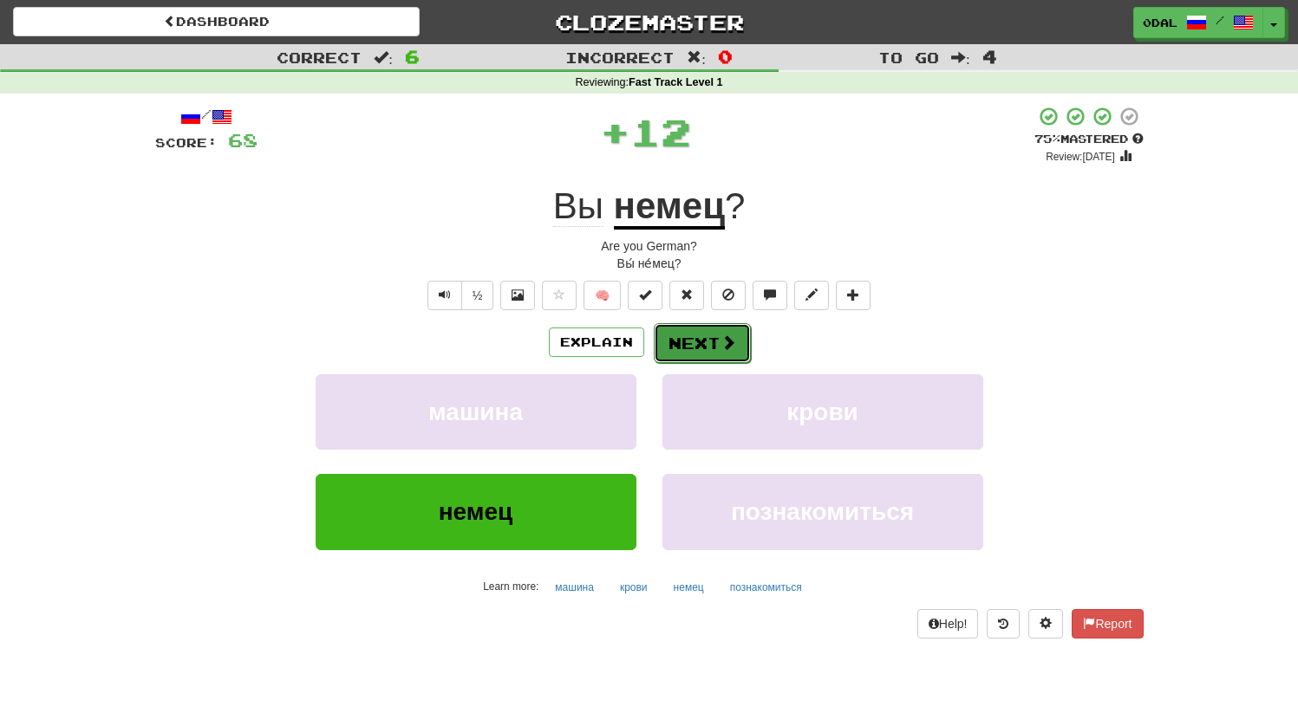
click at [709, 355] on button "Next" at bounding box center [702, 343] width 97 height 40
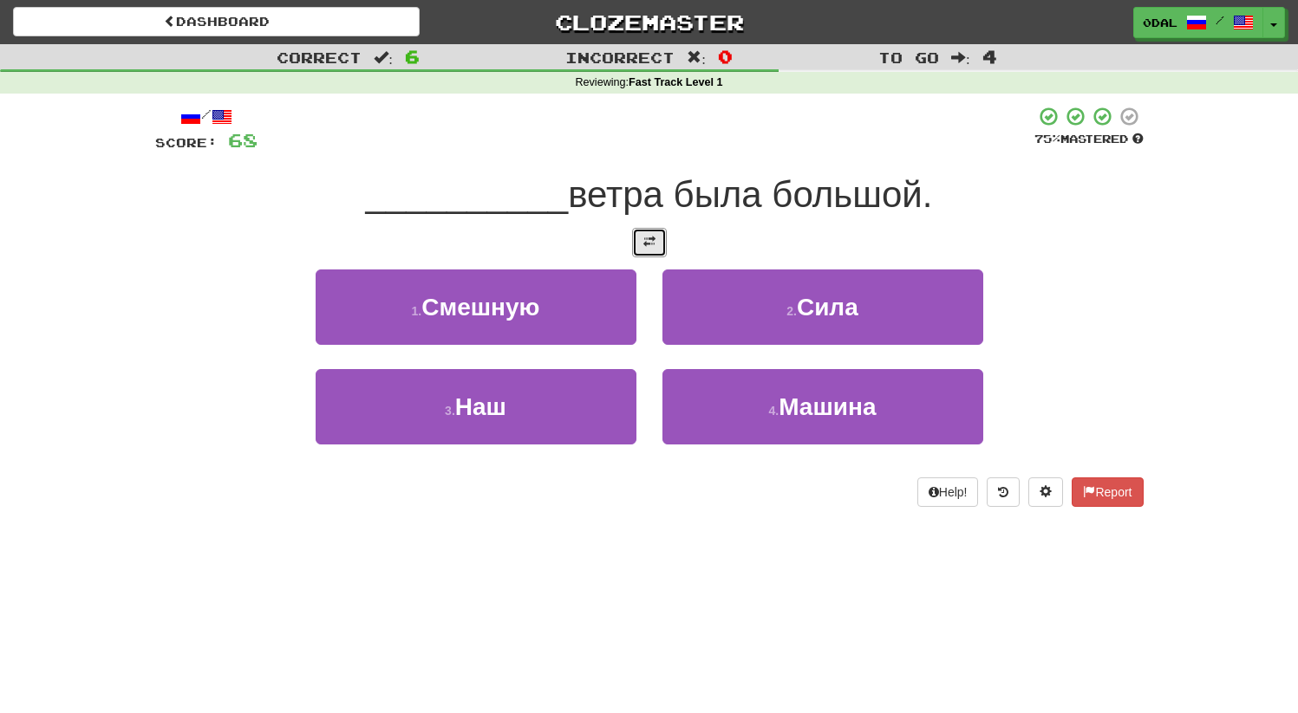
click at [645, 245] on span at bounding box center [649, 242] width 12 height 12
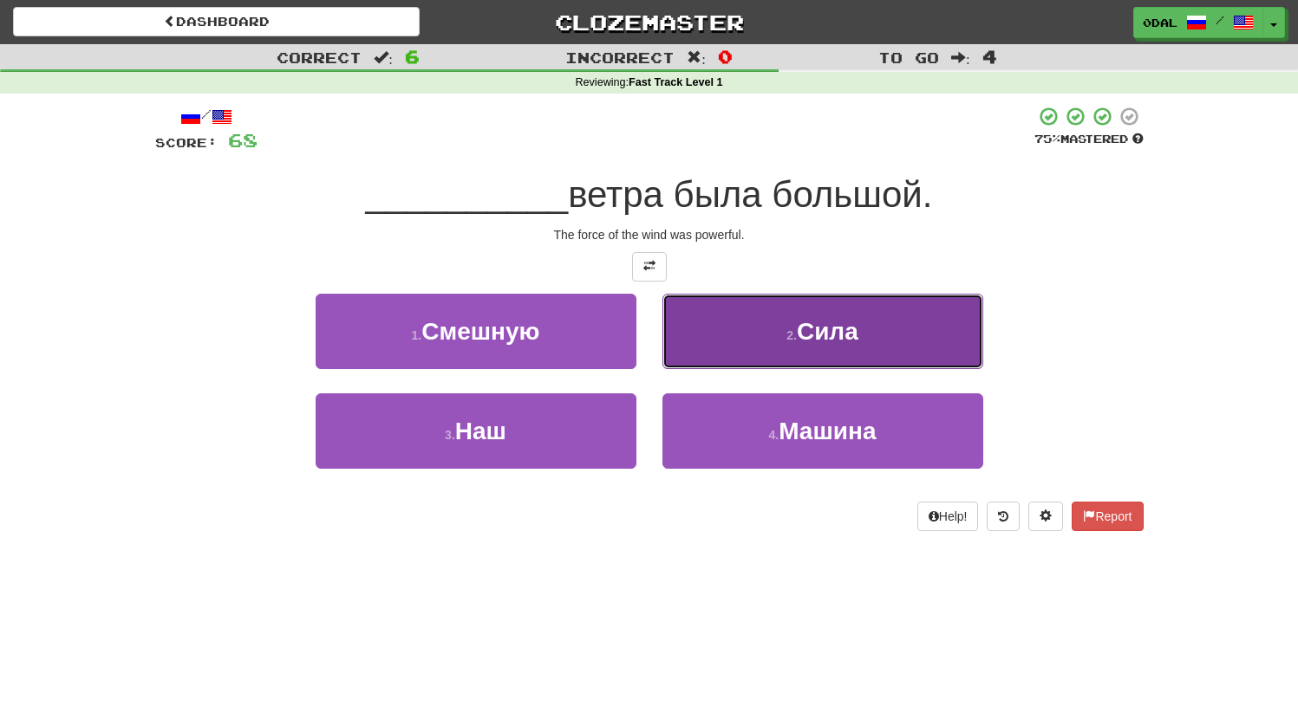
click at [806, 333] on span "Сила" at bounding box center [828, 331] width 62 height 27
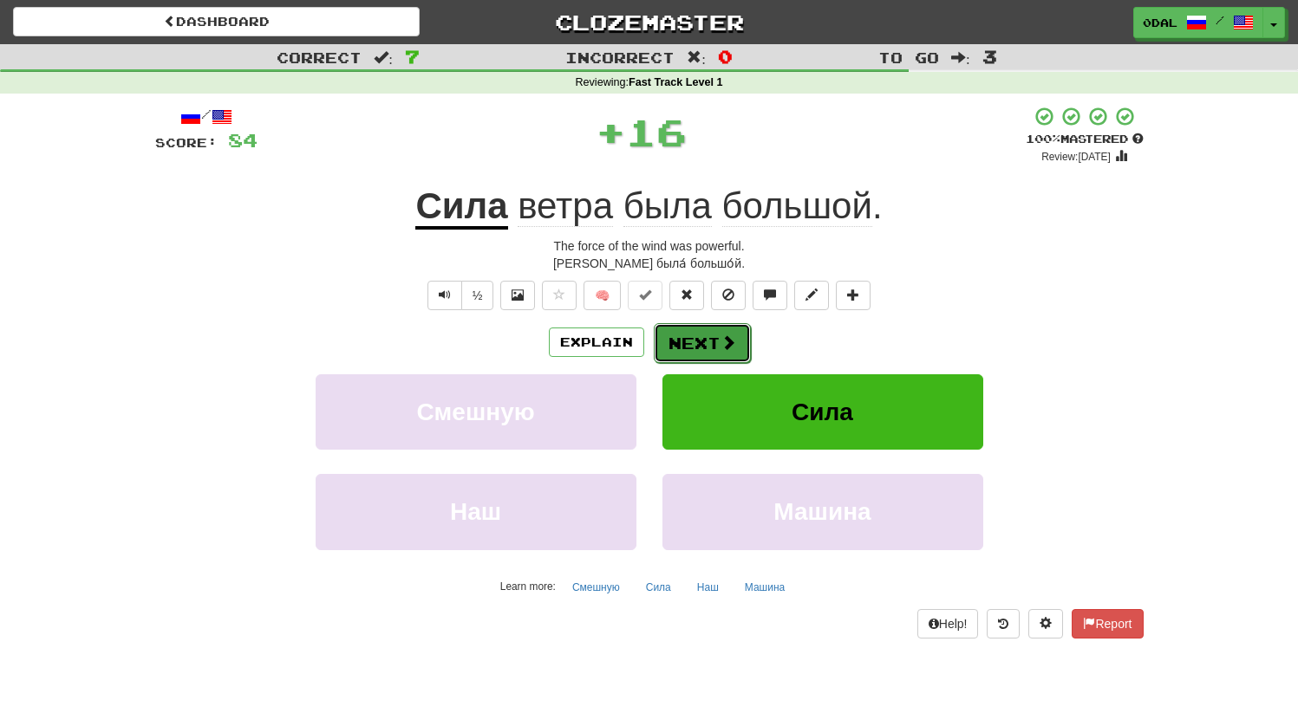
click at [676, 353] on button "Next" at bounding box center [702, 343] width 97 height 40
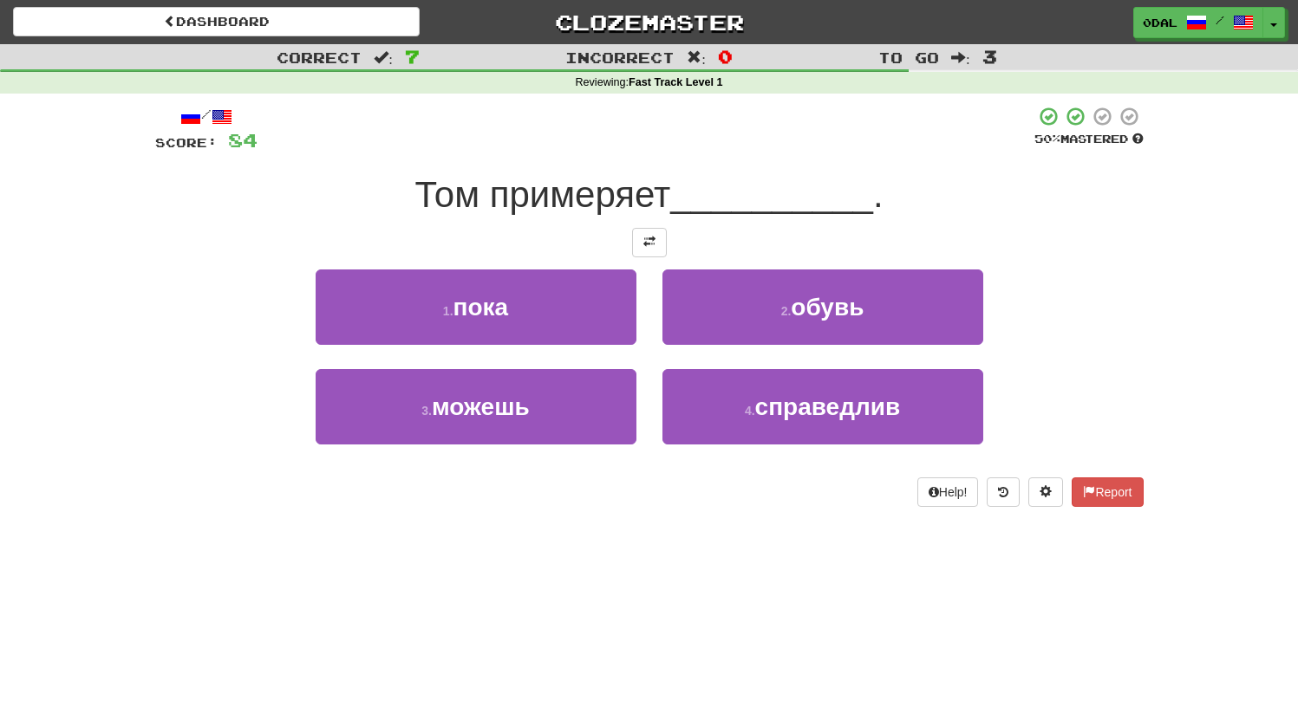
click at [667, 254] on div at bounding box center [649, 242] width 988 height 29
click at [653, 232] on button at bounding box center [649, 242] width 35 height 29
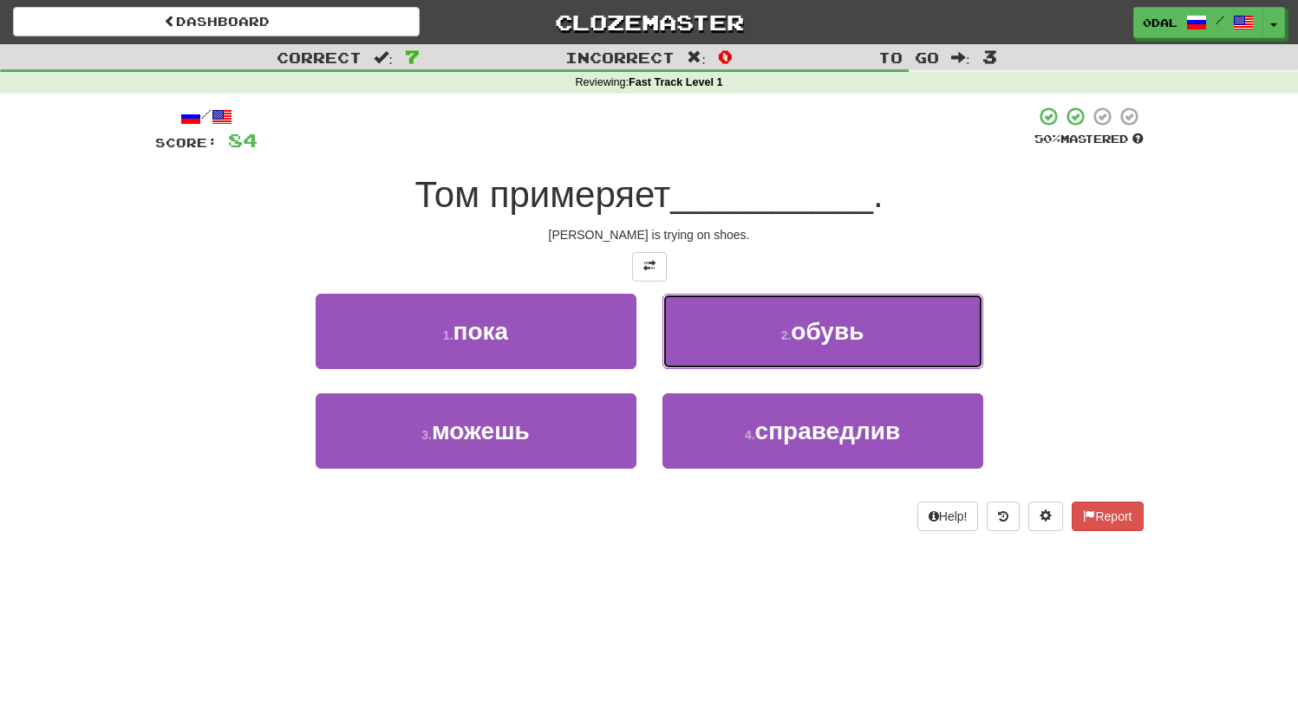
drag, startPoint x: 806, startPoint y: 332, endPoint x: 804, endPoint y: 317, distance: 14.8
click at [806, 333] on span "обувь" at bounding box center [827, 331] width 73 height 27
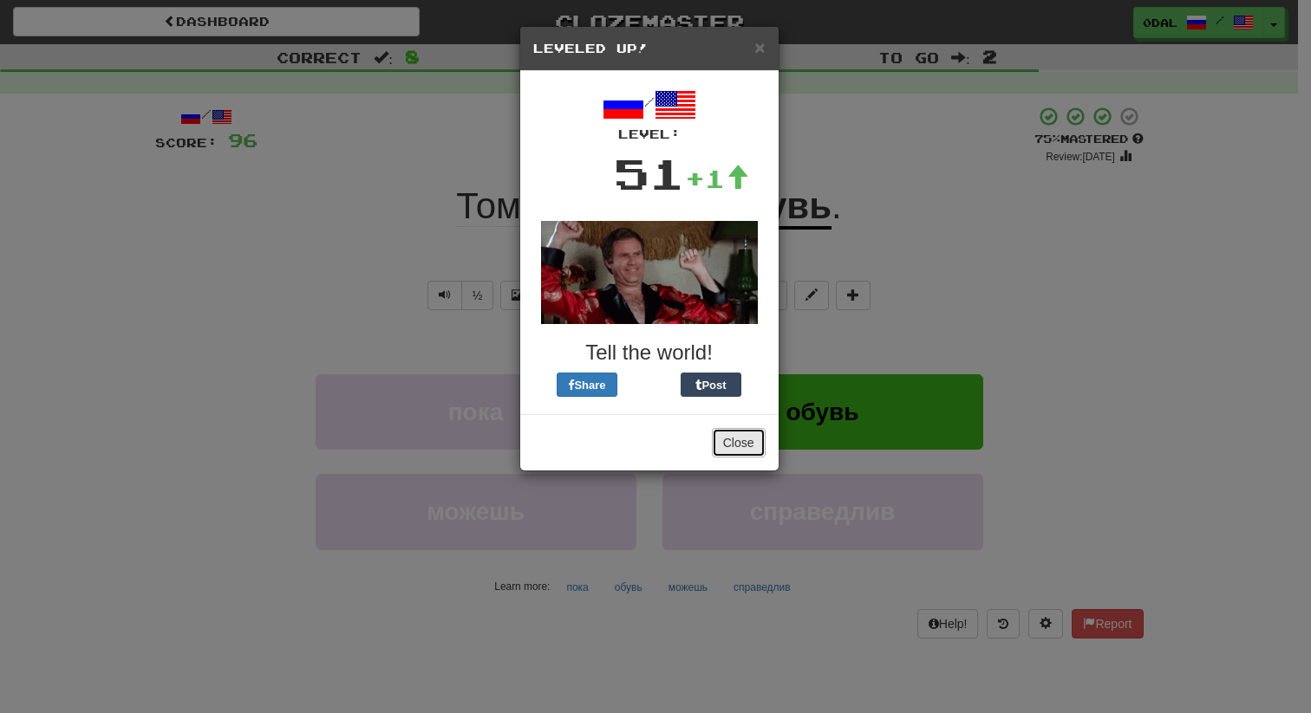
click at [730, 435] on button "Close" at bounding box center [739, 442] width 54 height 29
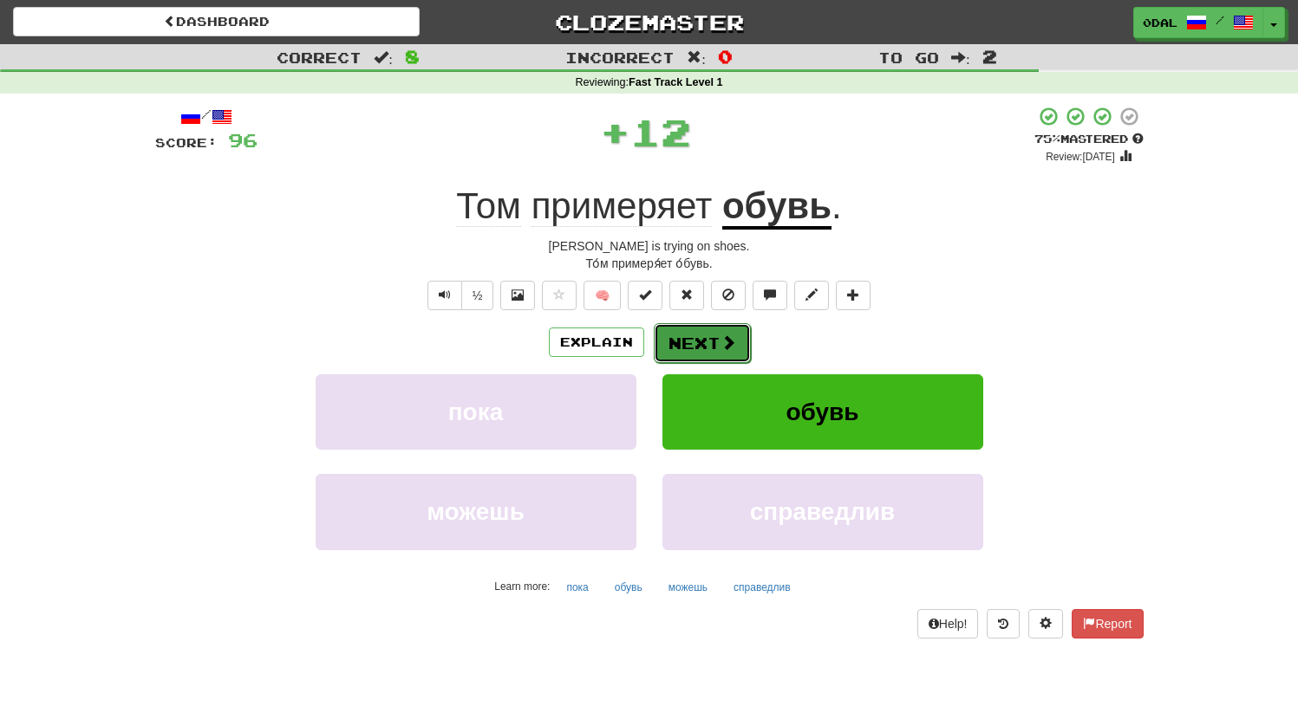
click at [697, 354] on button "Next" at bounding box center [702, 343] width 97 height 40
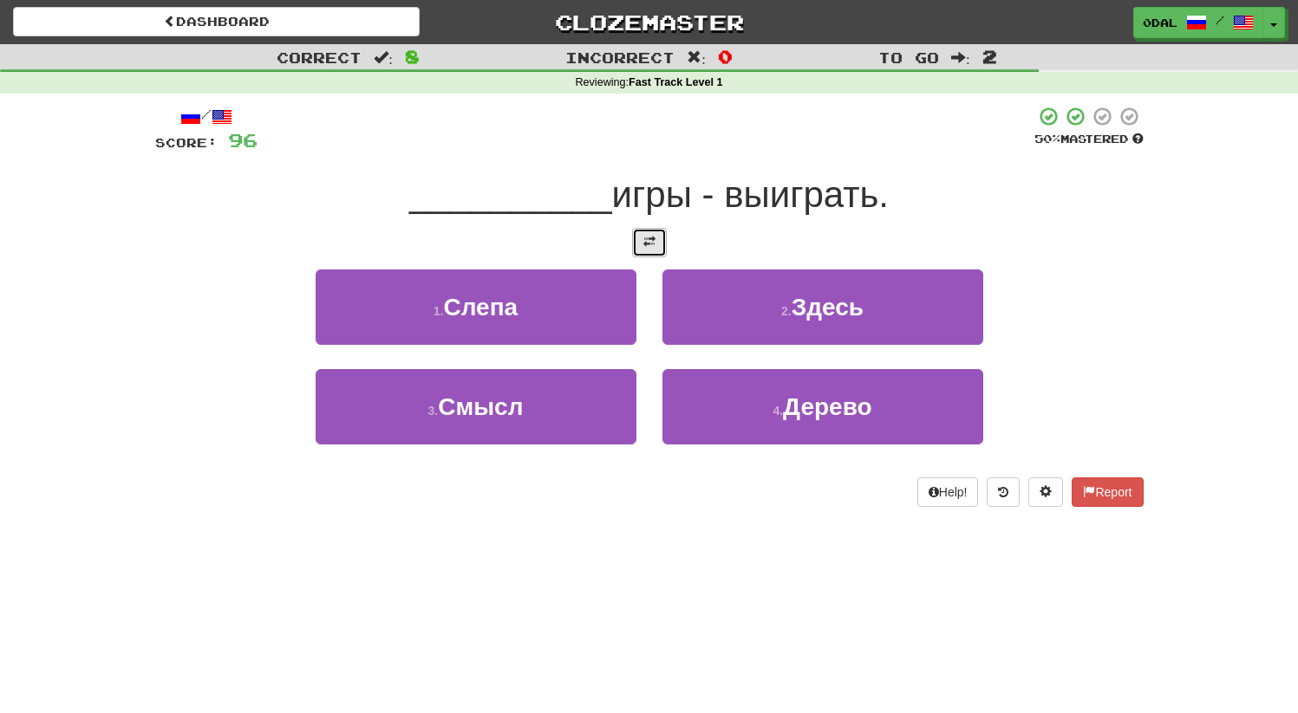
click at [652, 240] on span at bounding box center [649, 242] width 12 height 12
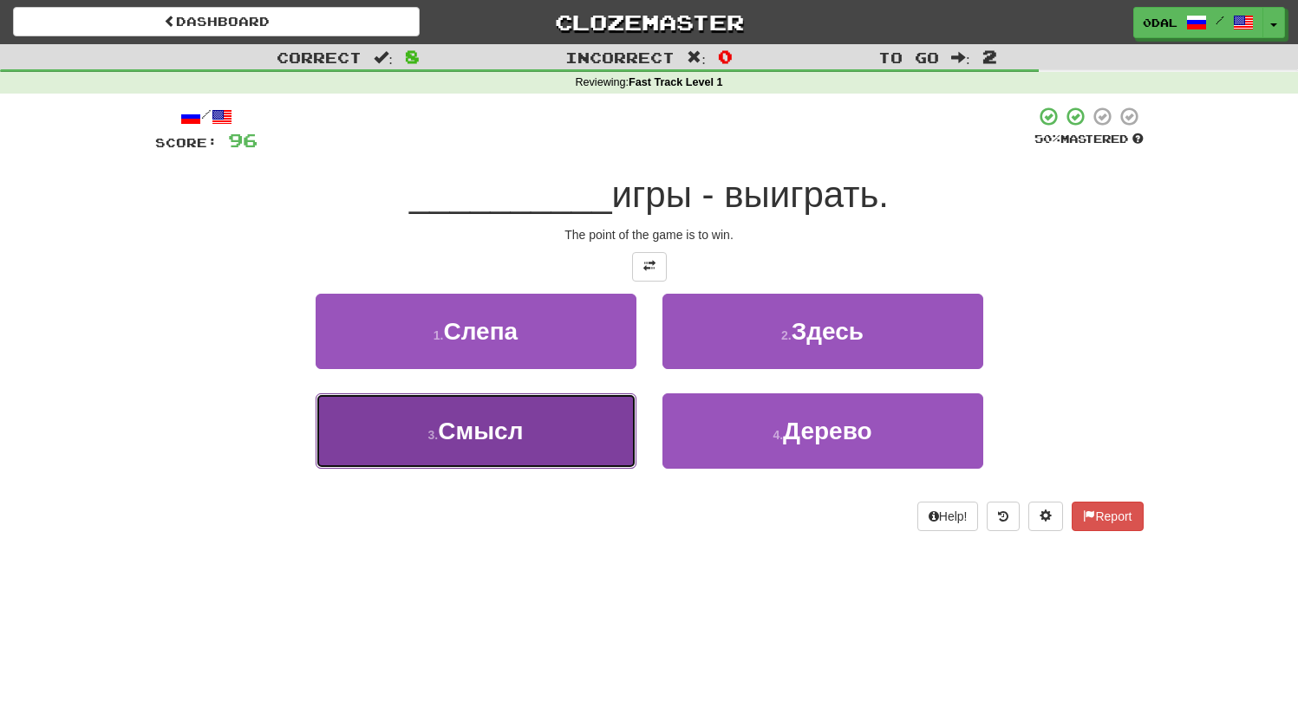
click at [544, 404] on button "3 . Смысл" at bounding box center [476, 431] width 321 height 75
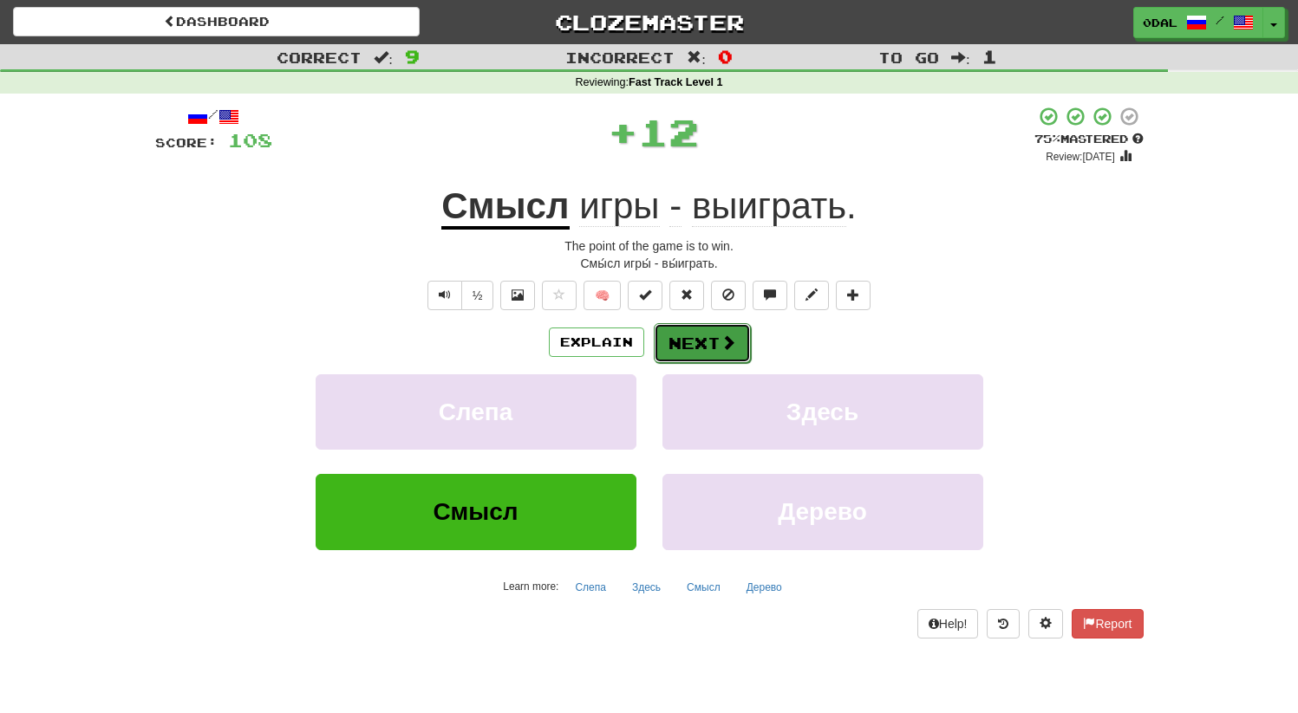
click at [691, 353] on button "Next" at bounding box center [702, 343] width 97 height 40
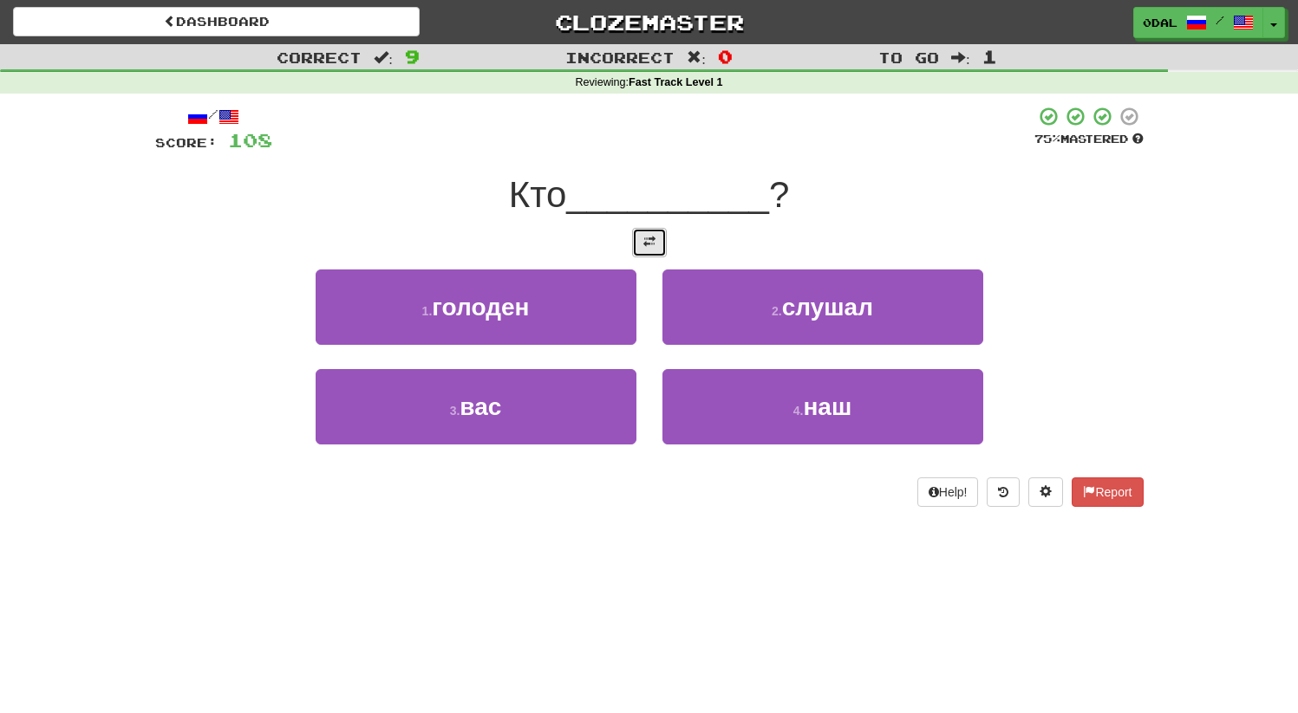
click at [661, 238] on button at bounding box center [649, 242] width 35 height 29
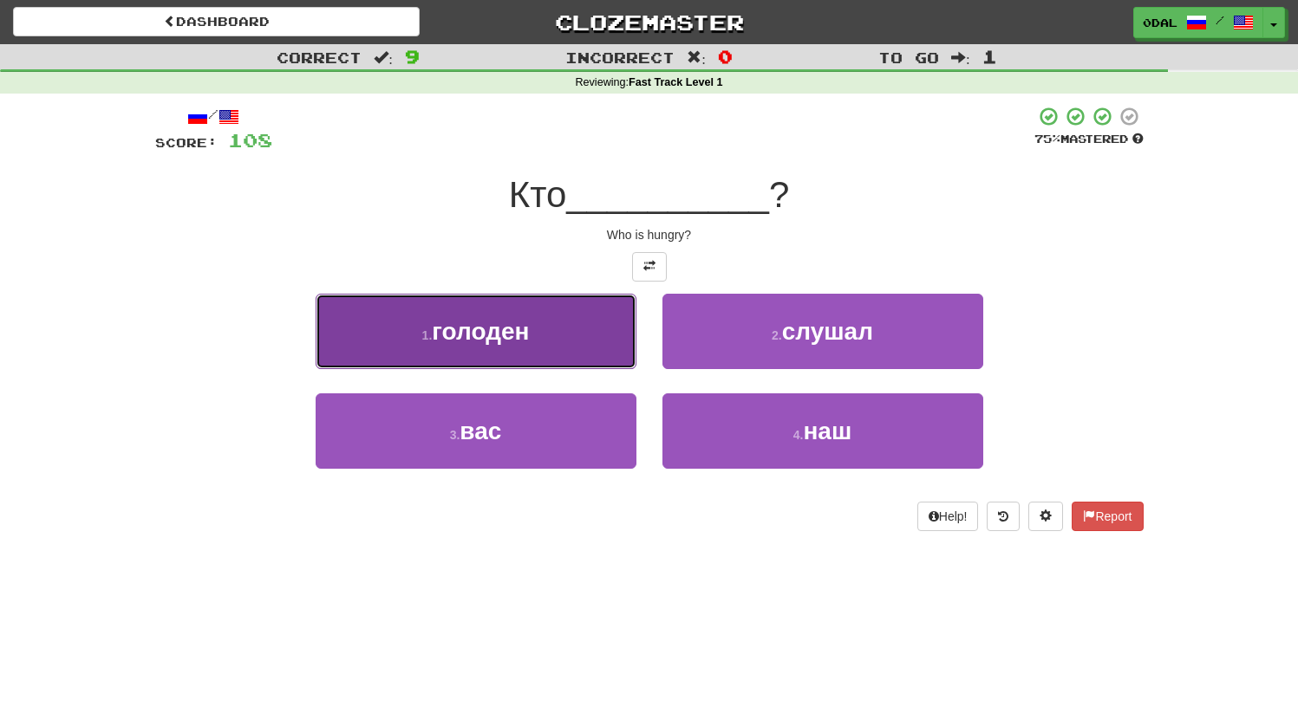
click at [537, 358] on button "1 . голоден" at bounding box center [476, 331] width 321 height 75
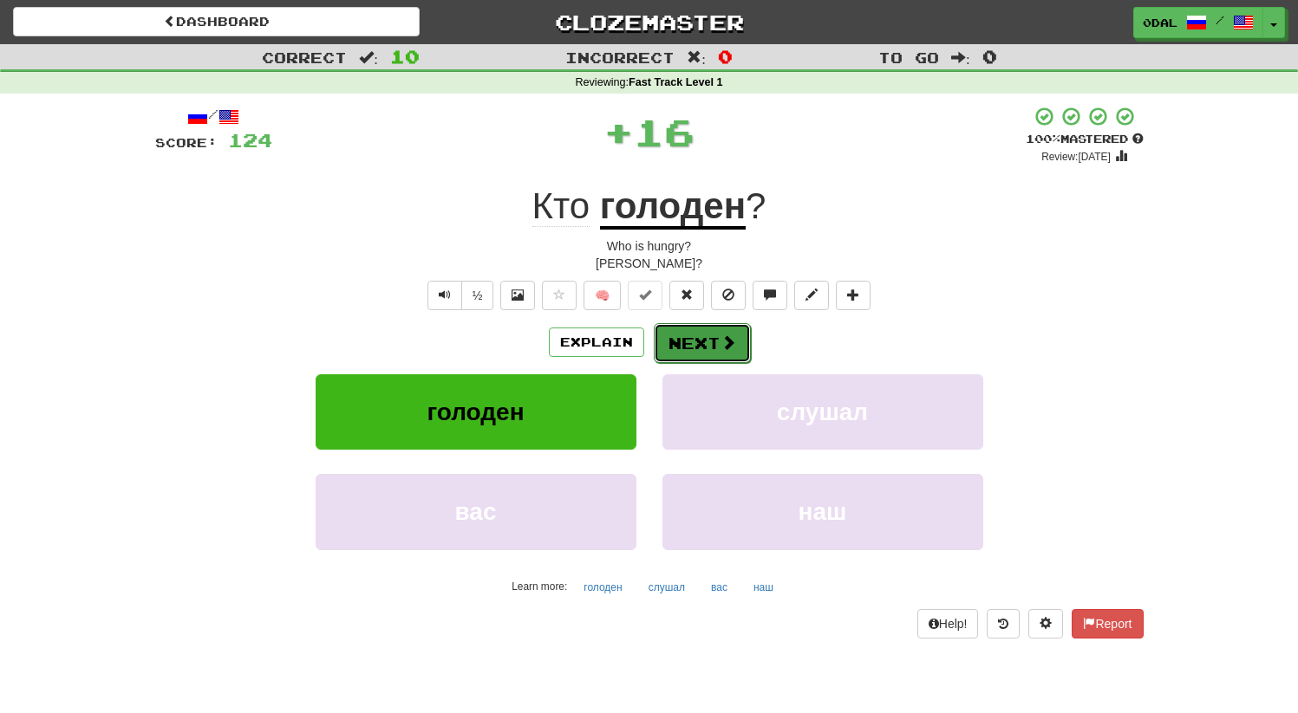
click at [730, 326] on button "Next" at bounding box center [702, 343] width 97 height 40
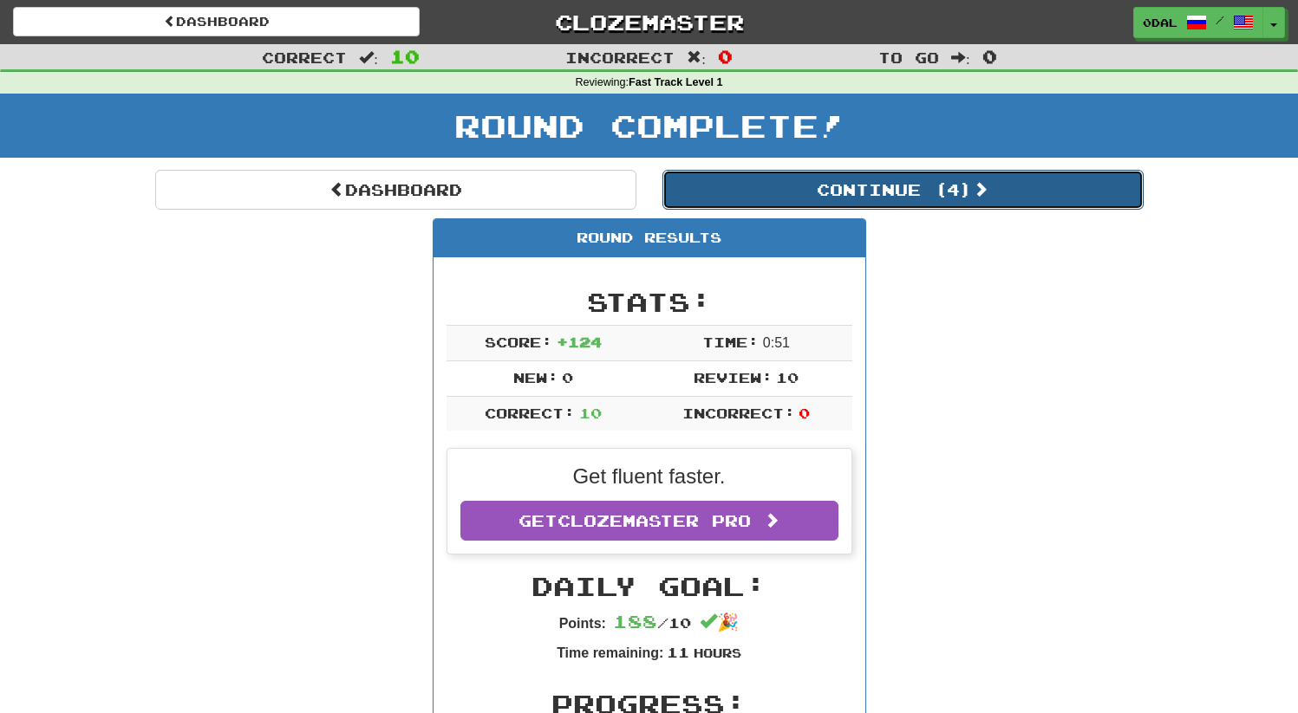
click at [768, 199] on button "Continue ( 4 )" at bounding box center [902, 190] width 481 height 40
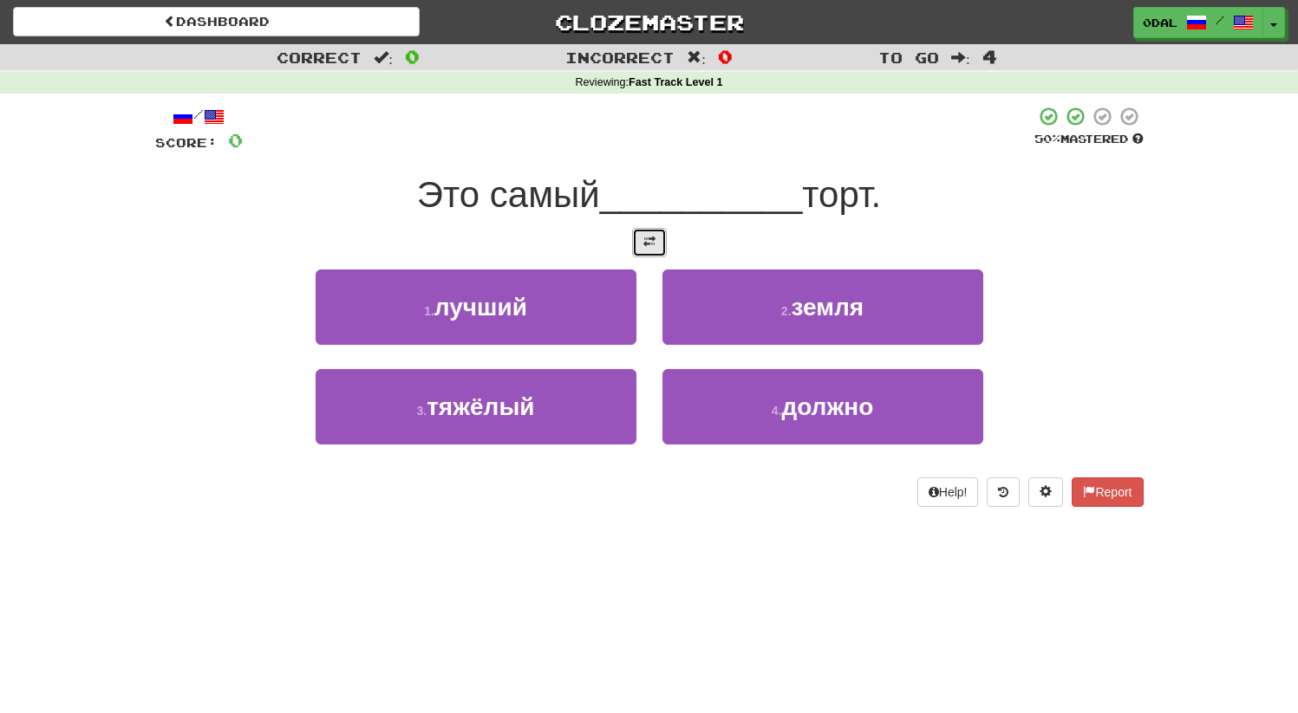
click at [650, 239] on span at bounding box center [649, 242] width 12 height 12
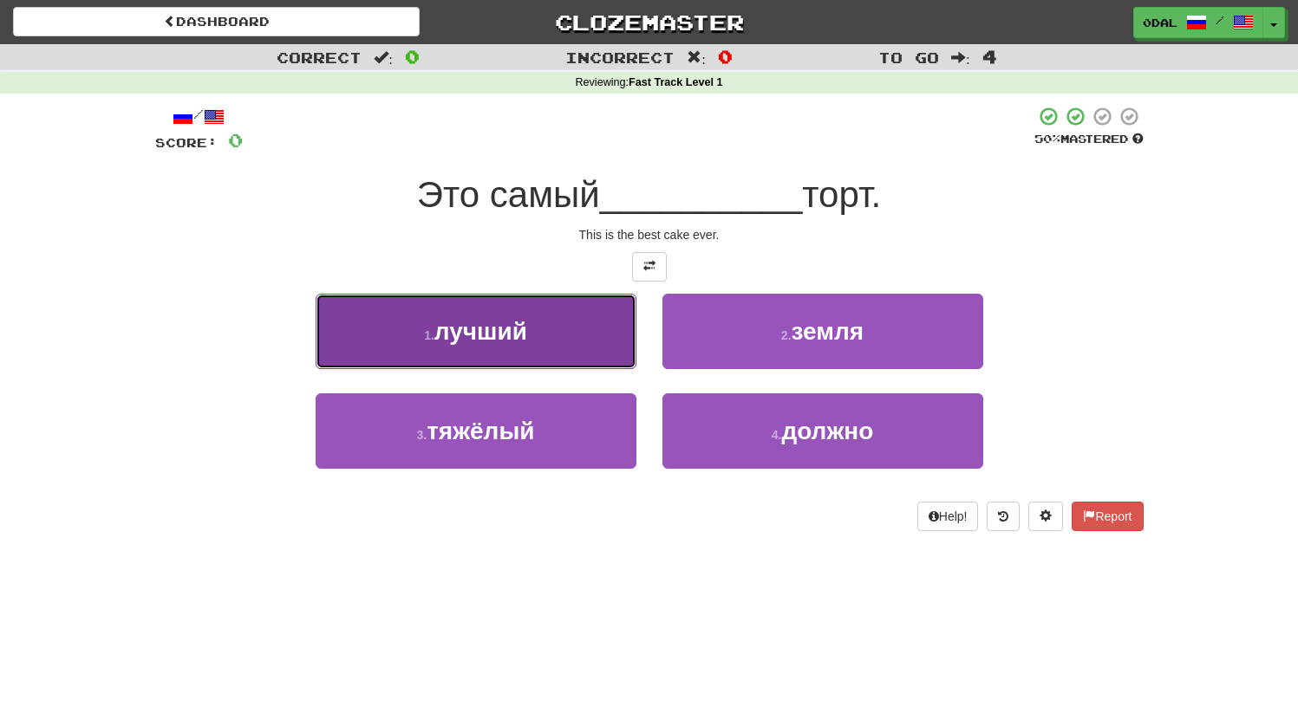
click at [491, 348] on button "1 . лучший" at bounding box center [476, 331] width 321 height 75
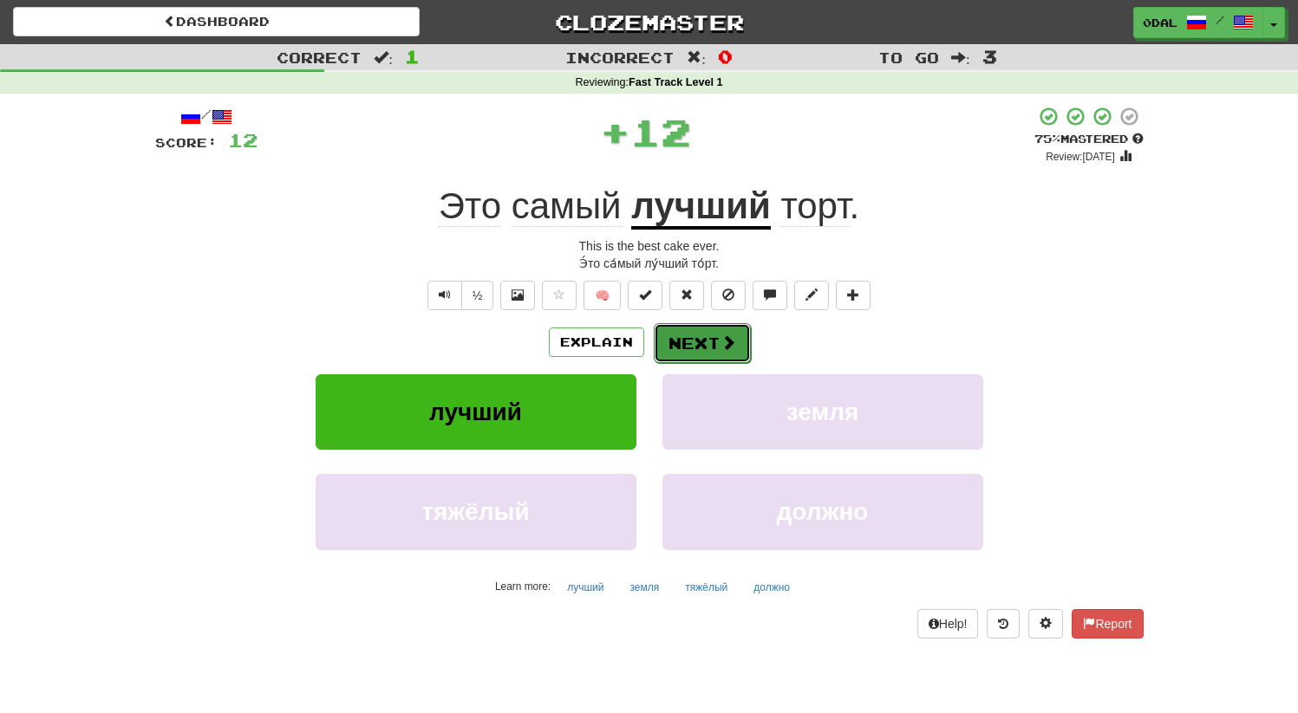
click at [692, 339] on button "Next" at bounding box center [702, 343] width 97 height 40
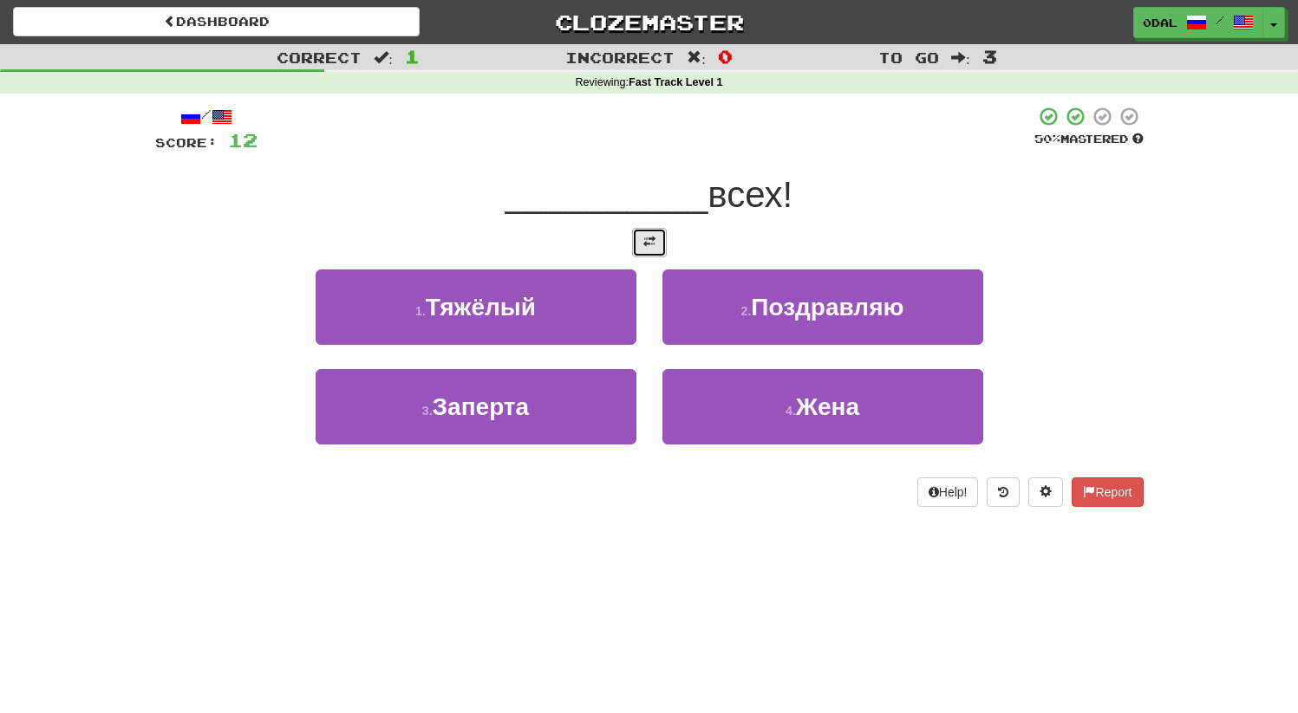
click at [643, 242] on span at bounding box center [649, 242] width 12 height 12
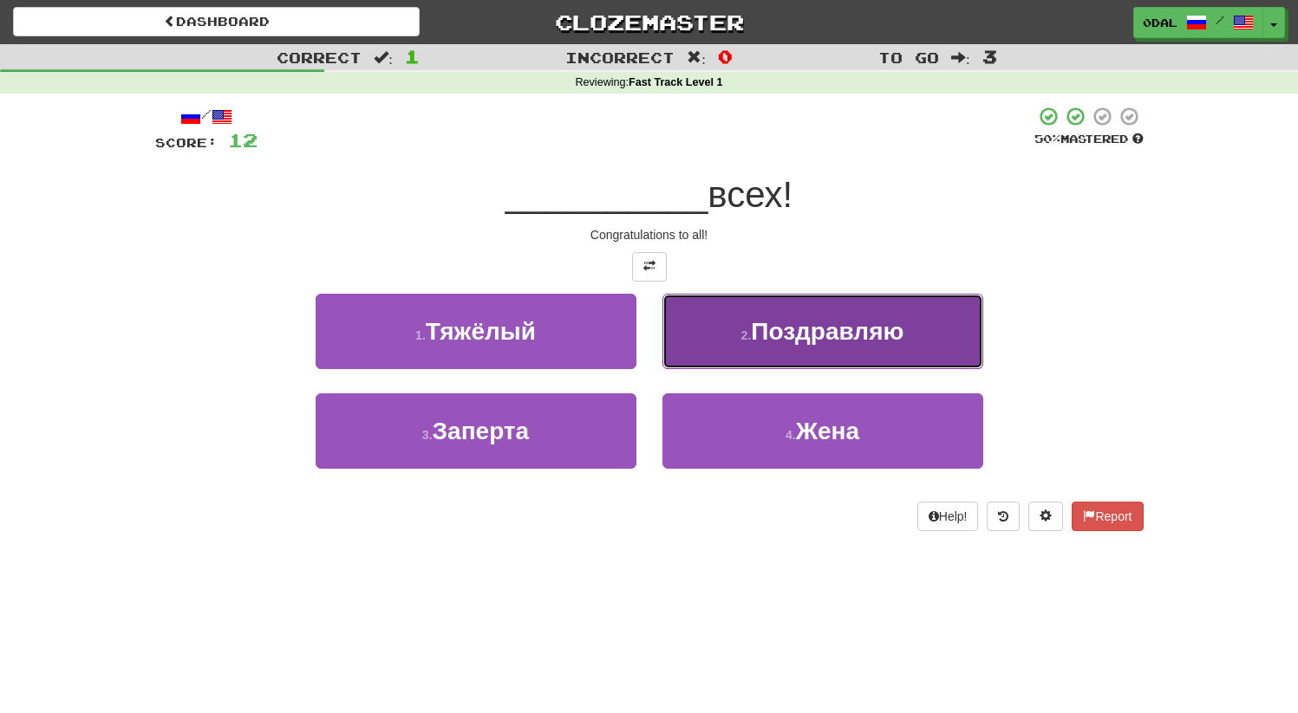
click at [779, 338] on span "Поздравляю" at bounding box center [827, 331] width 153 height 27
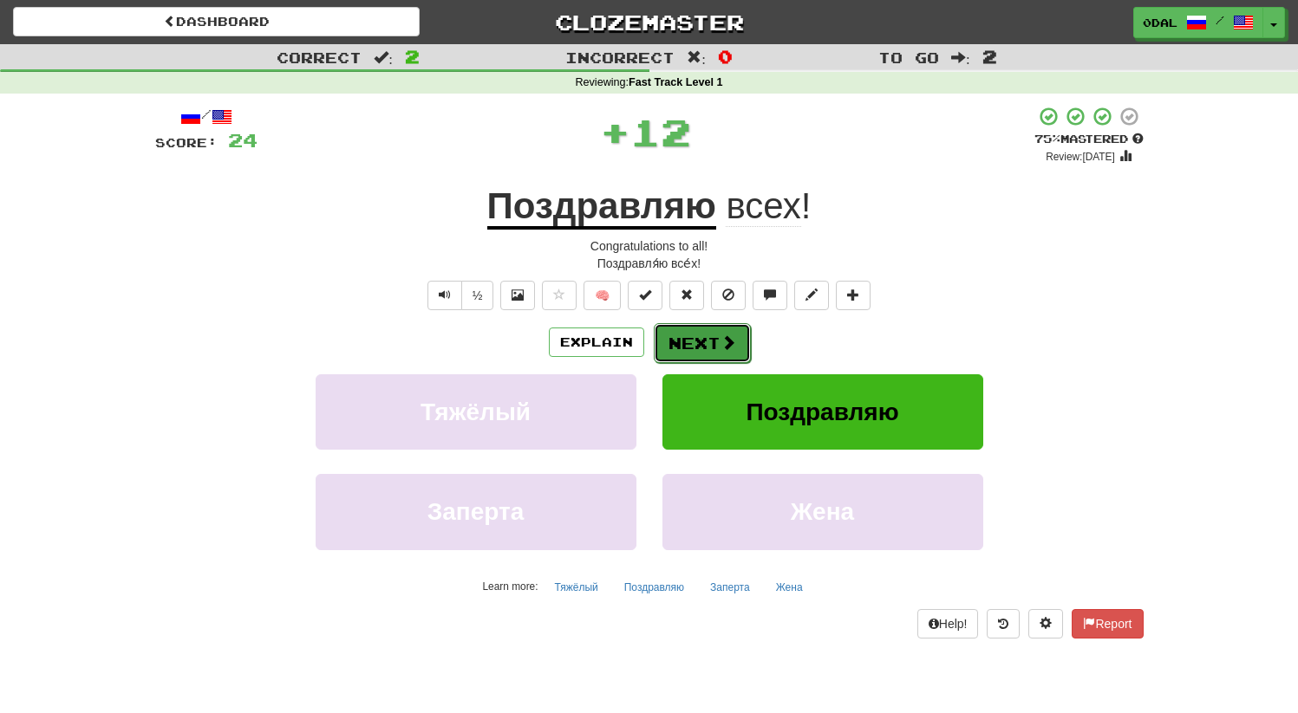
click at [687, 346] on button "Next" at bounding box center [702, 343] width 97 height 40
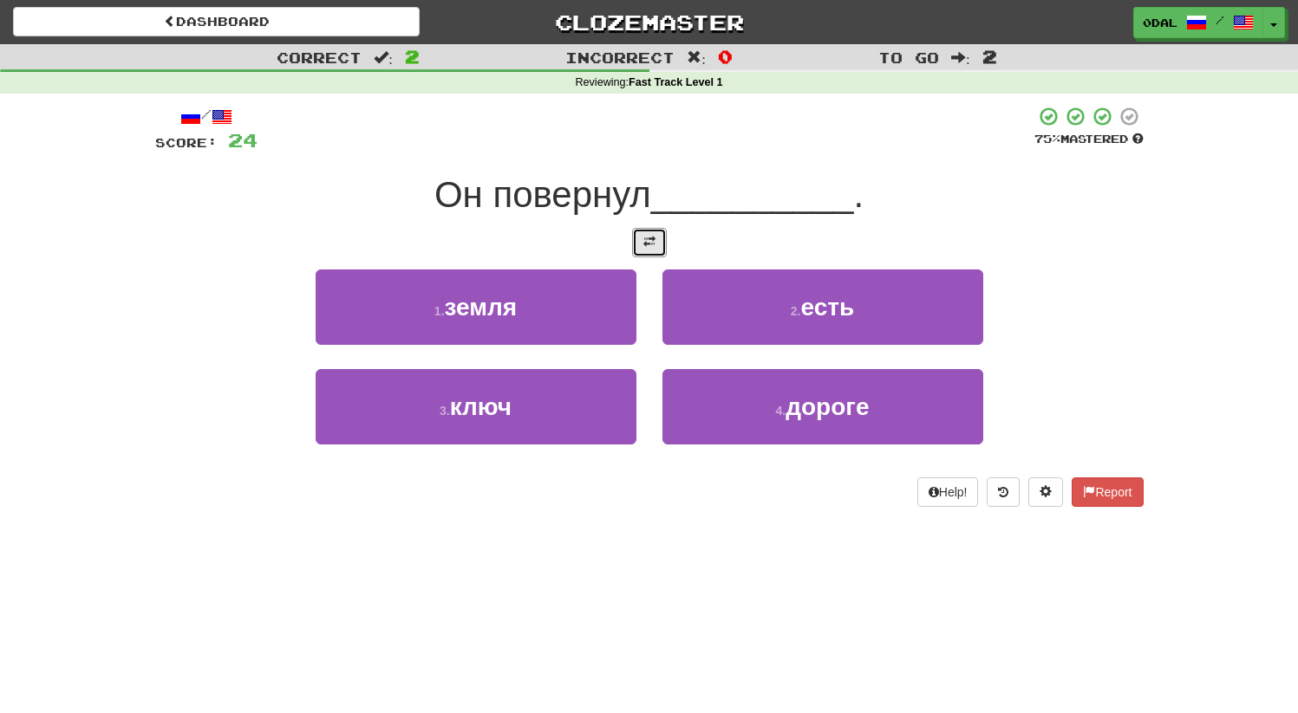
click at [635, 244] on button at bounding box center [649, 242] width 35 height 29
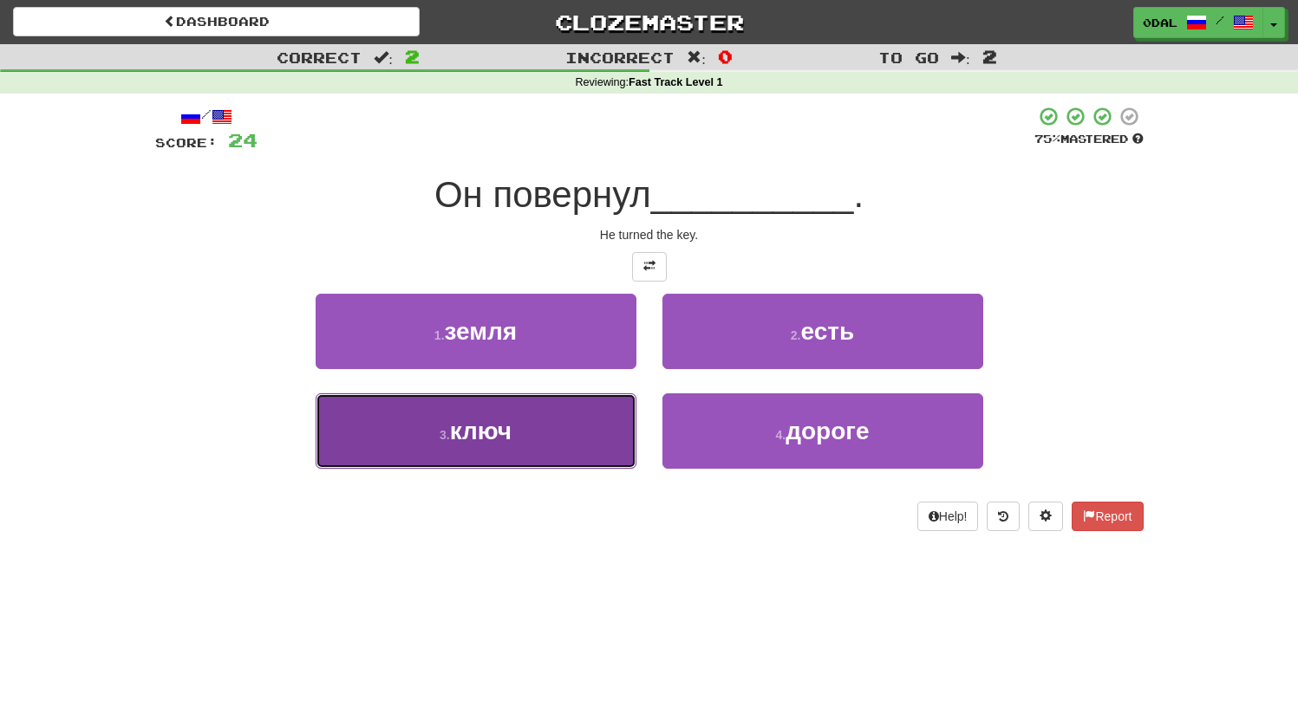
click at [545, 422] on button "3 . ключ" at bounding box center [476, 431] width 321 height 75
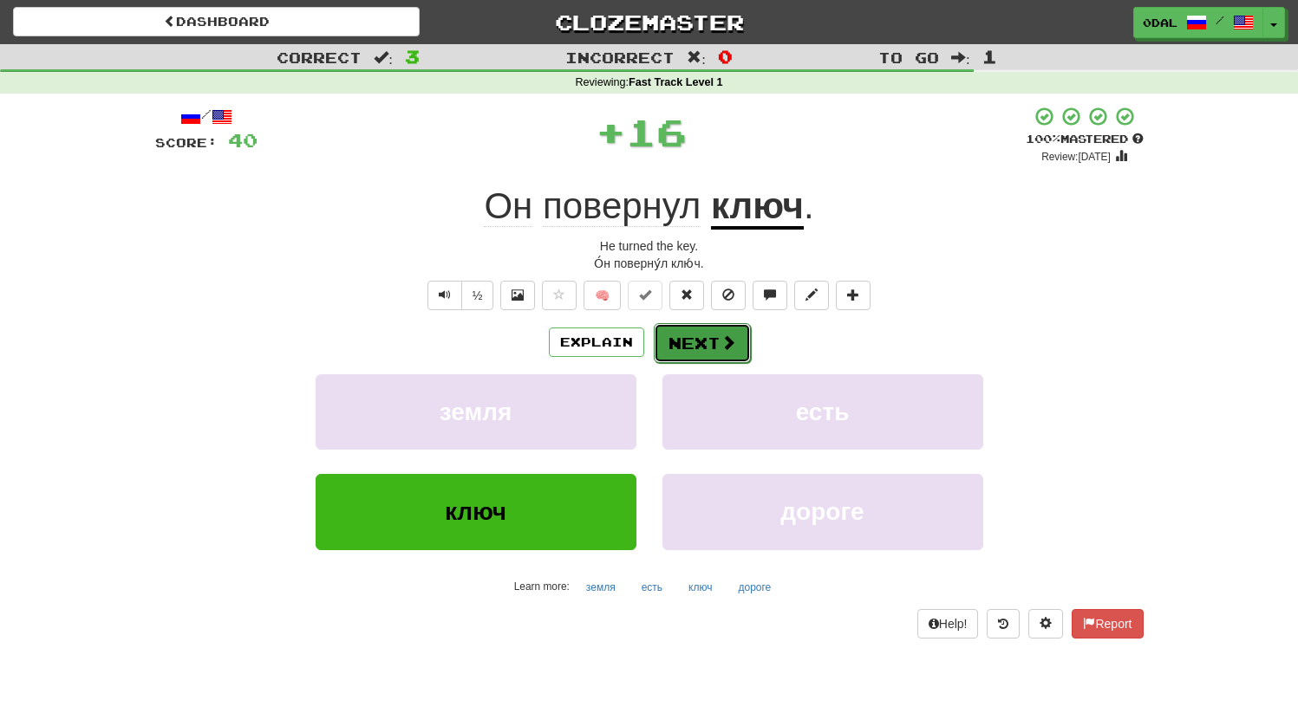
click at [693, 342] on button "Next" at bounding box center [702, 343] width 97 height 40
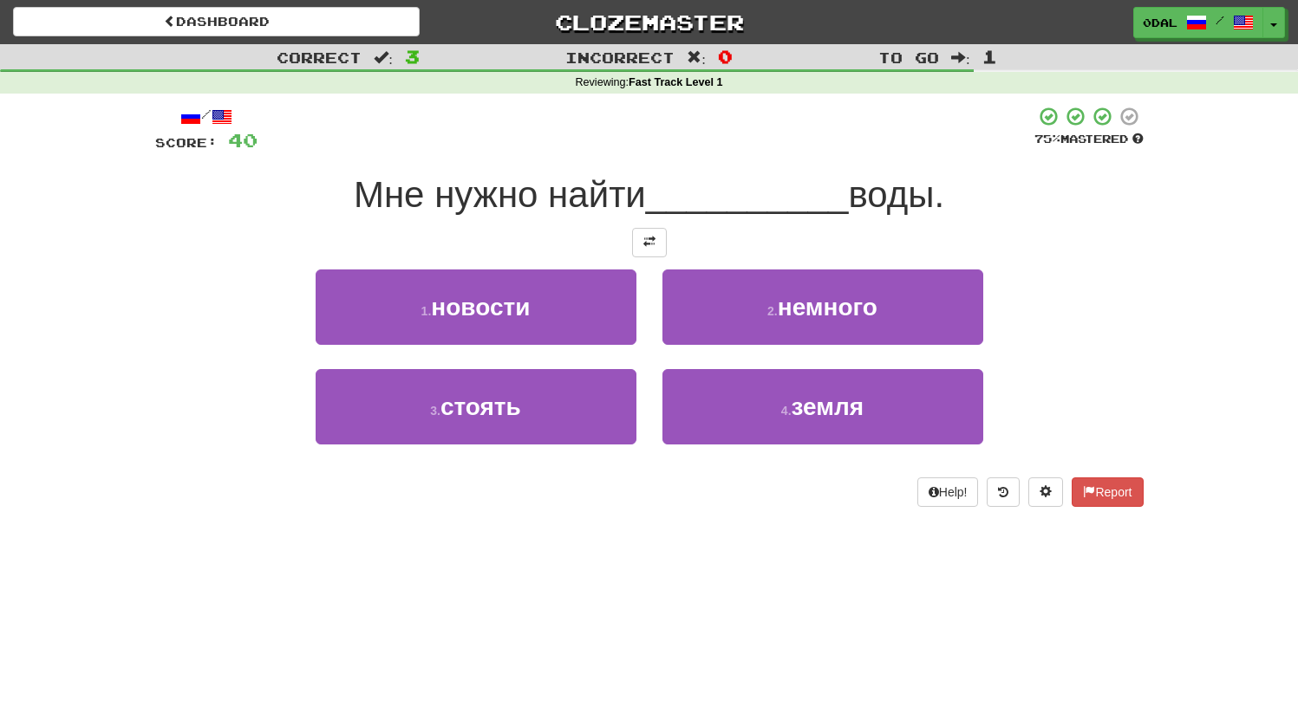
click at [672, 239] on div at bounding box center [649, 242] width 988 height 29
click at [656, 225] on div "/ Score: 40 75 % Mastered Мне нужно найти __________ воды. 1 . новости 2 . немн…" at bounding box center [649, 306] width 988 height 401
click at [647, 241] on span at bounding box center [649, 242] width 12 height 12
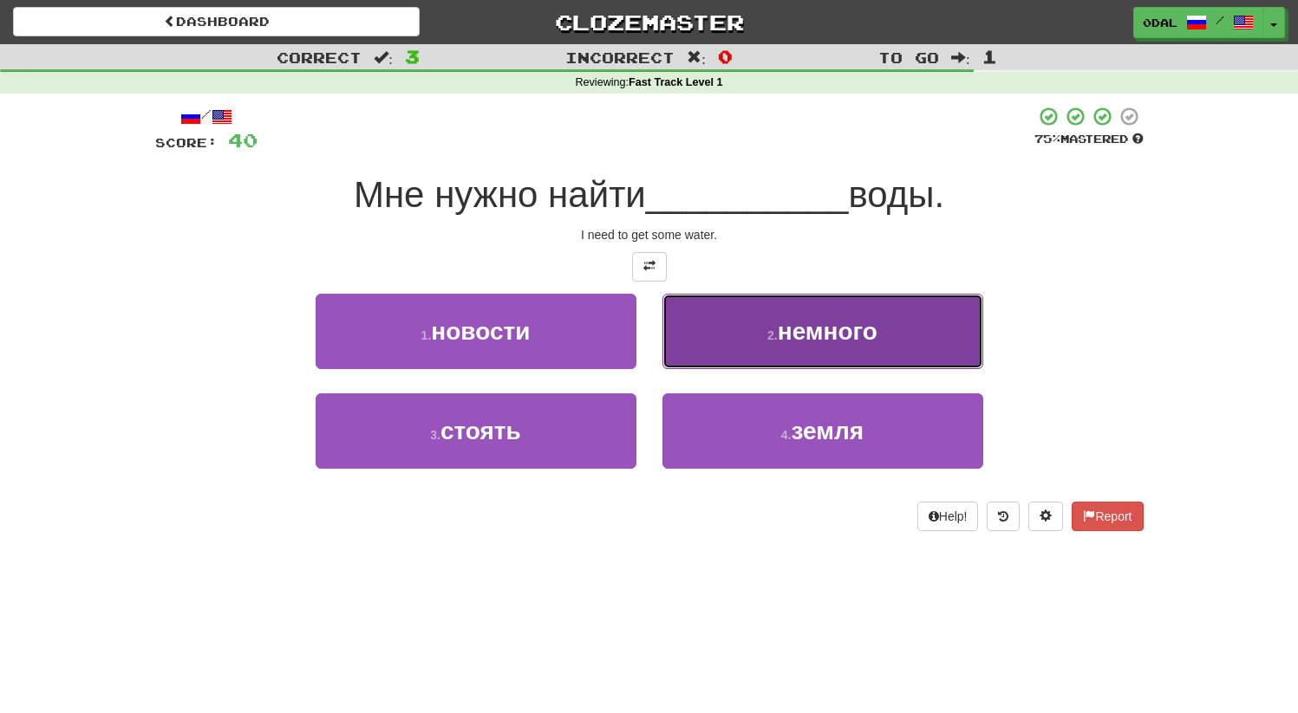
click at [773, 353] on button "2 . немного" at bounding box center [822, 331] width 321 height 75
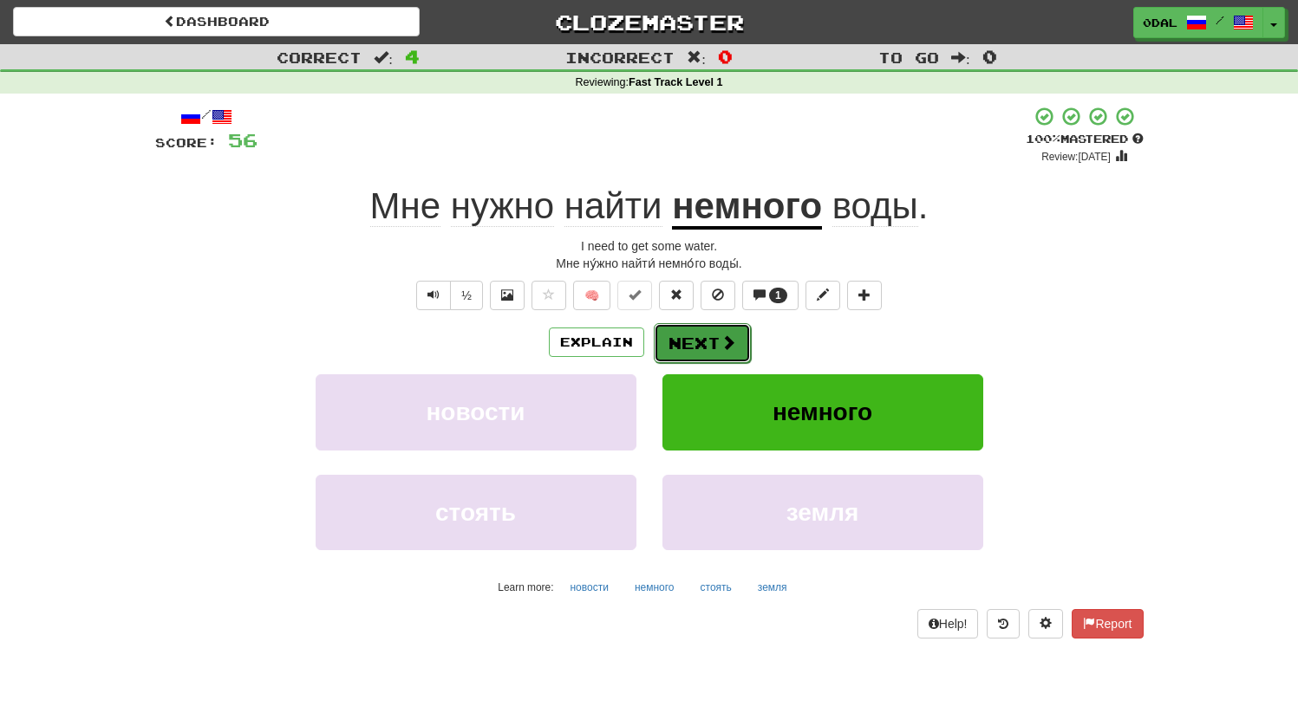
click at [681, 355] on button "Next" at bounding box center [702, 343] width 97 height 40
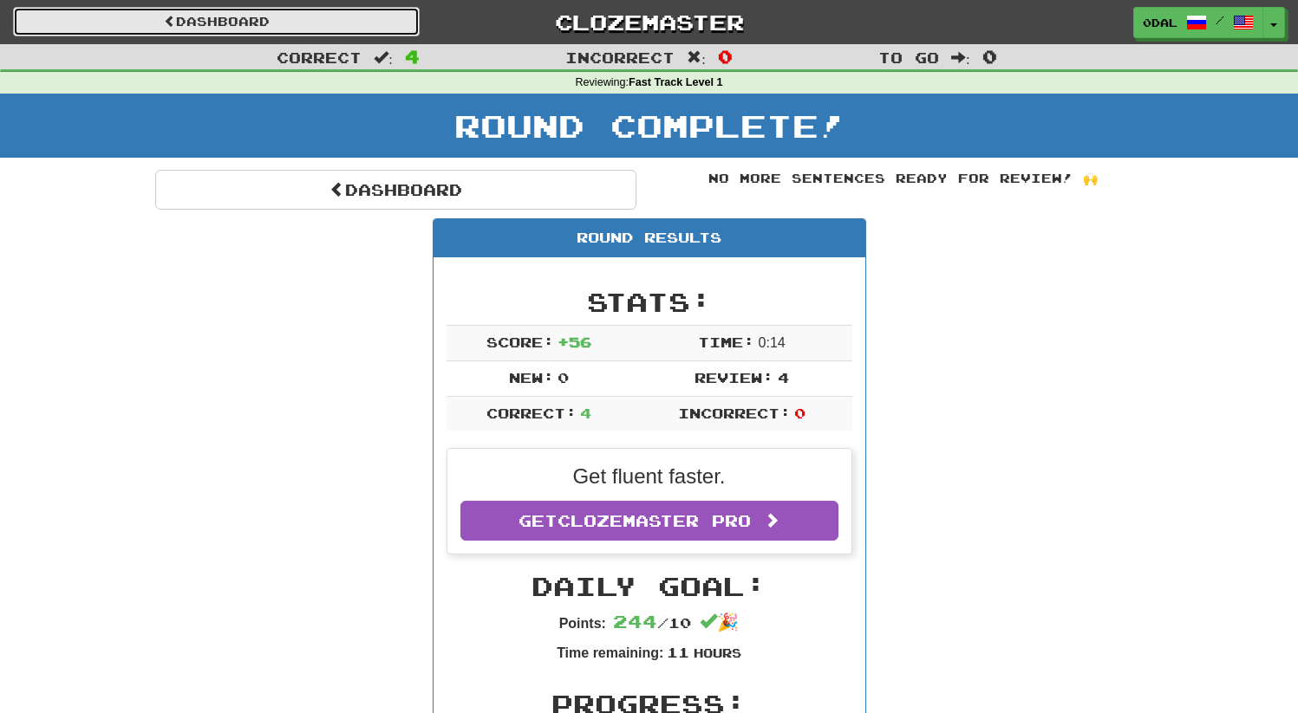
click at [263, 26] on link "Dashboard" at bounding box center [216, 21] width 407 height 29
